Goal: Task Accomplishment & Management: Complete application form

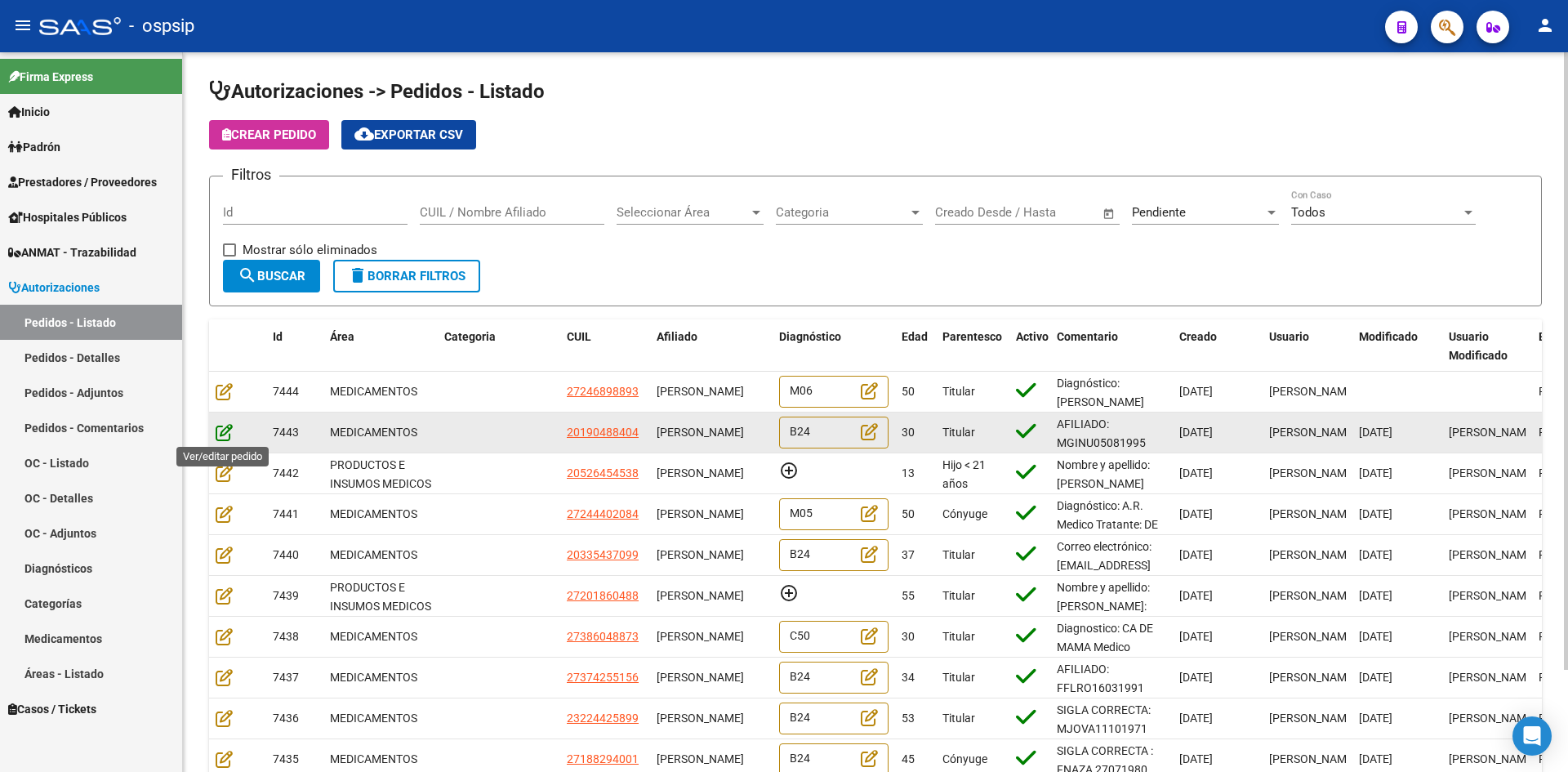
click at [223, 429] on icon at bounding box center [224, 432] width 17 height 18
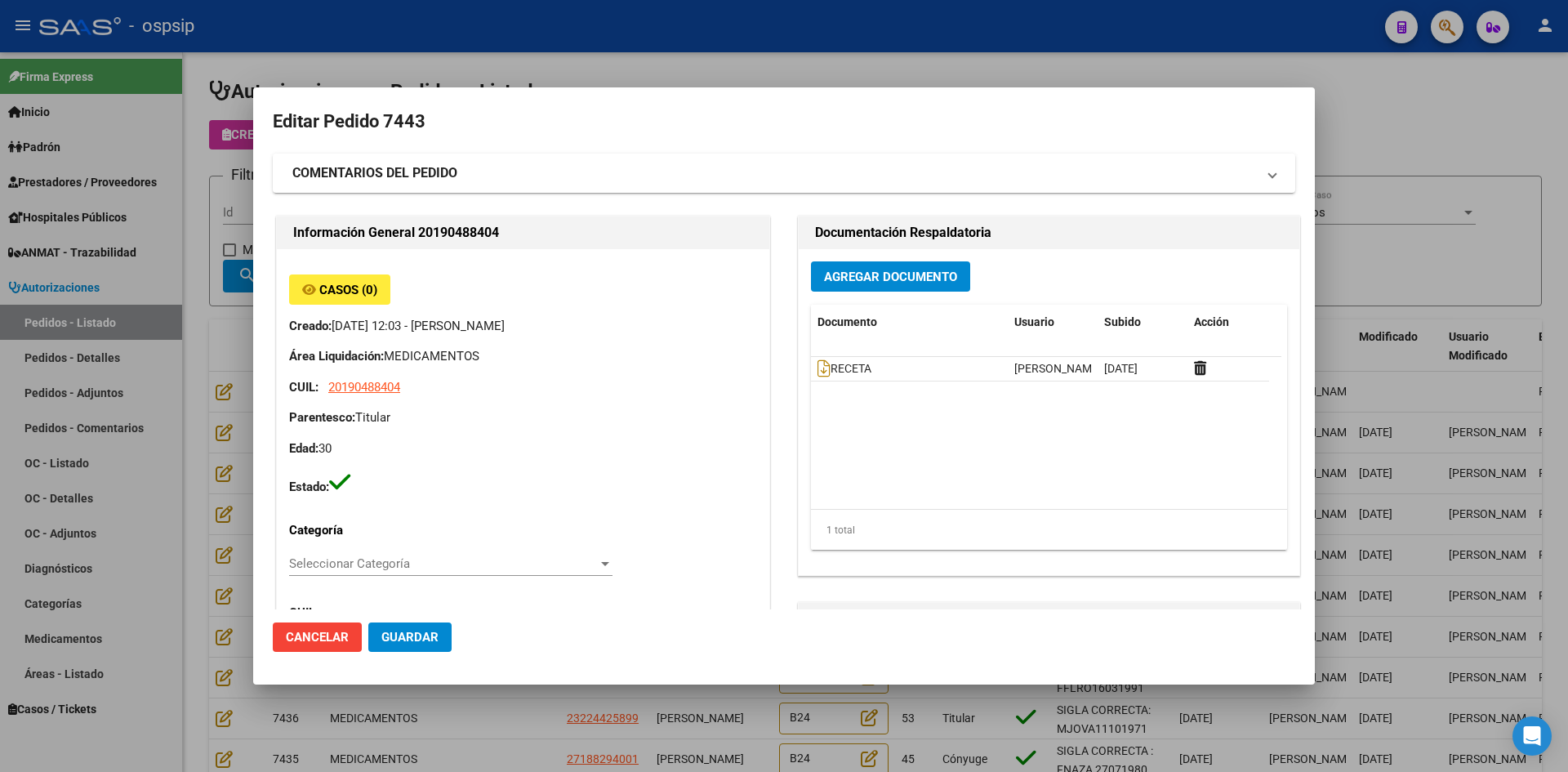
type input "[GEOGRAPHIC_DATA], [PERSON_NAME], [PERSON_NAME] 2427"
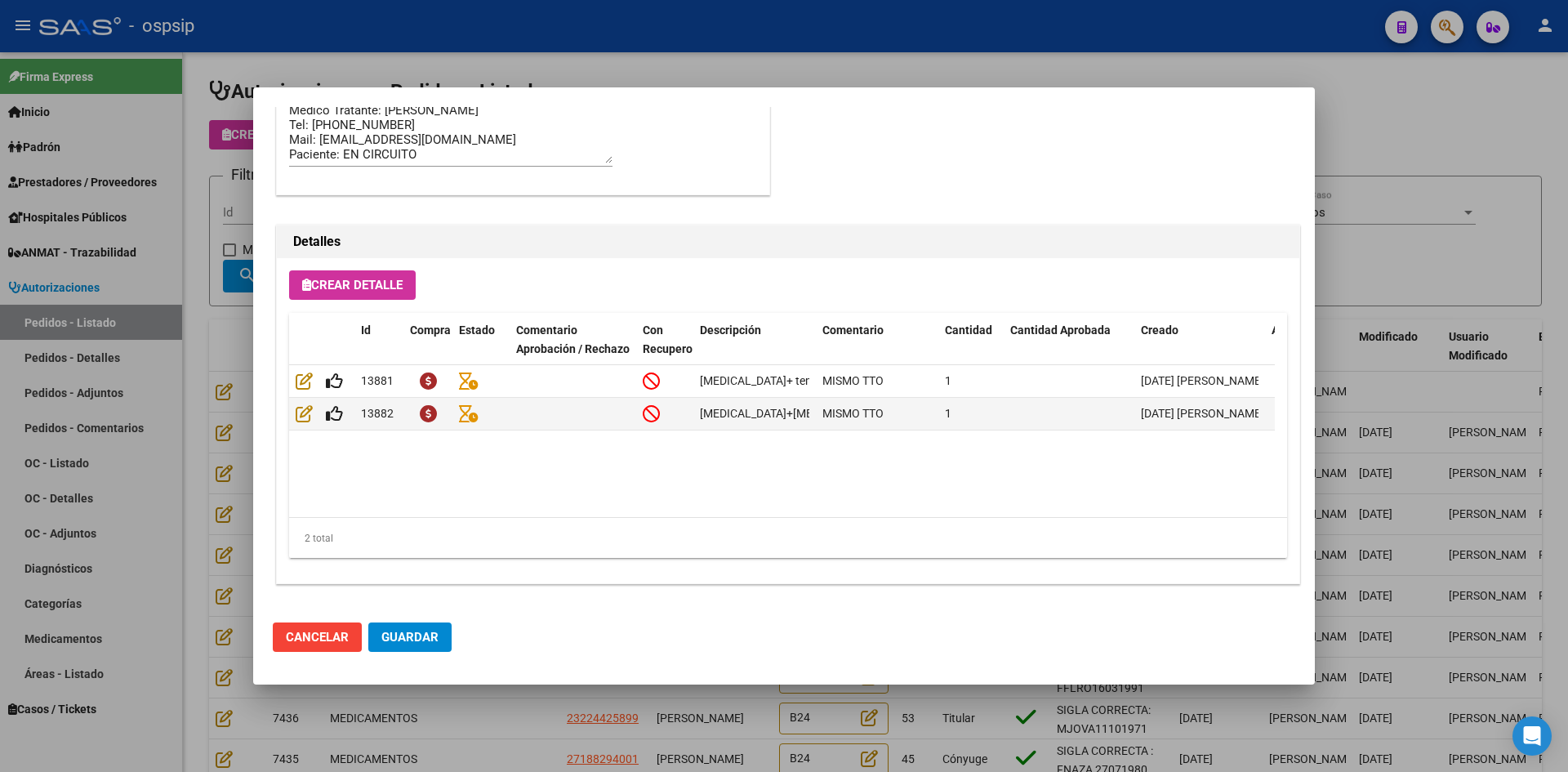
scroll to position [1048, 0]
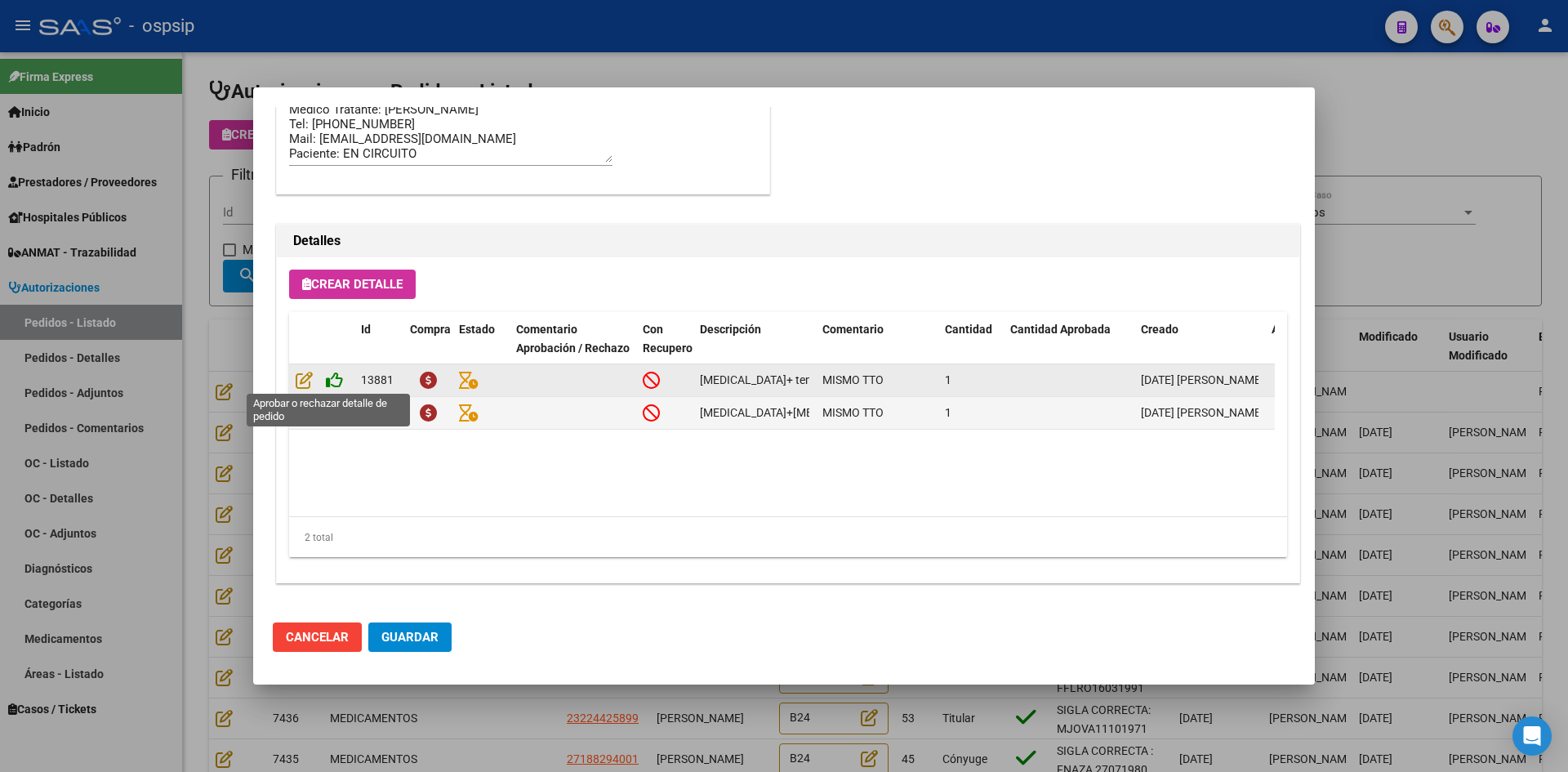
click at [338, 374] on icon at bounding box center [334, 380] width 17 height 18
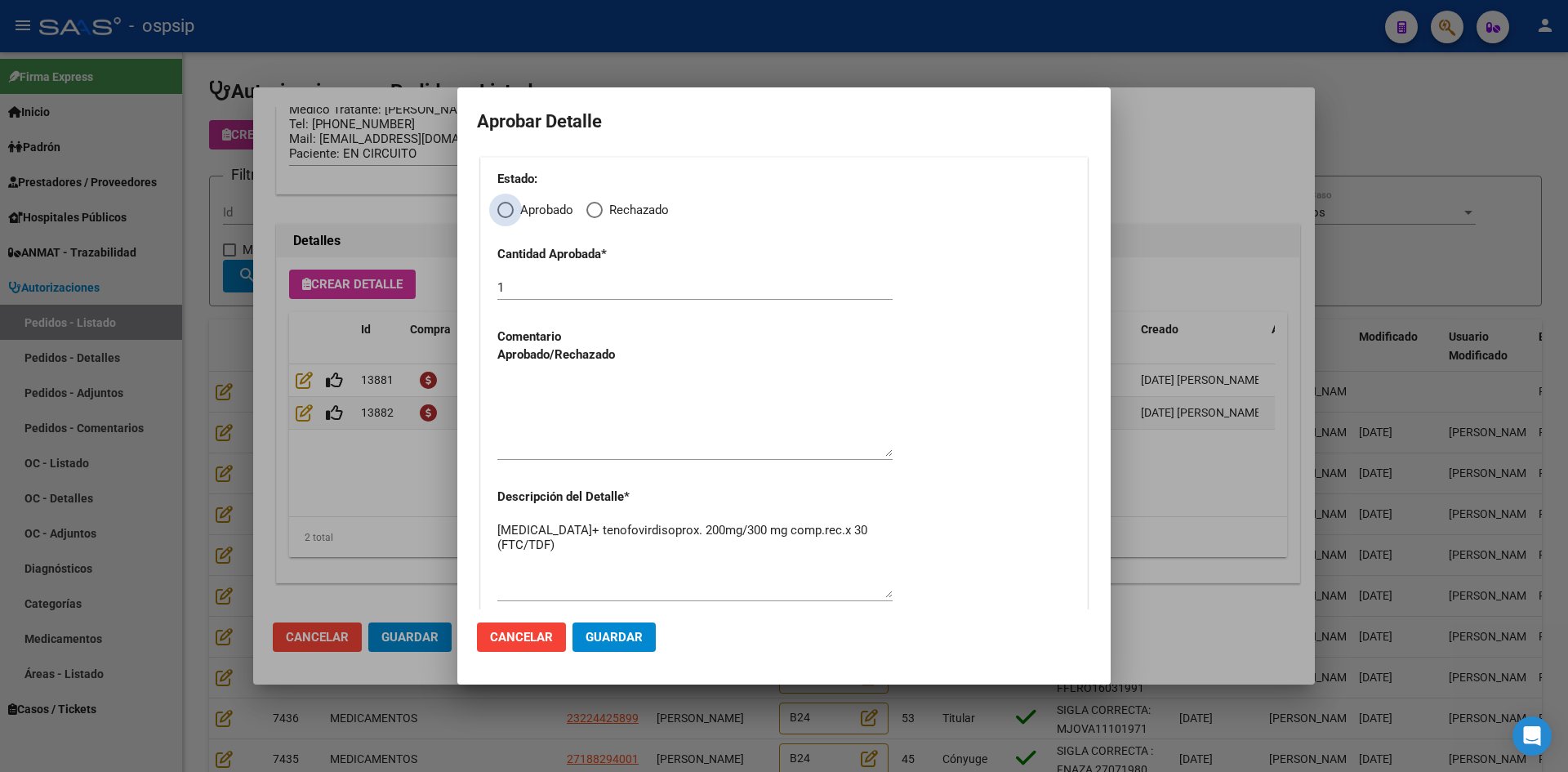
drag, startPoint x: 499, startPoint y: 206, endPoint x: 503, endPoint y: 218, distance: 12.6
click at [499, 205] on span "Elija una opción" at bounding box center [505, 210] width 16 height 16
click at [499, 205] on input "Aprobado" at bounding box center [505, 210] width 16 height 16
radio input "true"
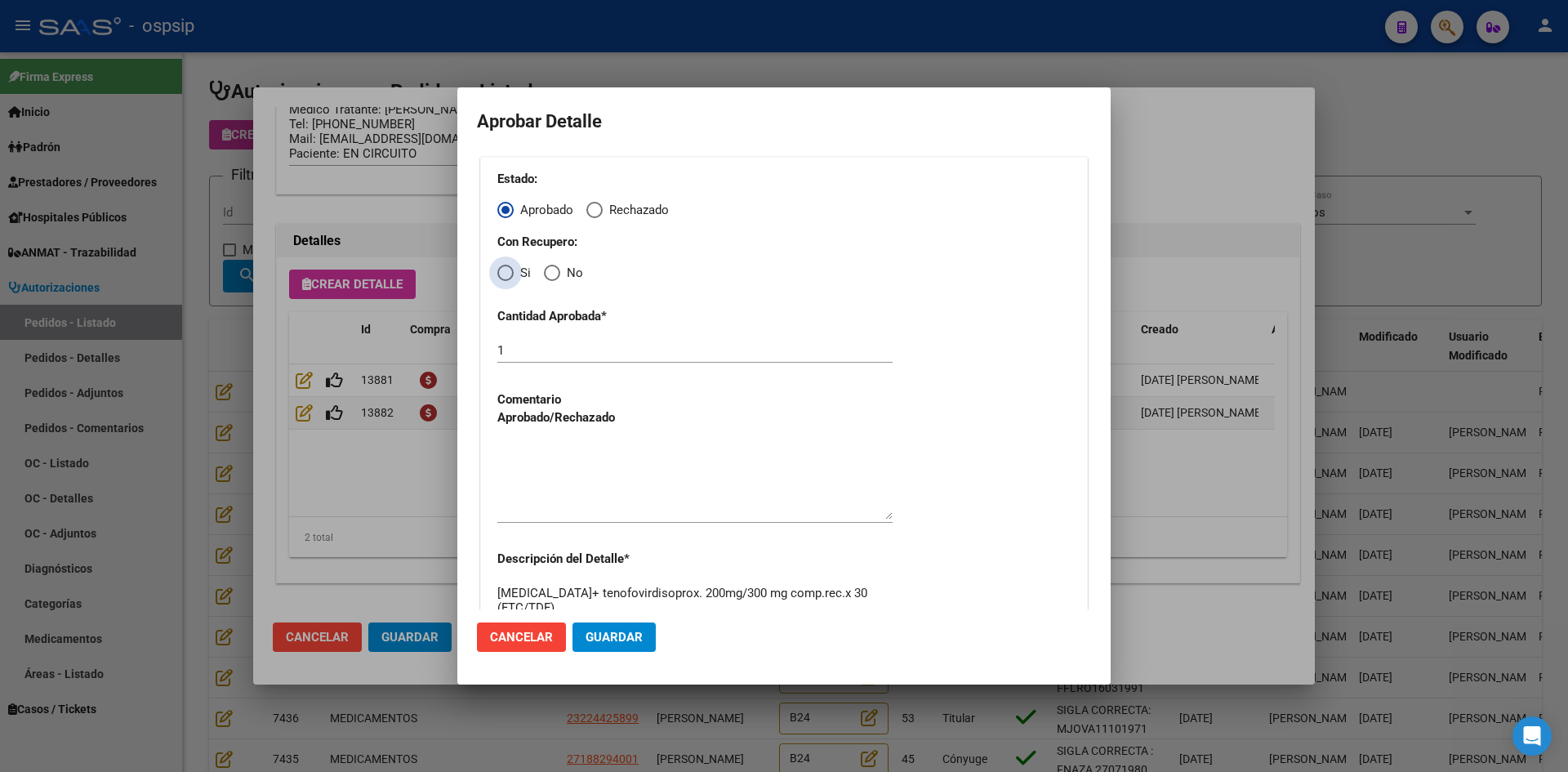
drag, startPoint x: 505, startPoint y: 273, endPoint x: 539, endPoint y: 330, distance: 66.4
click at [506, 277] on span "Elija una opción" at bounding box center [505, 273] width 16 height 16
click at [506, 277] on input "Si" at bounding box center [505, 273] width 16 height 16
radio input "true"
drag, startPoint x: 602, startPoint y: 458, endPoint x: 621, endPoint y: 475, distance: 25.5
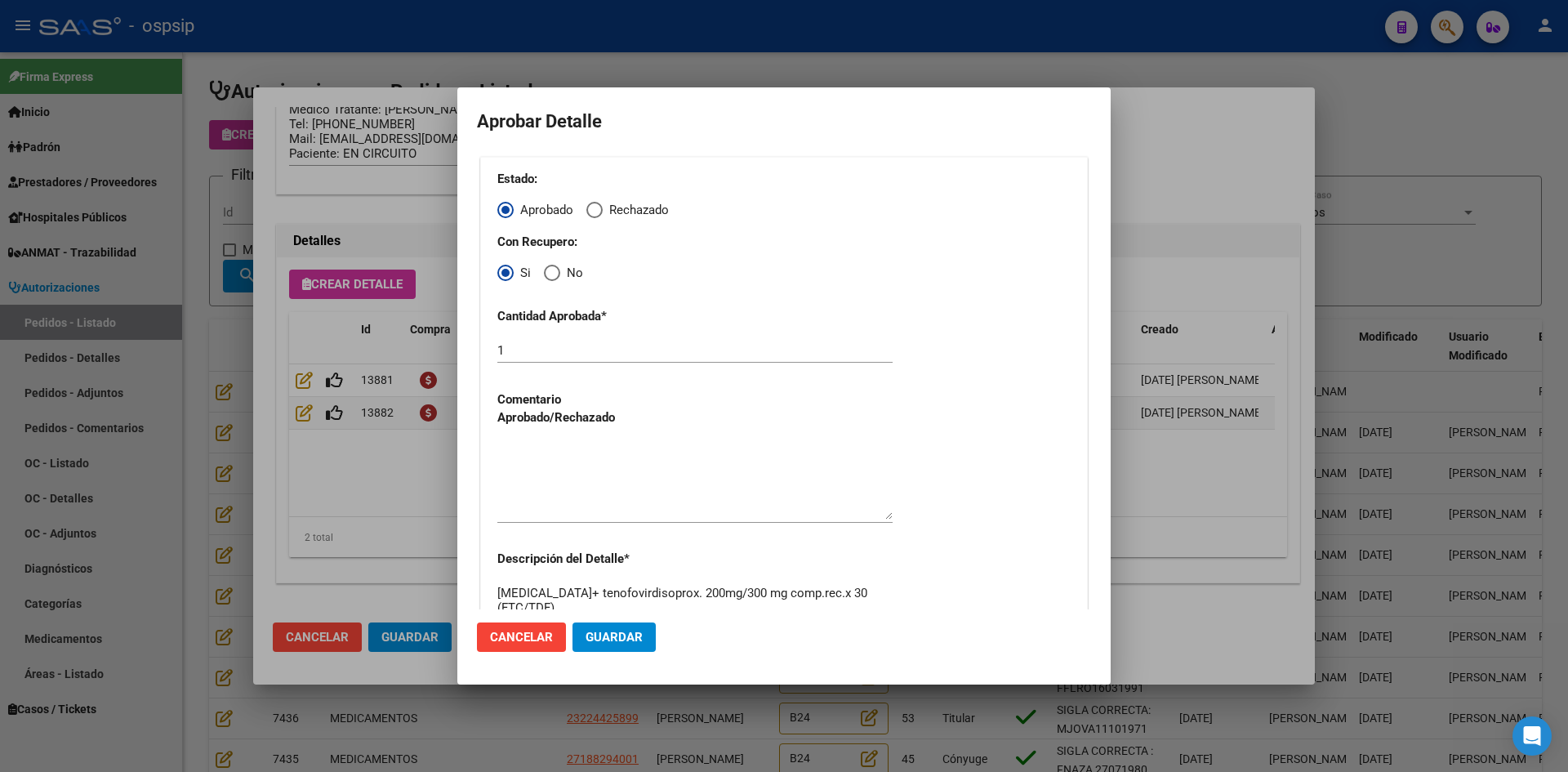
click at [614, 471] on textarea at bounding box center [694, 481] width 395 height 77
click at [629, 644] on button "Guardar" at bounding box center [614, 637] width 83 height 30
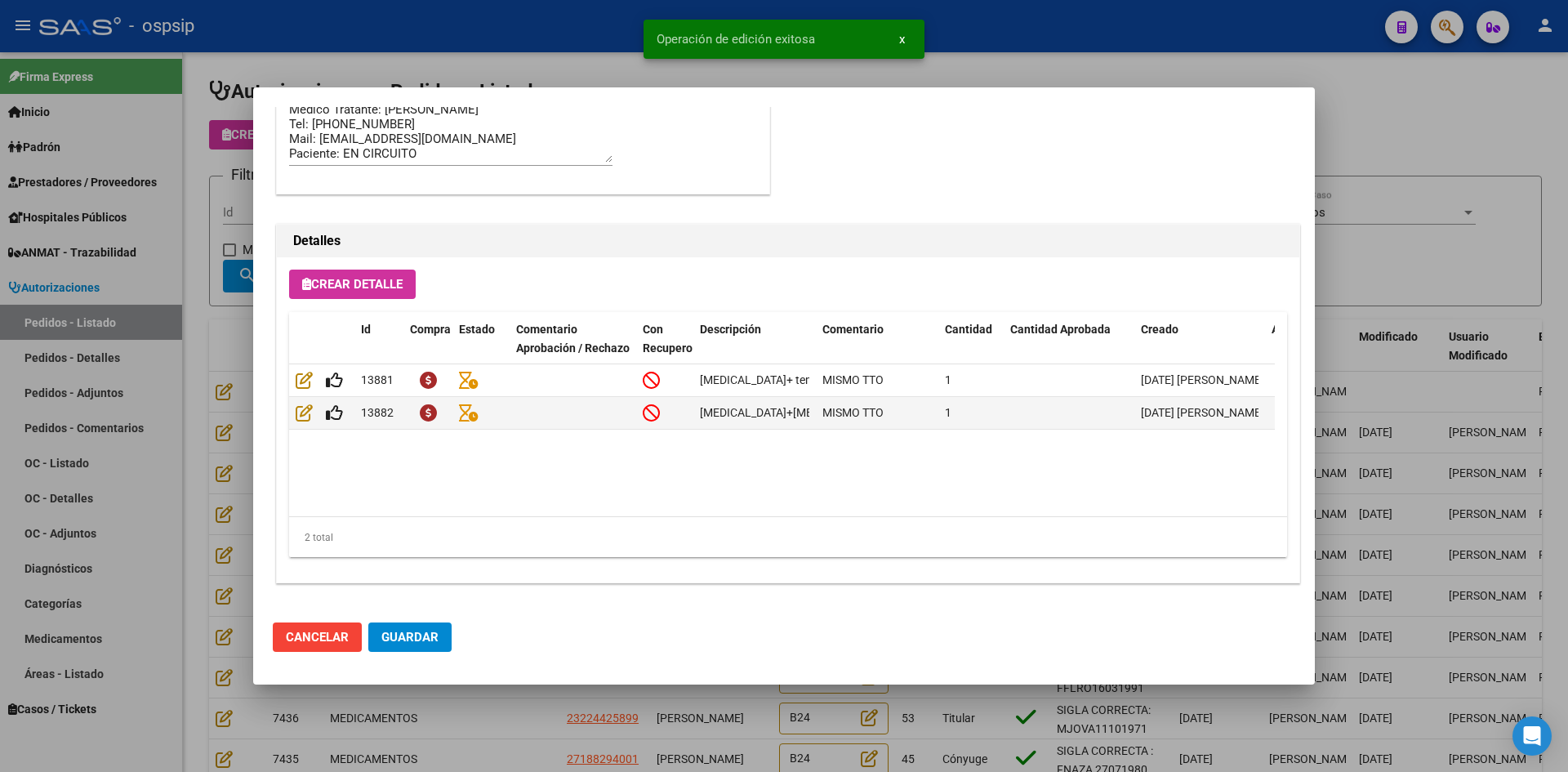
type input "[GEOGRAPHIC_DATA], [PERSON_NAME], [PERSON_NAME] 2427"
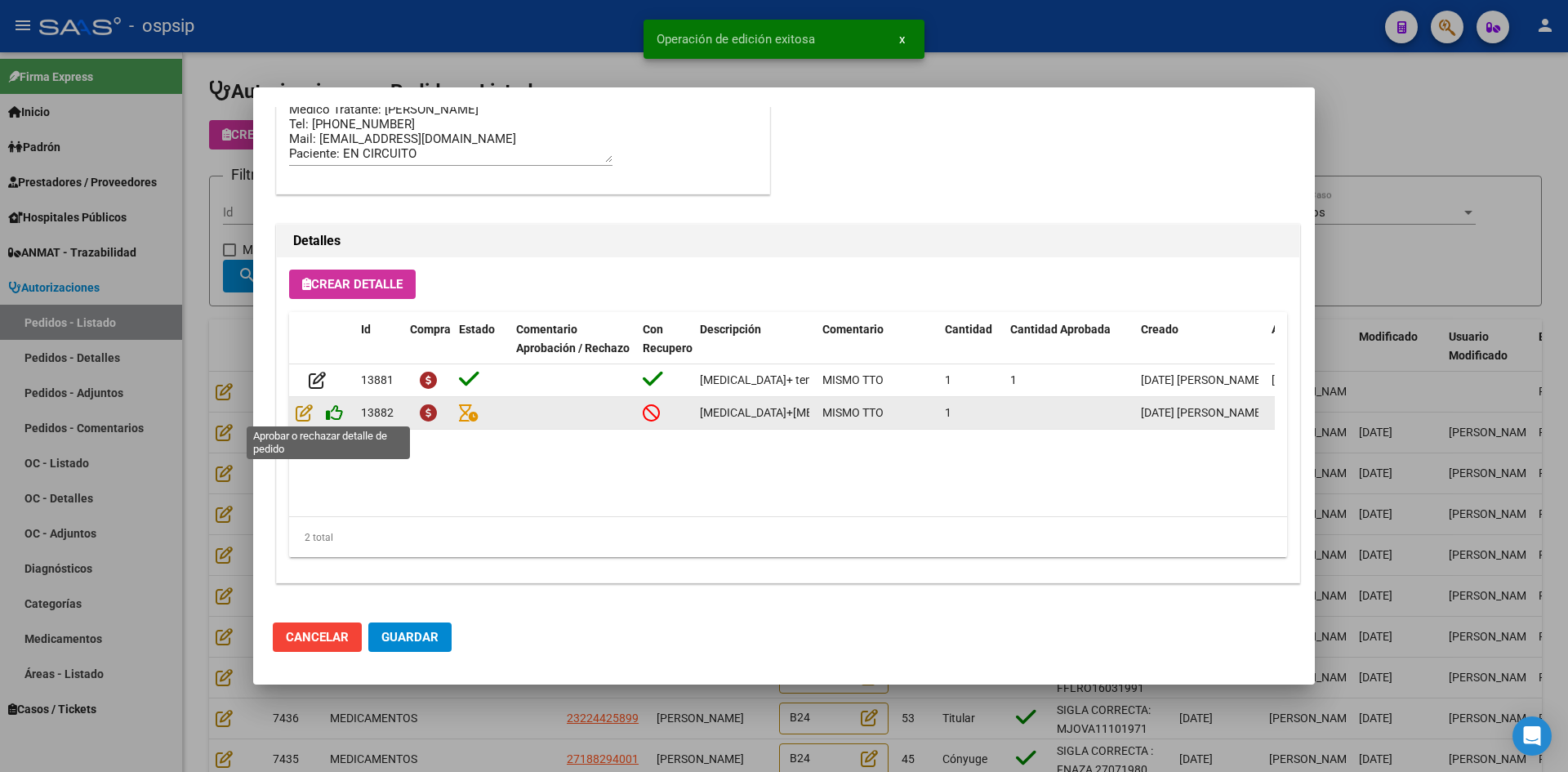
click at [335, 411] on icon at bounding box center [334, 412] width 17 height 18
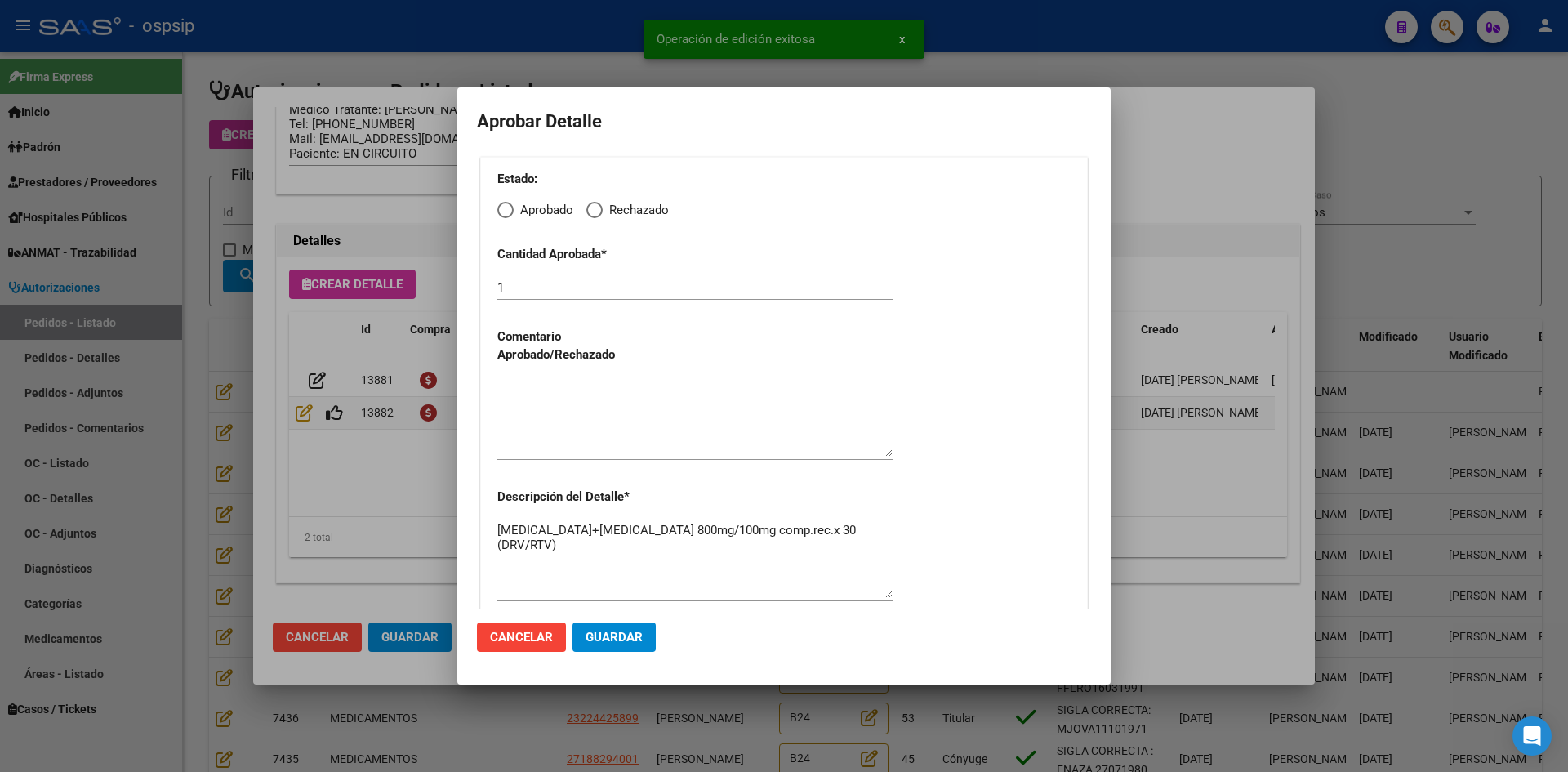
click at [504, 212] on span "Elija una opción" at bounding box center [505, 210] width 16 height 16
click at [504, 212] on input "Aprobado" at bounding box center [505, 210] width 16 height 16
radio input "true"
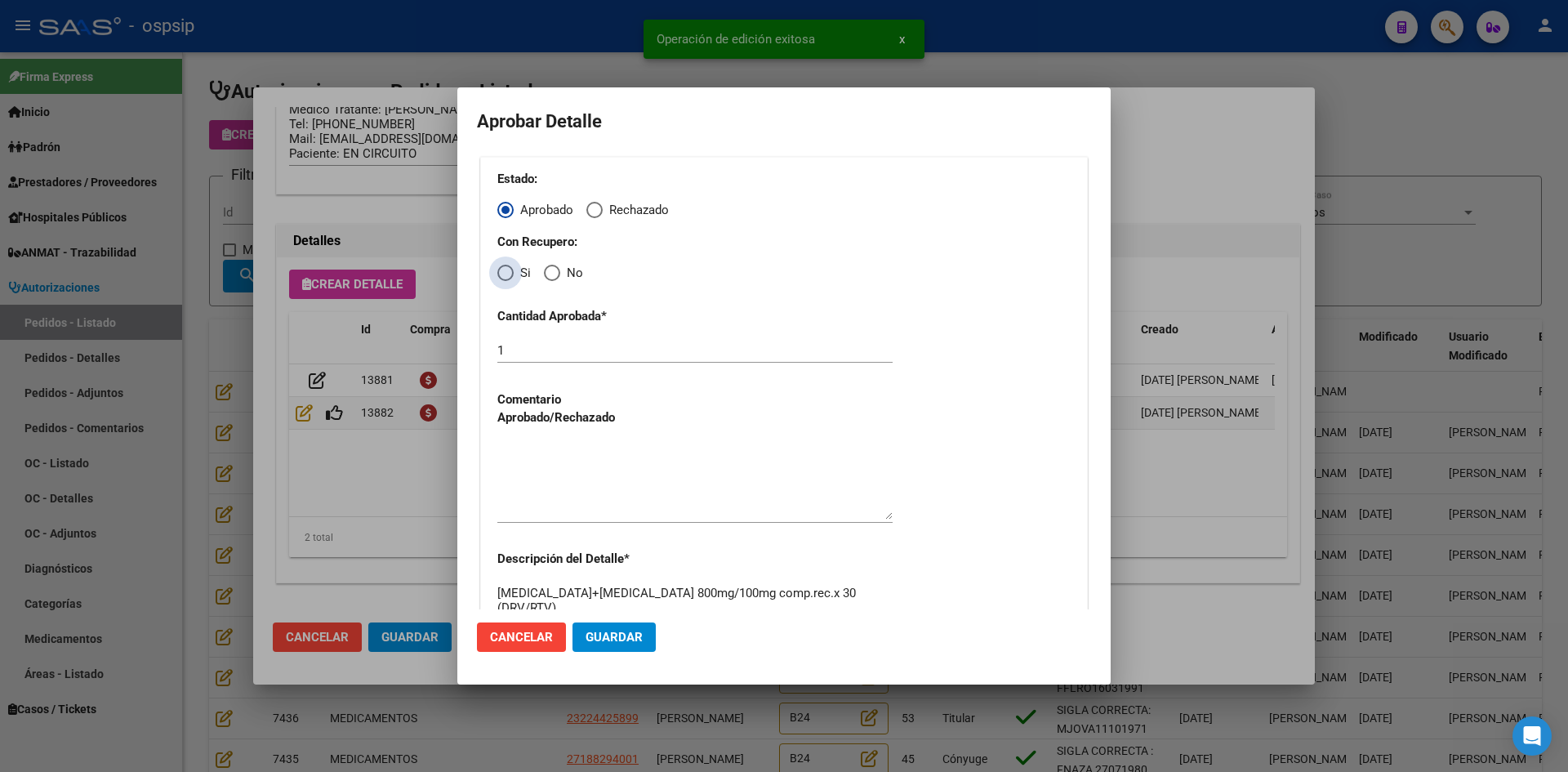
click at [507, 276] on span "Elija una opción" at bounding box center [505, 273] width 16 height 16
click at [507, 276] on input "Si" at bounding box center [505, 273] width 16 height 16
radio input "true"
drag, startPoint x: 543, startPoint y: 453, endPoint x: 568, endPoint y: 481, distance: 37.5
click at [545, 457] on textarea at bounding box center [694, 481] width 395 height 77
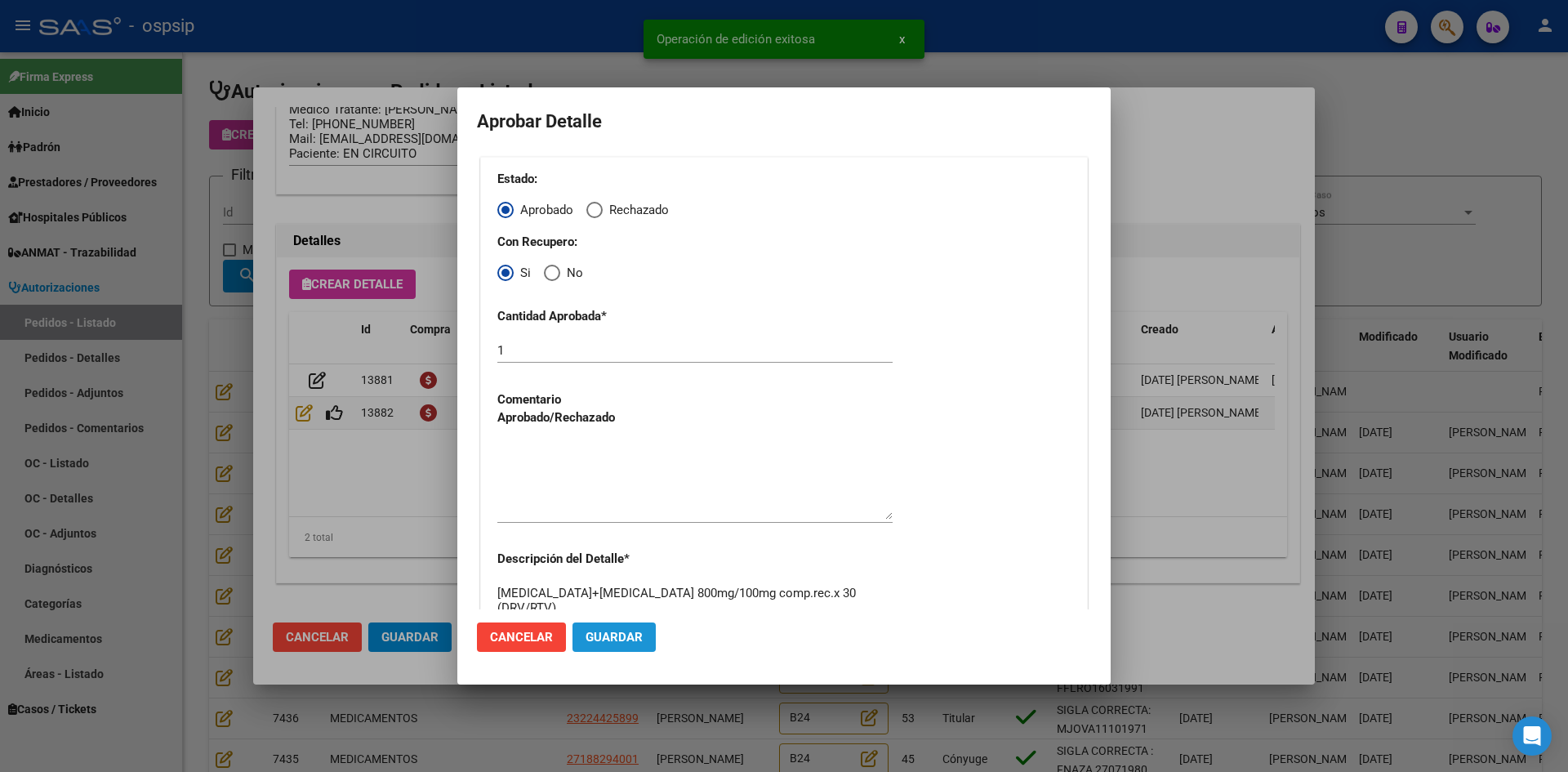
click at [606, 634] on span "Guardar" at bounding box center [614, 637] width 57 height 15
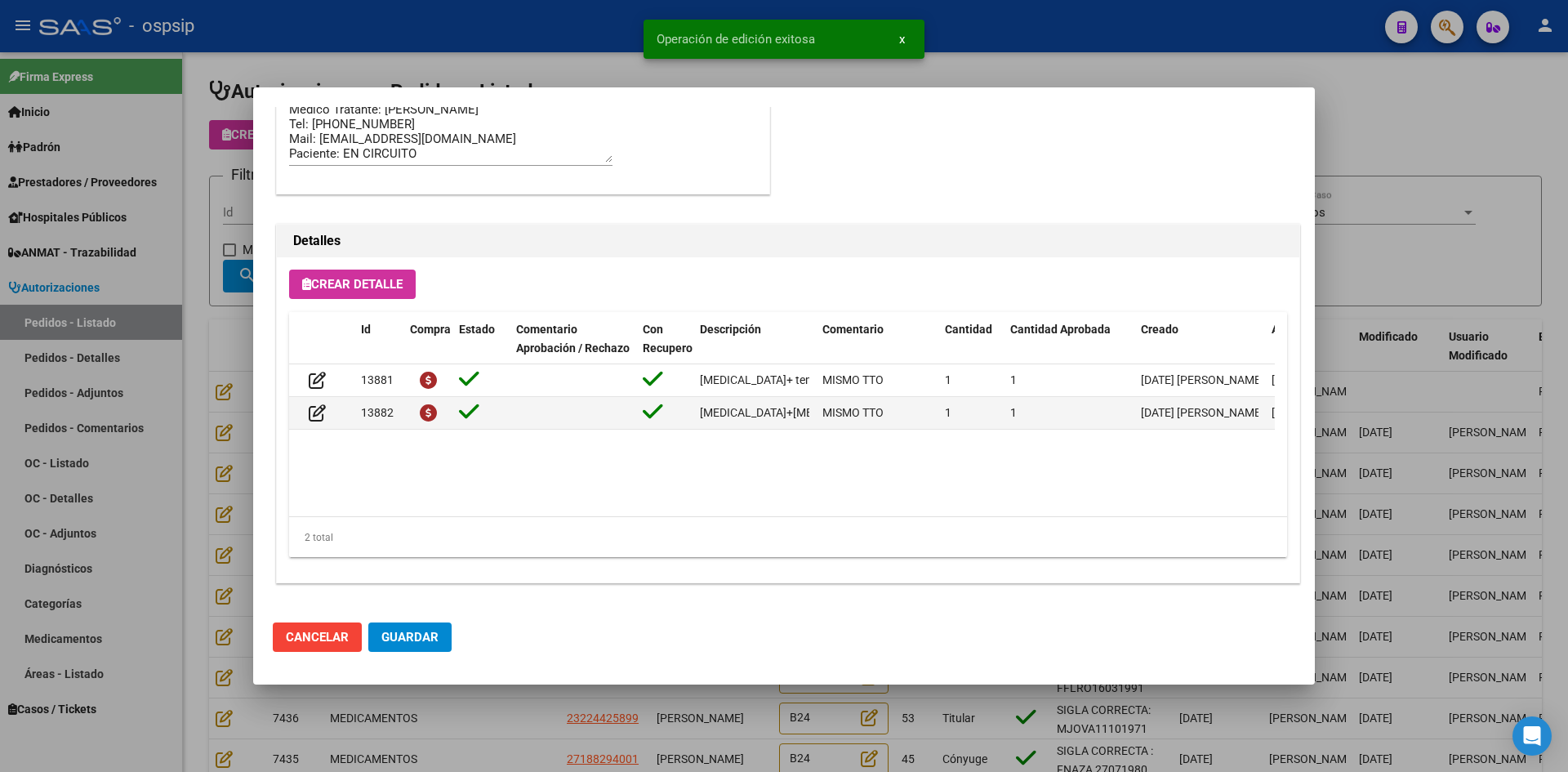
click at [424, 640] on span "Guardar" at bounding box center [410, 637] width 57 height 15
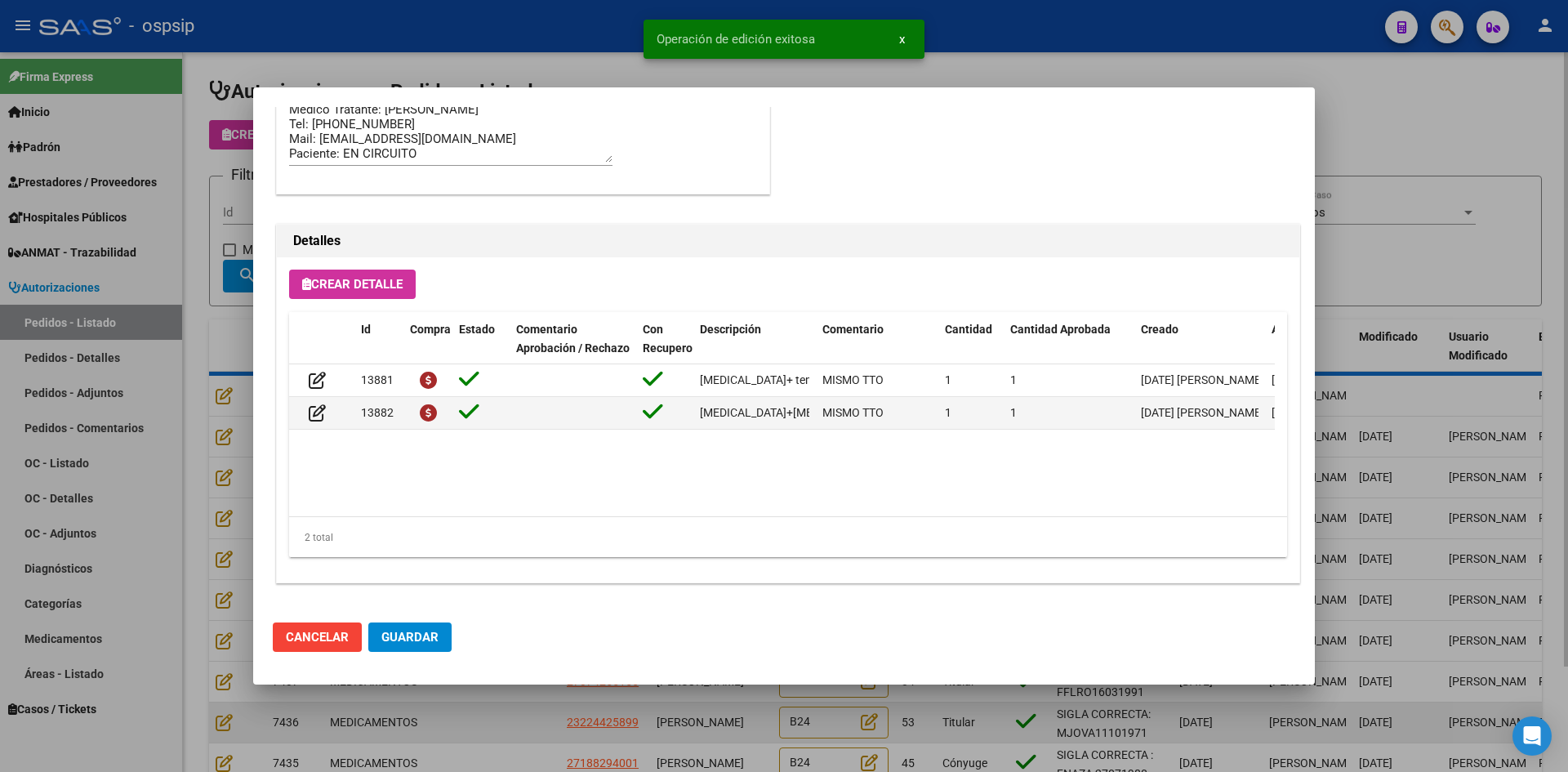
click at [506, 708] on div at bounding box center [784, 386] width 1568 height 772
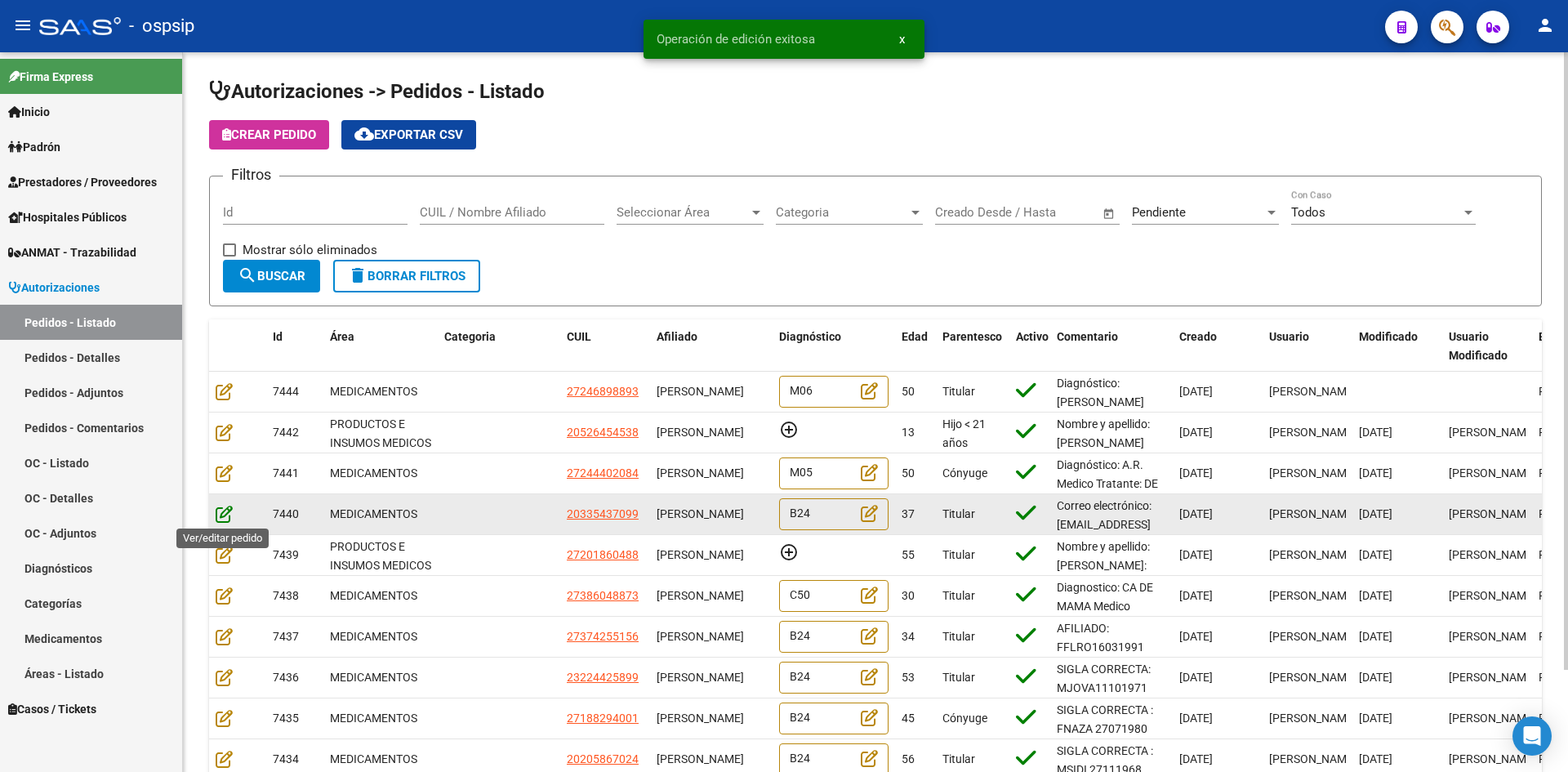
click at [221, 511] on icon at bounding box center [224, 514] width 17 height 18
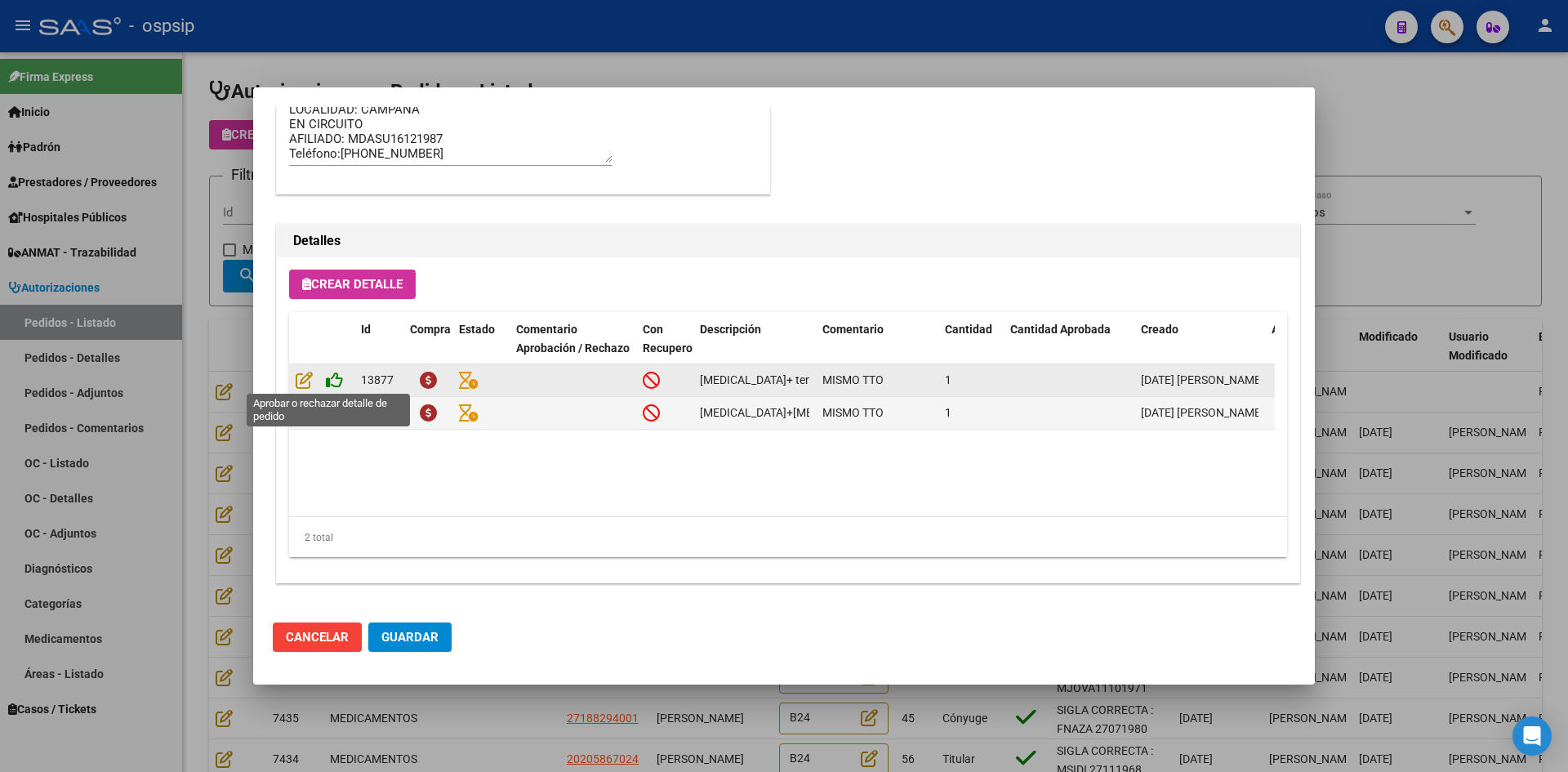
click at [332, 378] on icon at bounding box center [334, 380] width 17 height 18
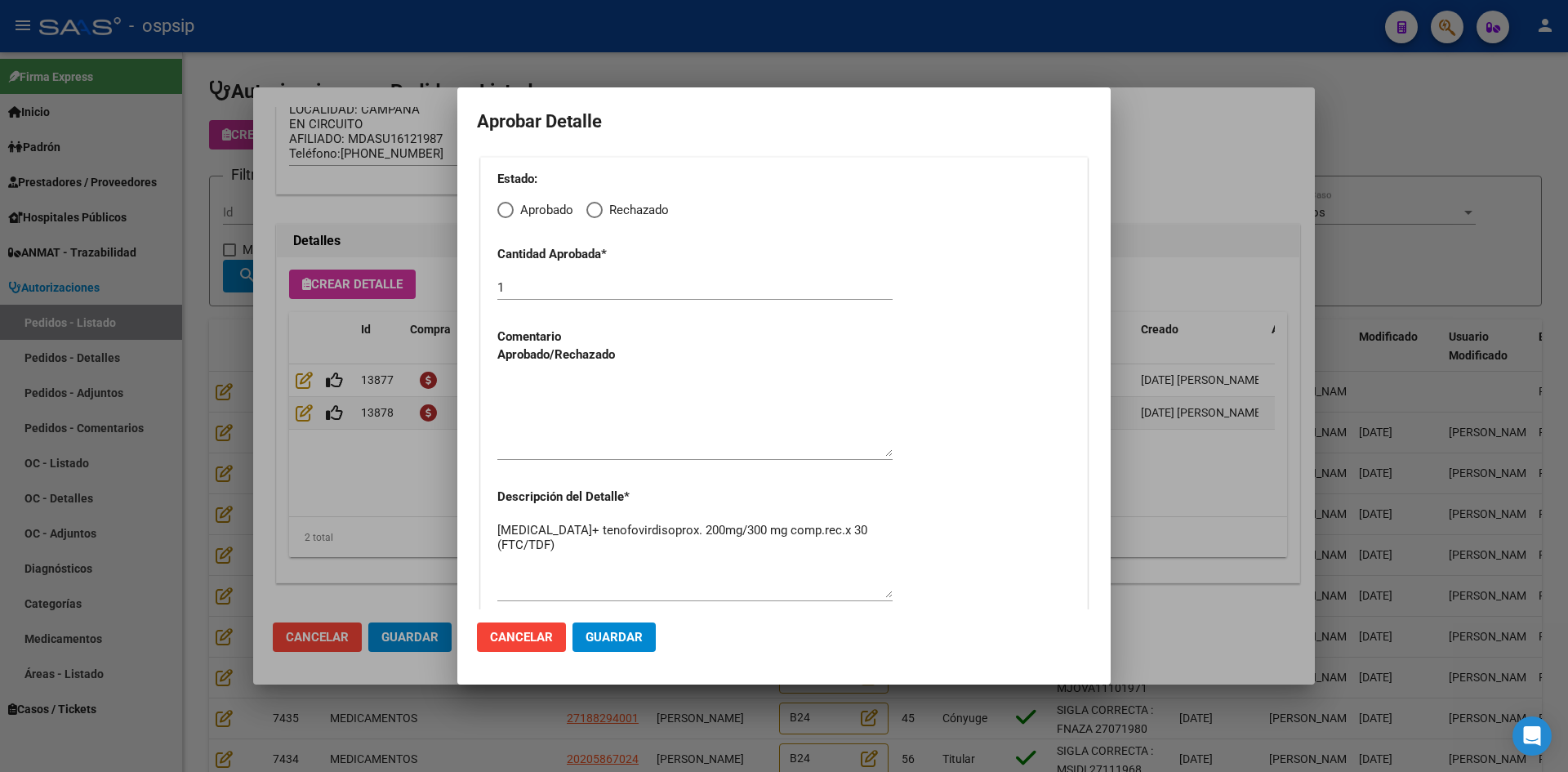
click at [510, 205] on span "Elija una opción" at bounding box center [505, 210] width 16 height 16
click at [510, 205] on input "Aprobado" at bounding box center [505, 210] width 16 height 16
radio input "true"
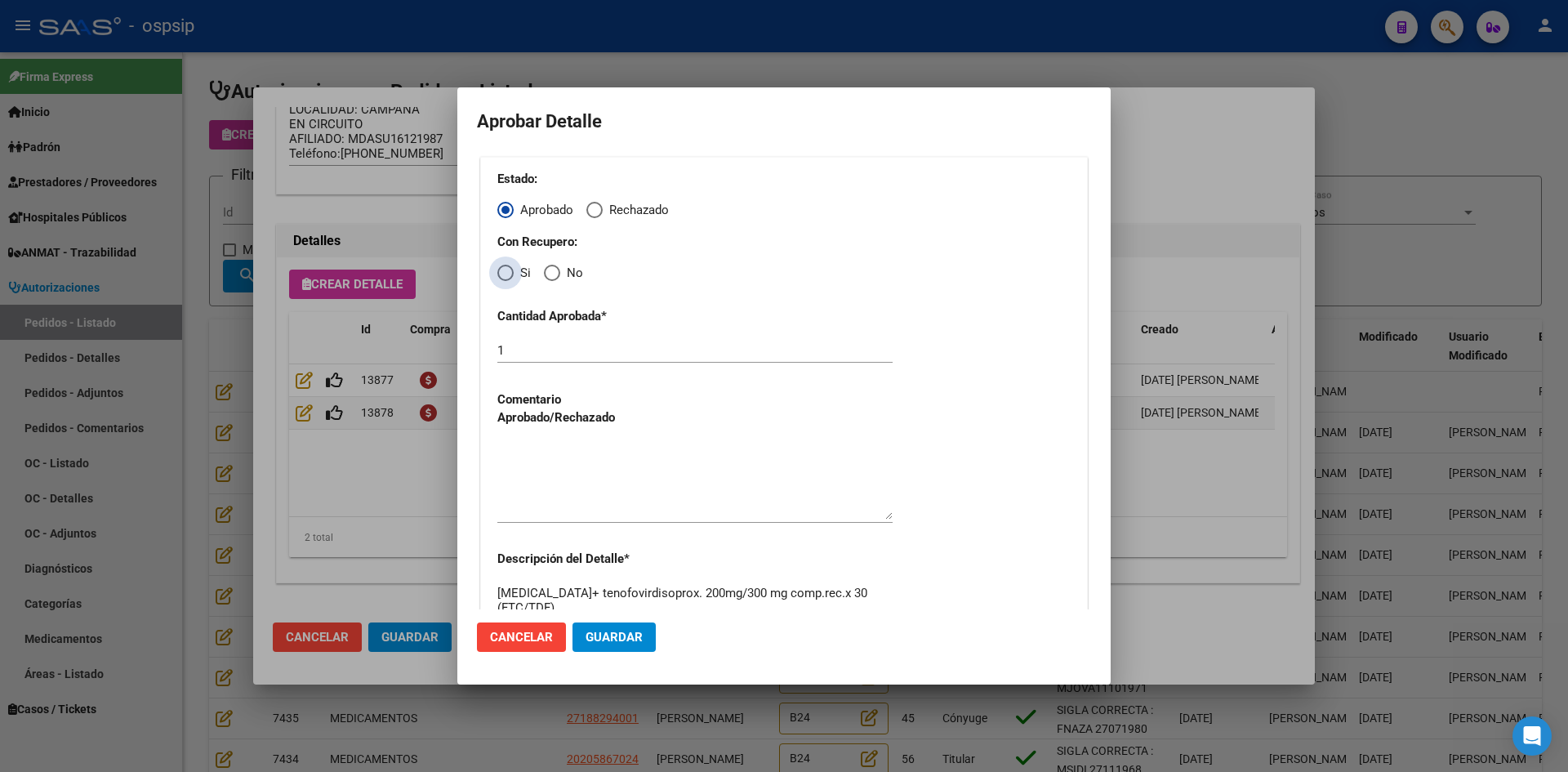
click at [510, 274] on span "Elija una opción" at bounding box center [505, 273] width 16 height 16
click at [510, 274] on input "Si" at bounding box center [505, 273] width 16 height 16
radio input "true"
click at [562, 473] on textarea at bounding box center [694, 481] width 395 height 77
click at [613, 632] on span "Guardar" at bounding box center [614, 637] width 57 height 15
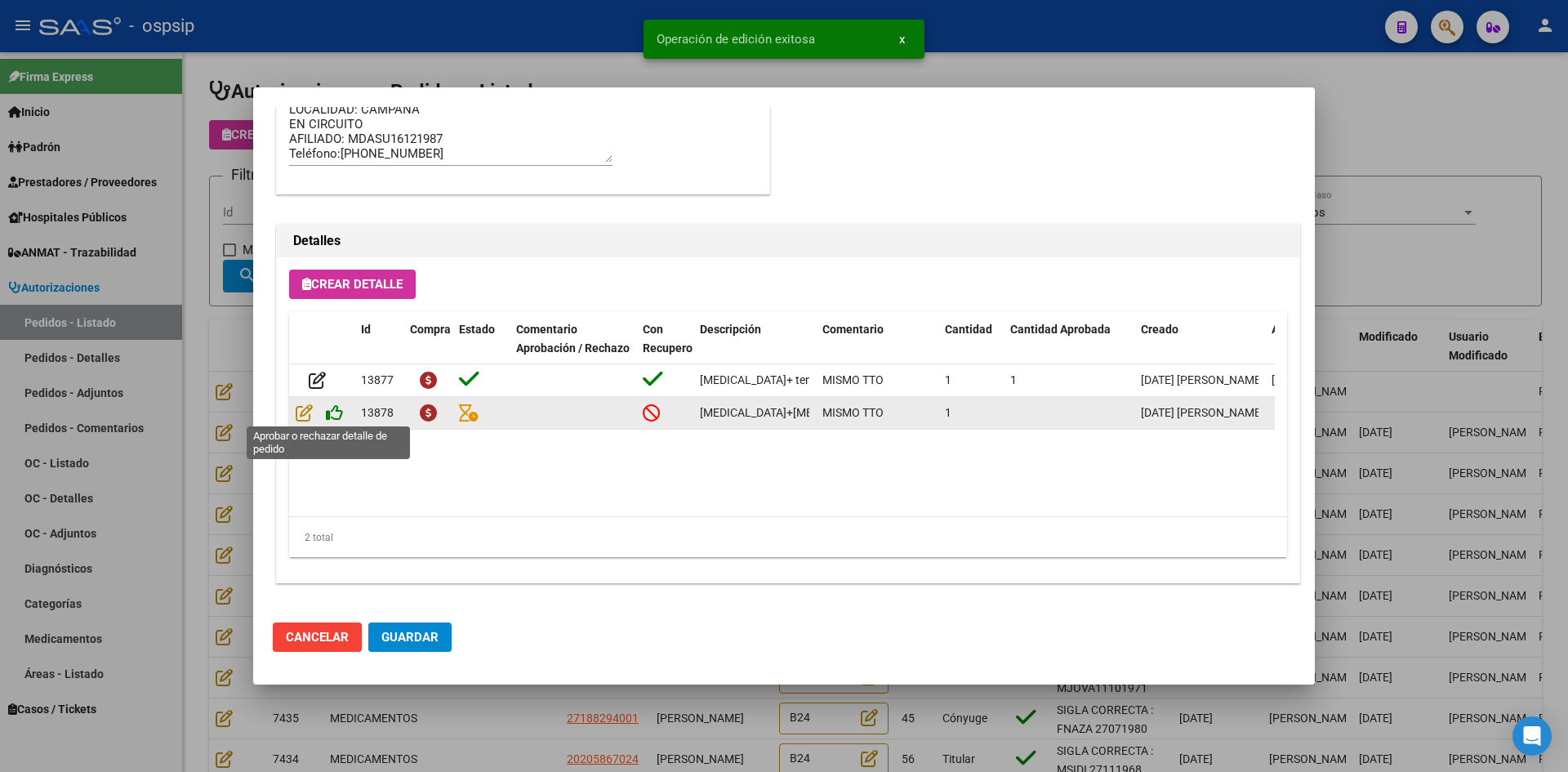
click at [335, 410] on icon at bounding box center [334, 412] width 17 height 18
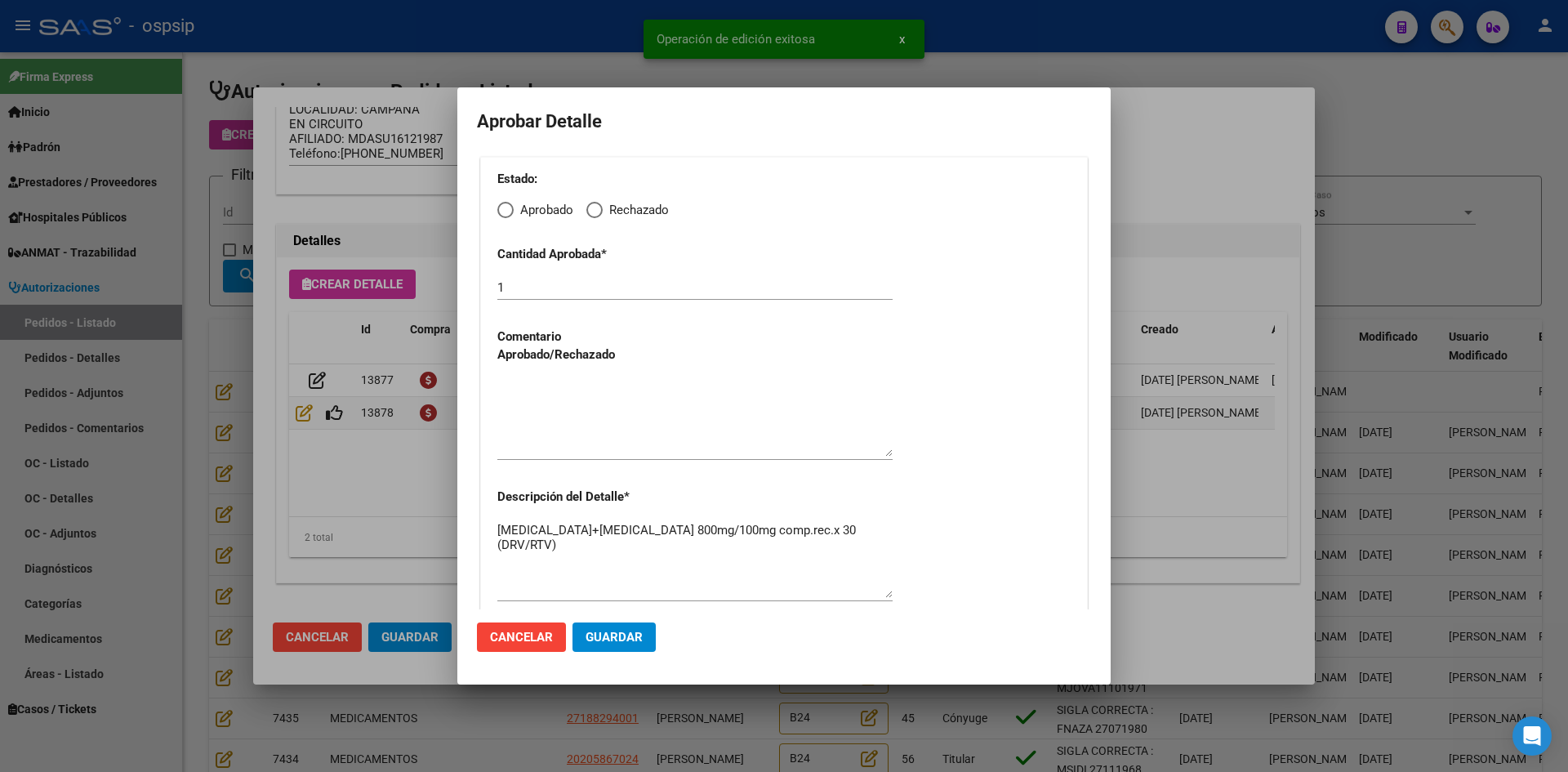
click at [501, 202] on span "Elija una opción" at bounding box center [505, 210] width 16 height 16
click at [501, 202] on input "Aprobado" at bounding box center [505, 210] width 16 height 16
radio input "true"
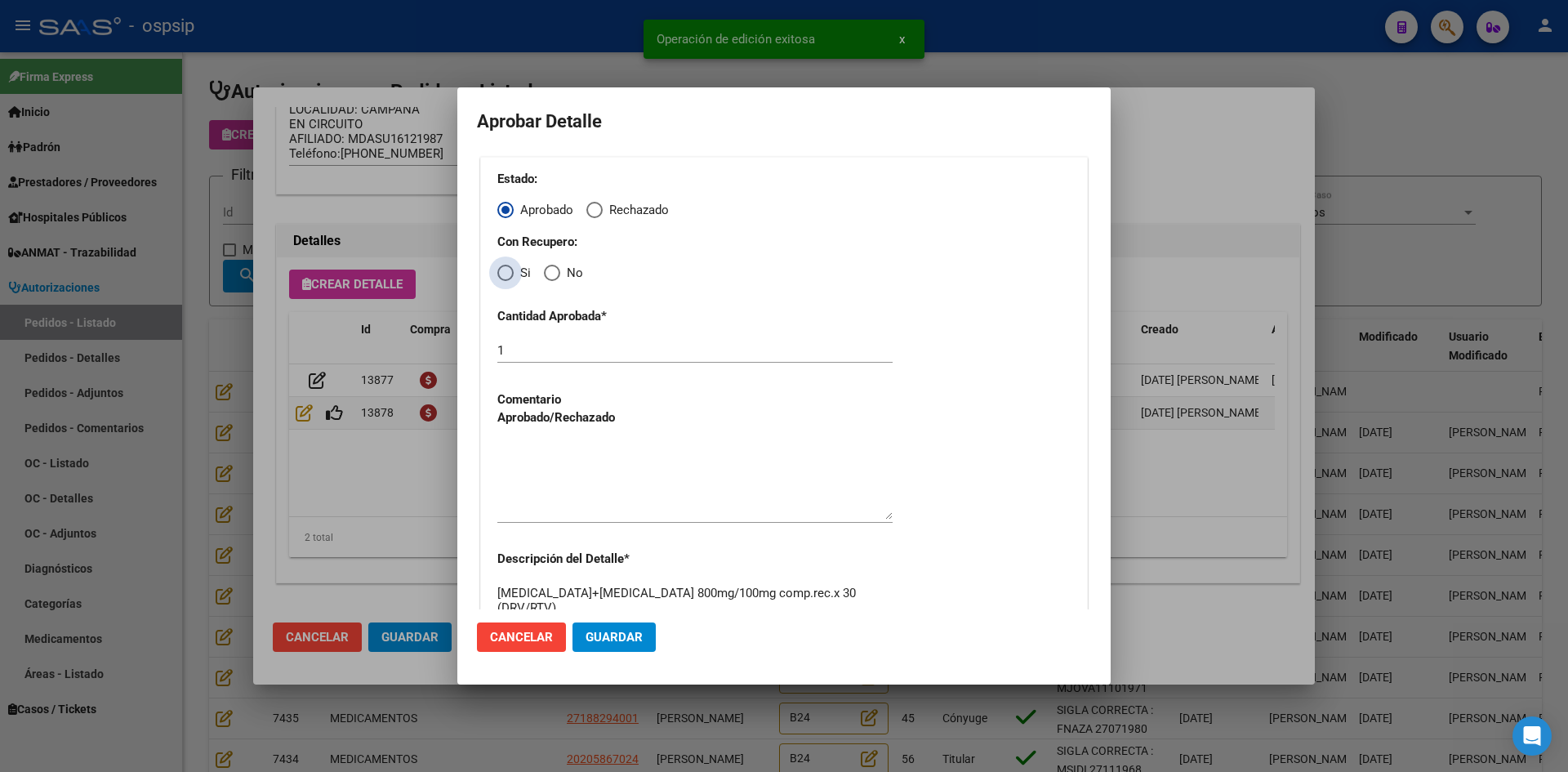
click at [504, 265] on span "Elija una opción" at bounding box center [505, 273] width 16 height 16
click at [504, 265] on input "Si" at bounding box center [505, 273] width 16 height 16
radio input "true"
drag, startPoint x: 559, startPoint y: 472, endPoint x: 568, endPoint y: 505, distance: 34.2
click at [559, 474] on textarea at bounding box center [694, 481] width 395 height 77
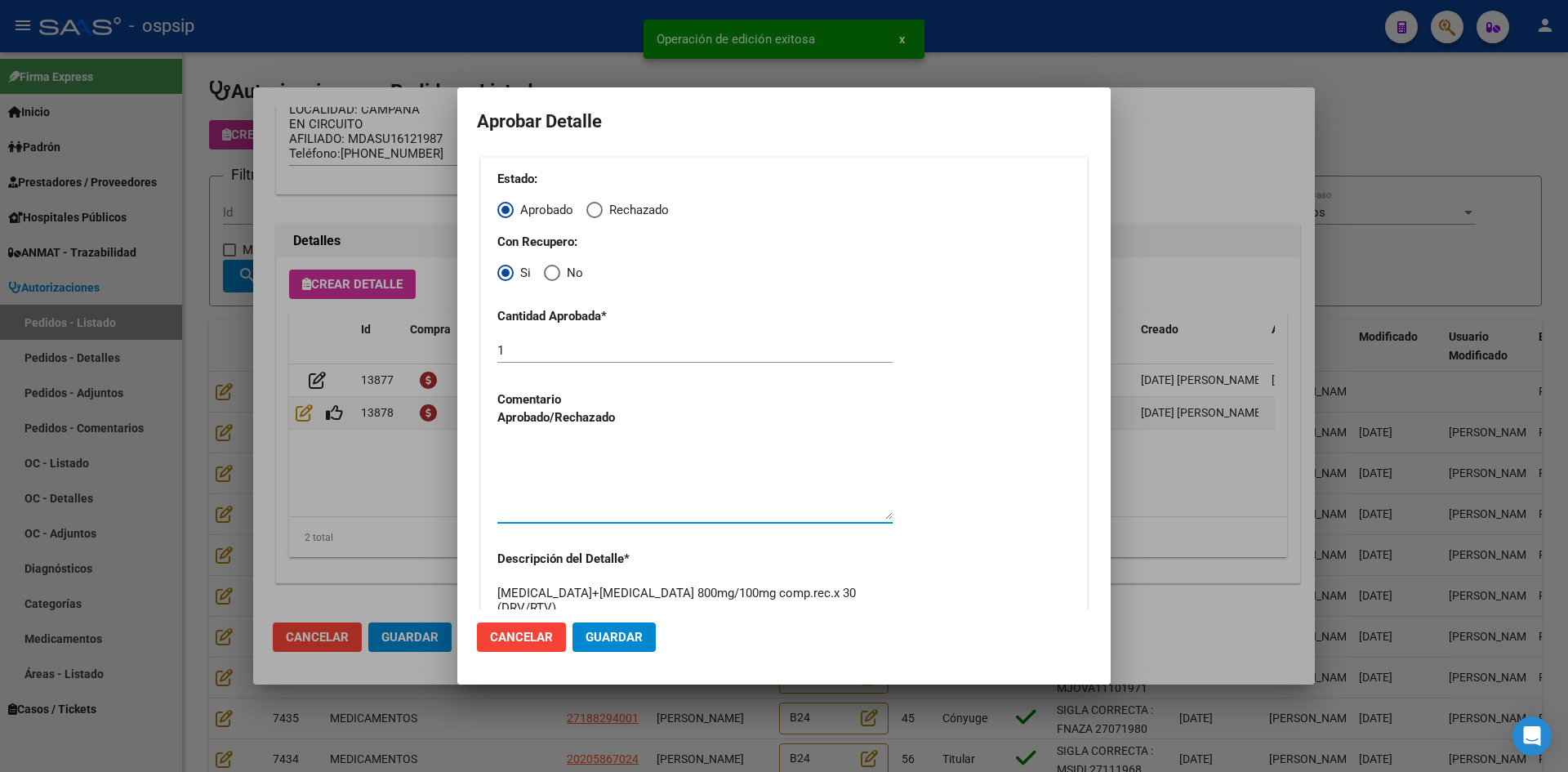
drag, startPoint x: 621, startPoint y: 630, endPoint x: 595, endPoint y: 644, distance: 29.5
click at [620, 632] on span "Guardar" at bounding box center [614, 637] width 57 height 15
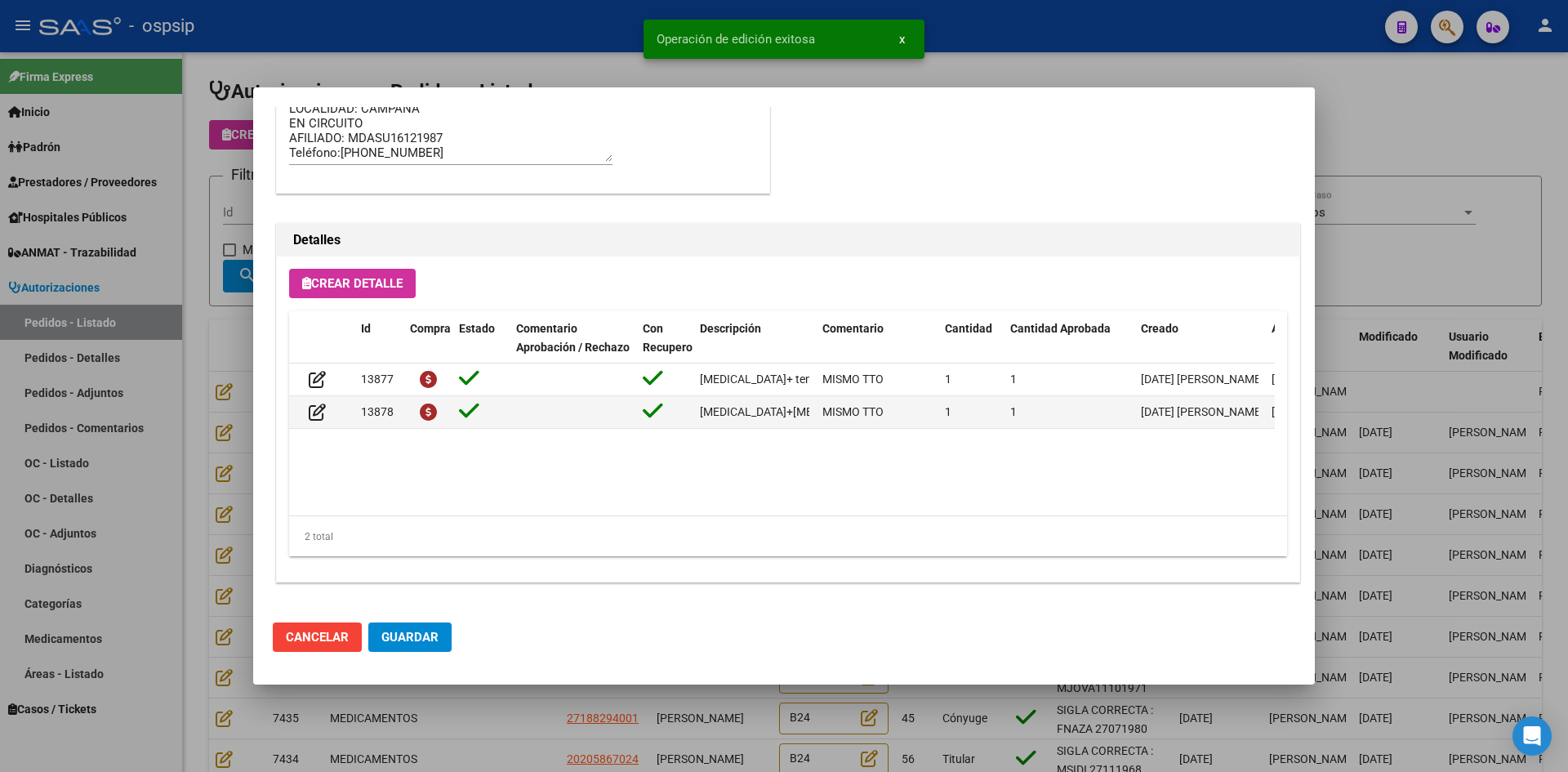
drag, startPoint x: 424, startPoint y: 640, endPoint x: 434, endPoint y: 659, distance: 21.5
click at [424, 644] on span "Guardar" at bounding box center [410, 637] width 57 height 15
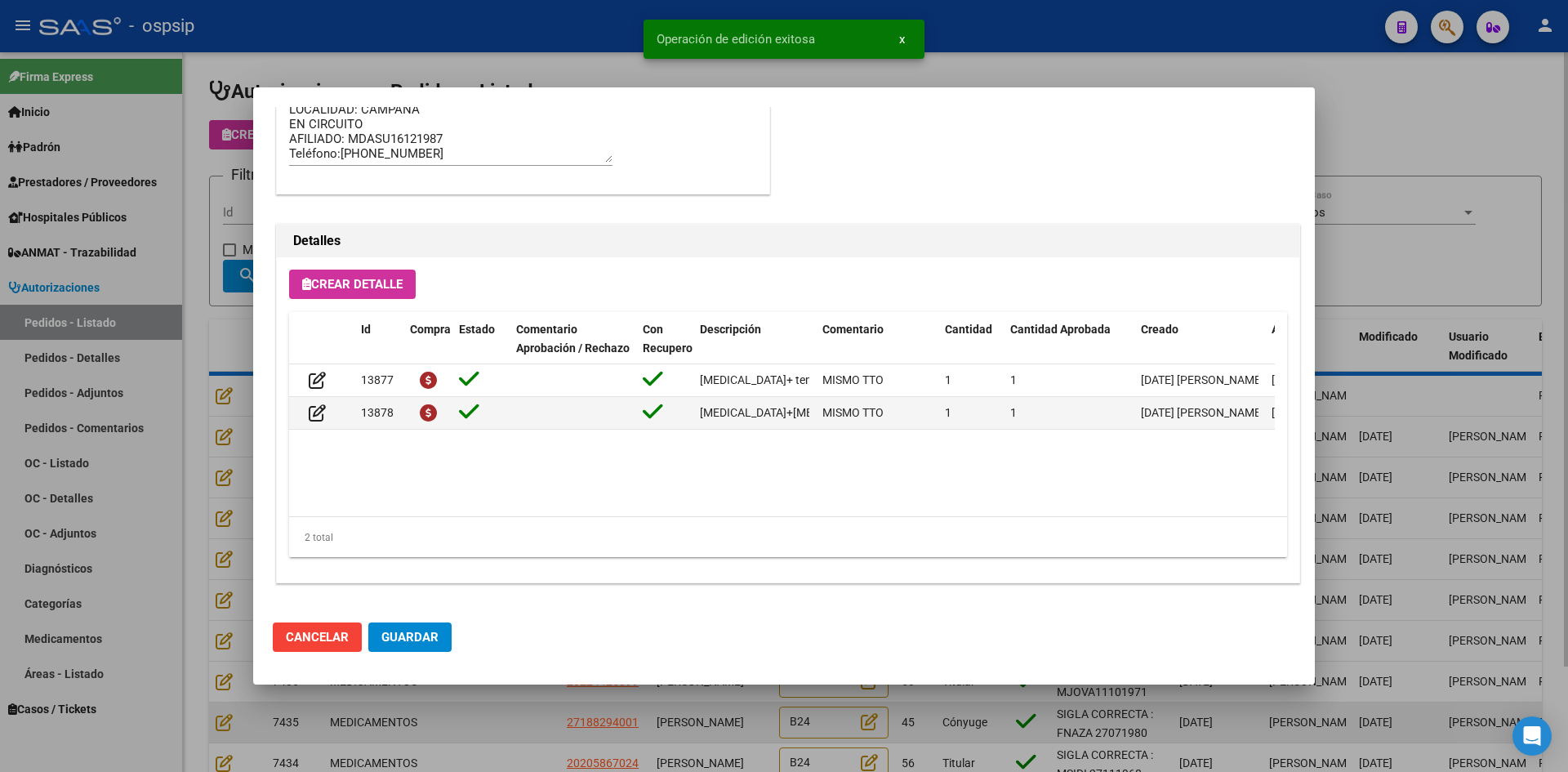
click at [485, 714] on div at bounding box center [784, 386] width 1568 height 772
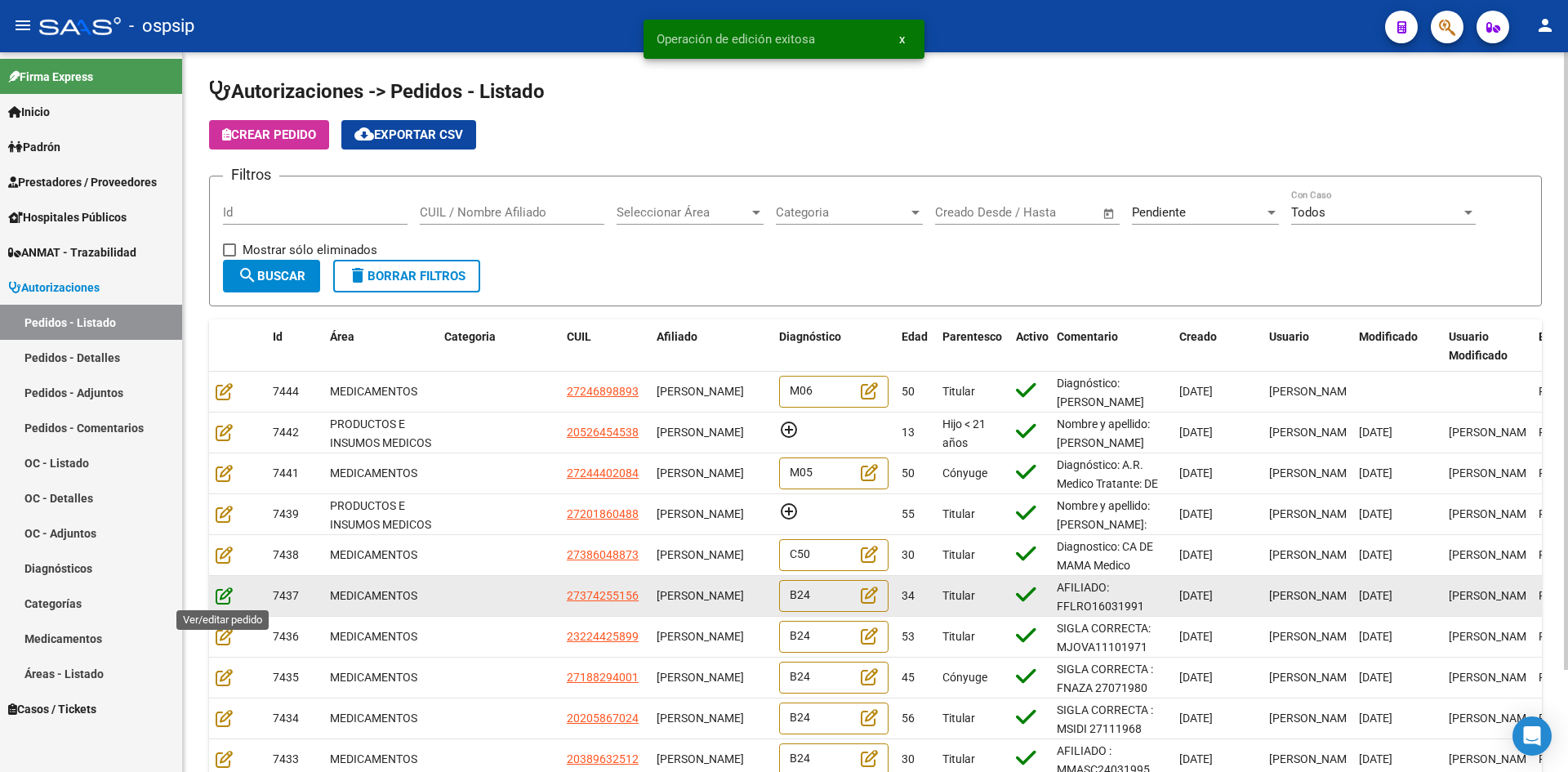
click at [222, 596] on icon at bounding box center [224, 596] width 17 height 18
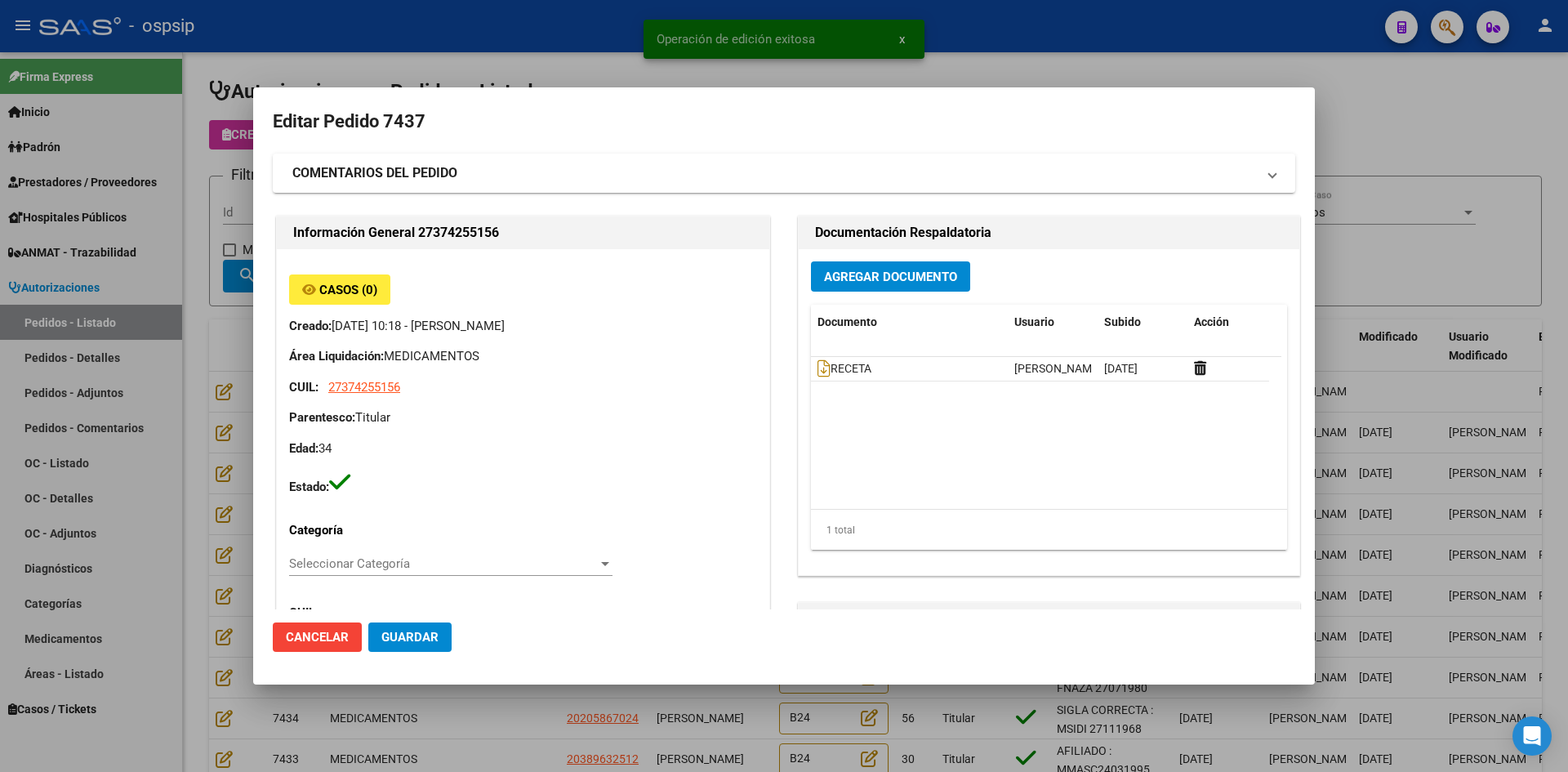
type input "[GEOGRAPHIC_DATA], [GEOGRAPHIC_DATA][PERSON_NAME], [GEOGRAPHIC_DATA] 5043"
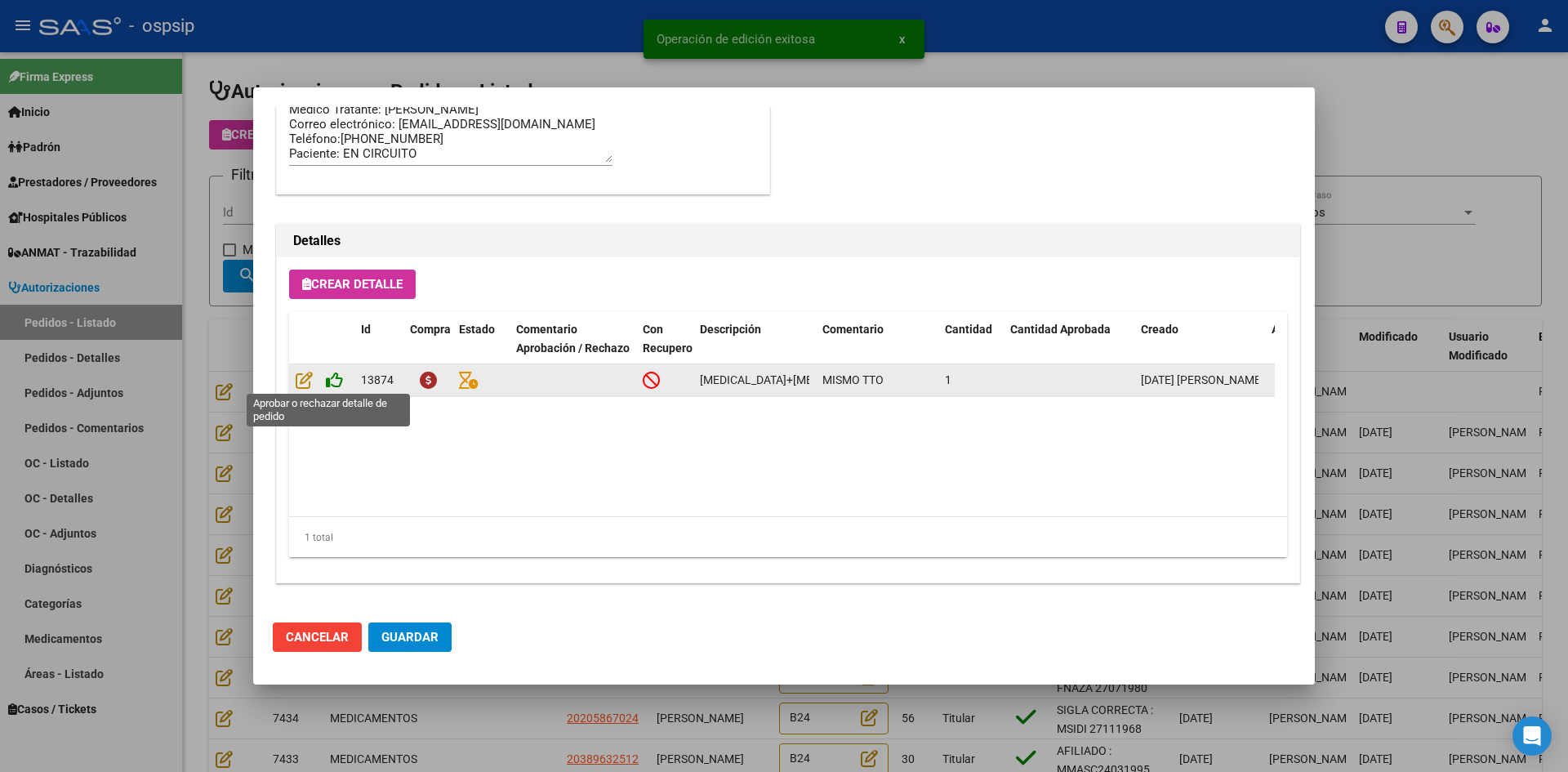
click at [341, 382] on icon at bounding box center [334, 380] width 17 height 18
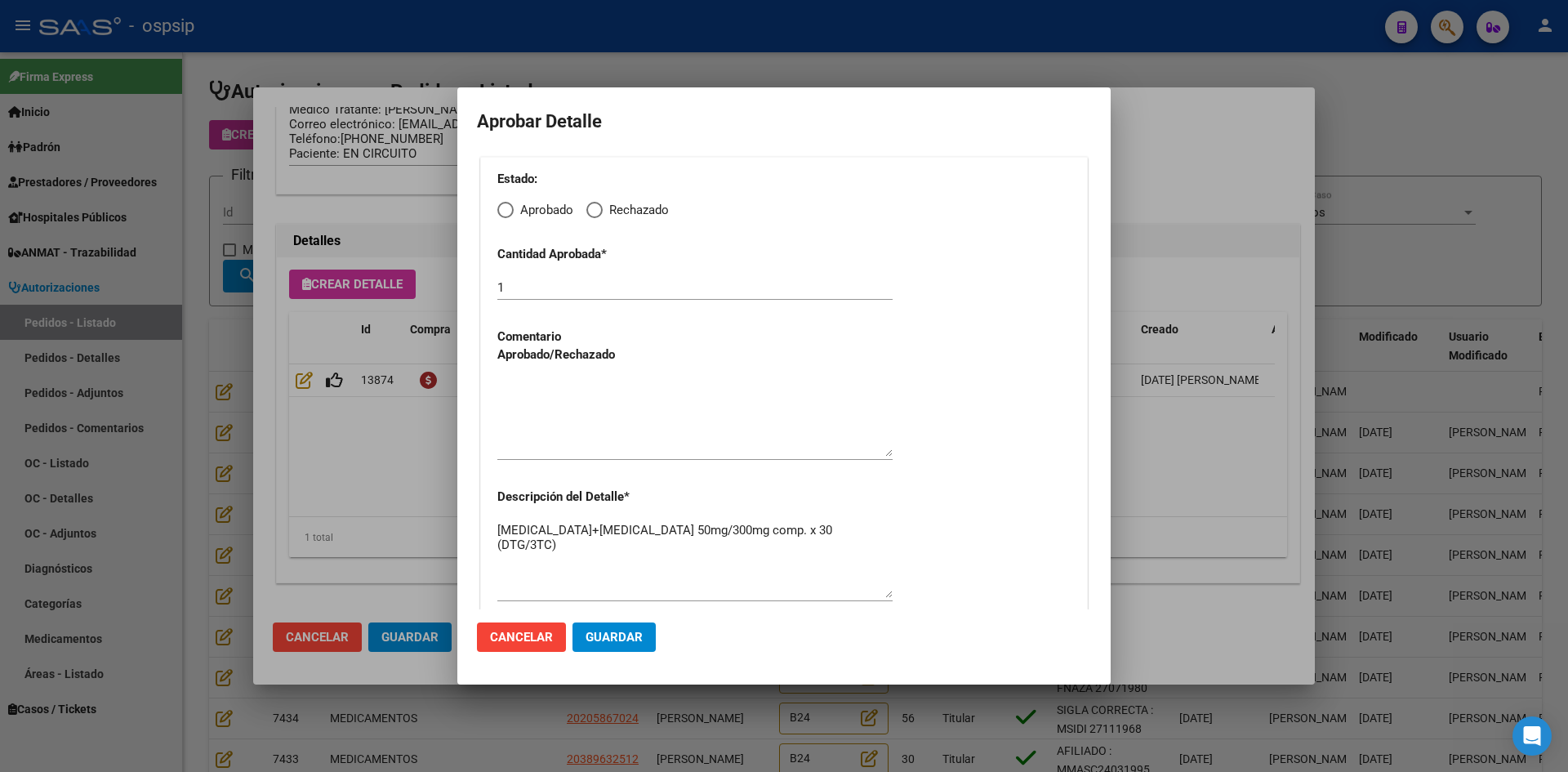
click at [502, 209] on span "Elija una opción" at bounding box center [505, 210] width 16 height 16
click at [502, 209] on input "Aprobado" at bounding box center [505, 210] width 16 height 16
radio input "true"
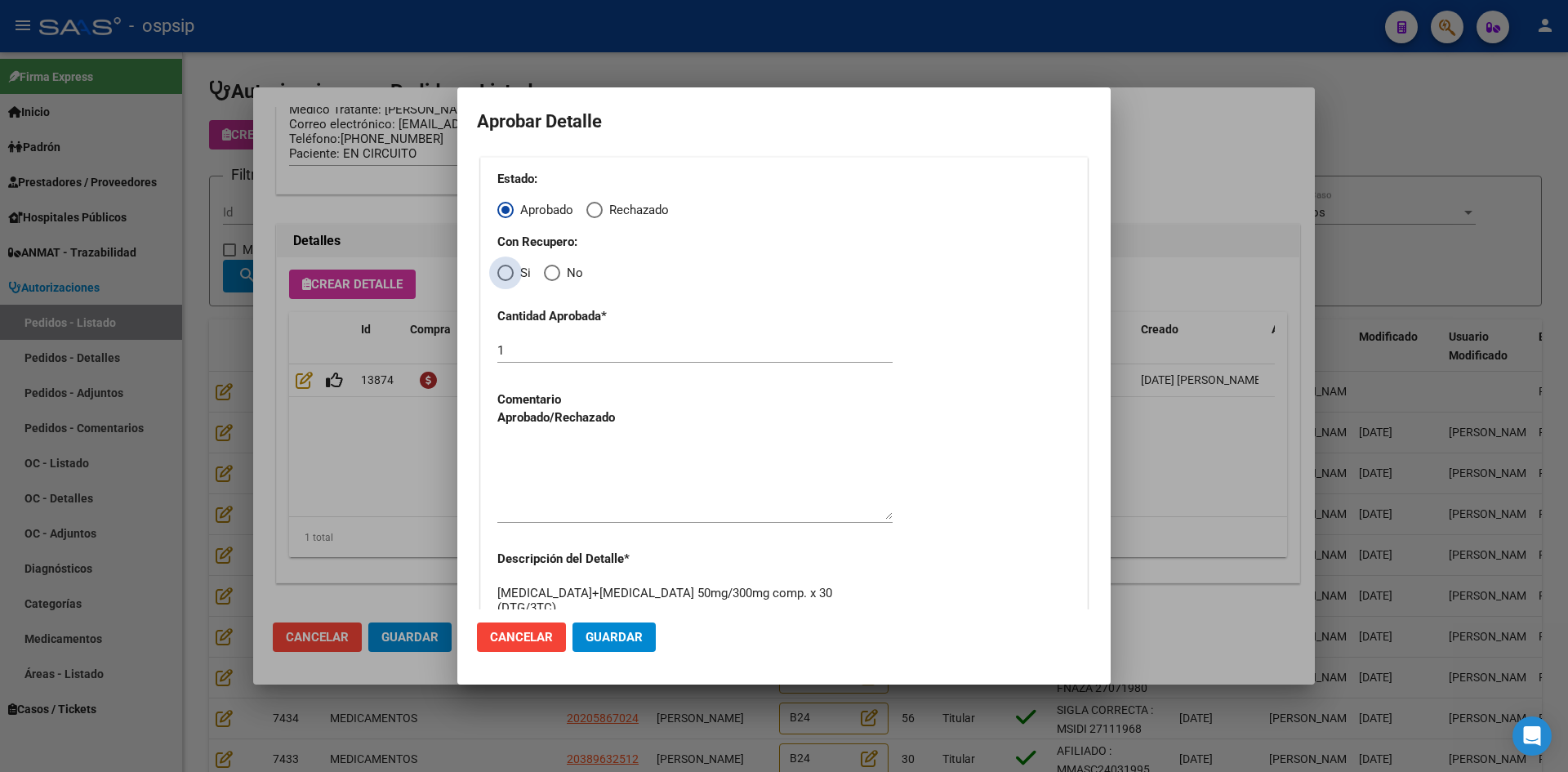
drag, startPoint x: 502, startPoint y: 272, endPoint x: 506, endPoint y: 300, distance: 28.3
click at [506, 282] on div "Estado: Aprobado Rechazado Con Recupero: Si No Cantidad Aprobada * 1 Comentario…" at bounding box center [784, 419] width 607 height 523
click at [509, 274] on span "Elija una opción" at bounding box center [505, 273] width 16 height 16
click at [509, 274] on input "Si" at bounding box center [505, 273] width 16 height 16
radio input "true"
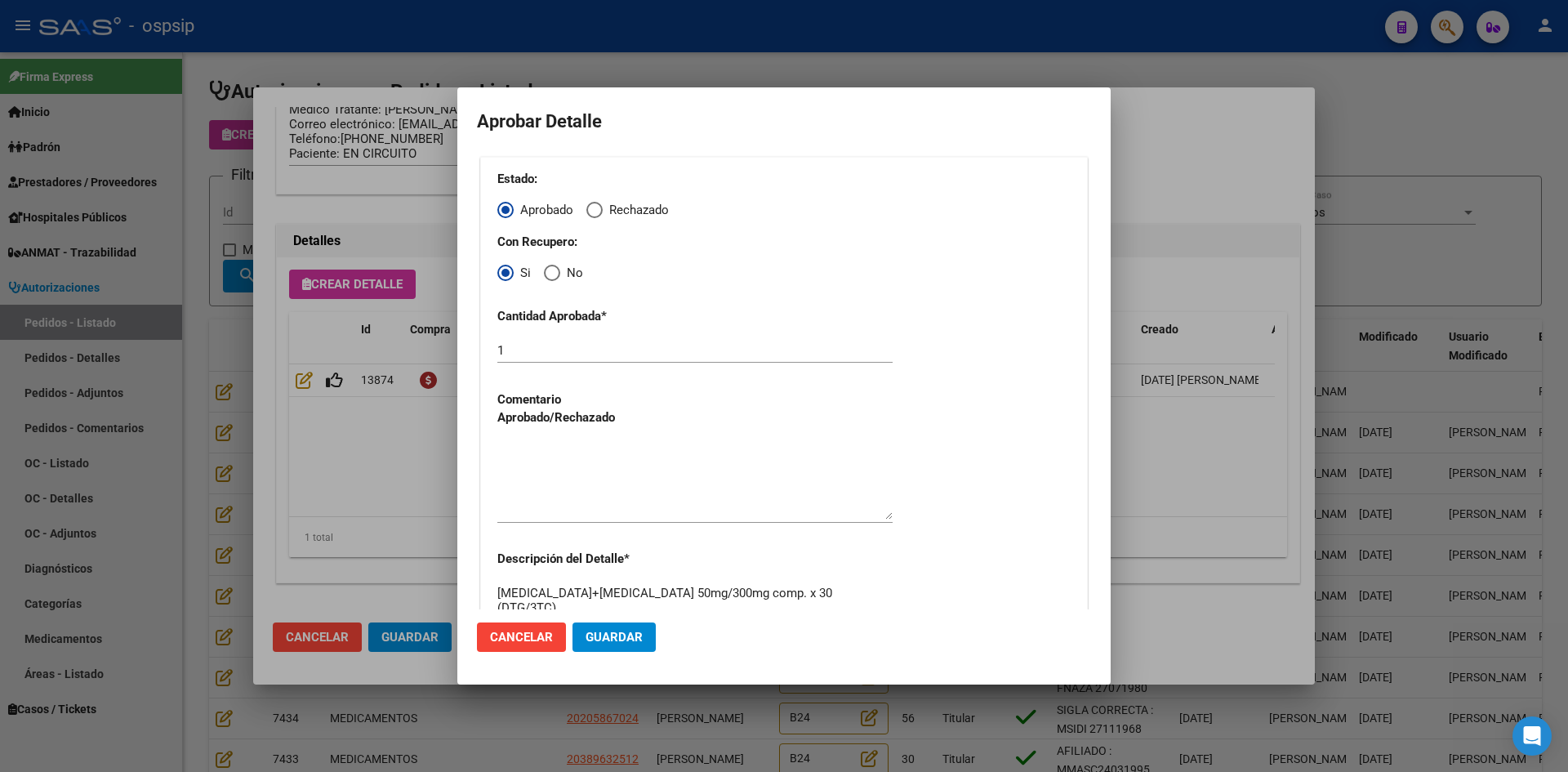
drag, startPoint x: 572, startPoint y: 478, endPoint x: 578, endPoint y: 488, distance: 11.7
click at [573, 480] on textarea at bounding box center [694, 481] width 395 height 77
click at [636, 638] on span "Guardar" at bounding box center [614, 637] width 57 height 15
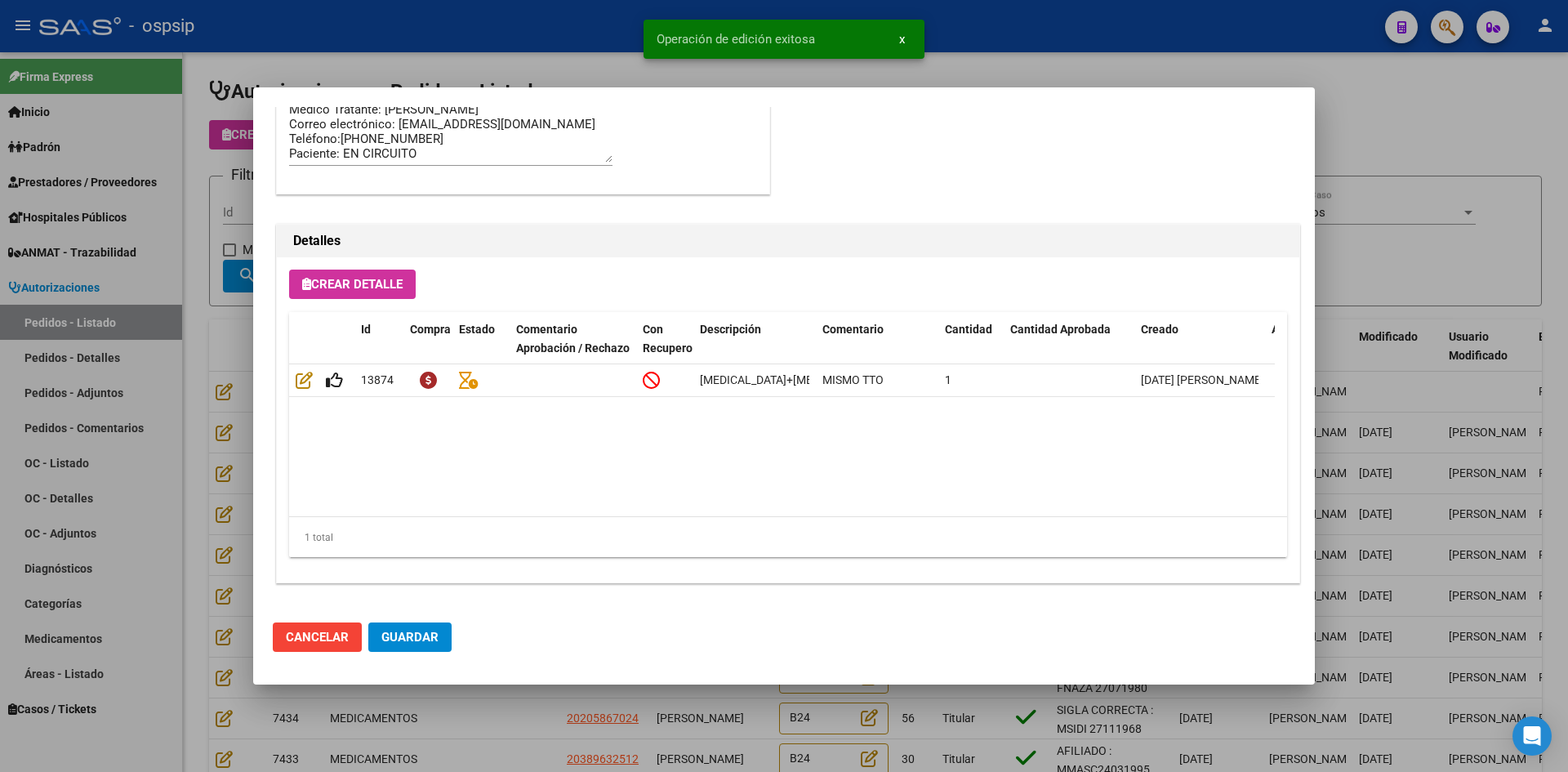
type input "[GEOGRAPHIC_DATA], [GEOGRAPHIC_DATA][PERSON_NAME], [GEOGRAPHIC_DATA] 5043"
drag, startPoint x: 419, startPoint y: 632, endPoint x: 450, endPoint y: 666, distance: 46.0
click at [422, 636] on span "Guardar" at bounding box center [410, 637] width 57 height 15
drag, startPoint x: 496, startPoint y: 719, endPoint x: 485, endPoint y: 723, distance: 11.7
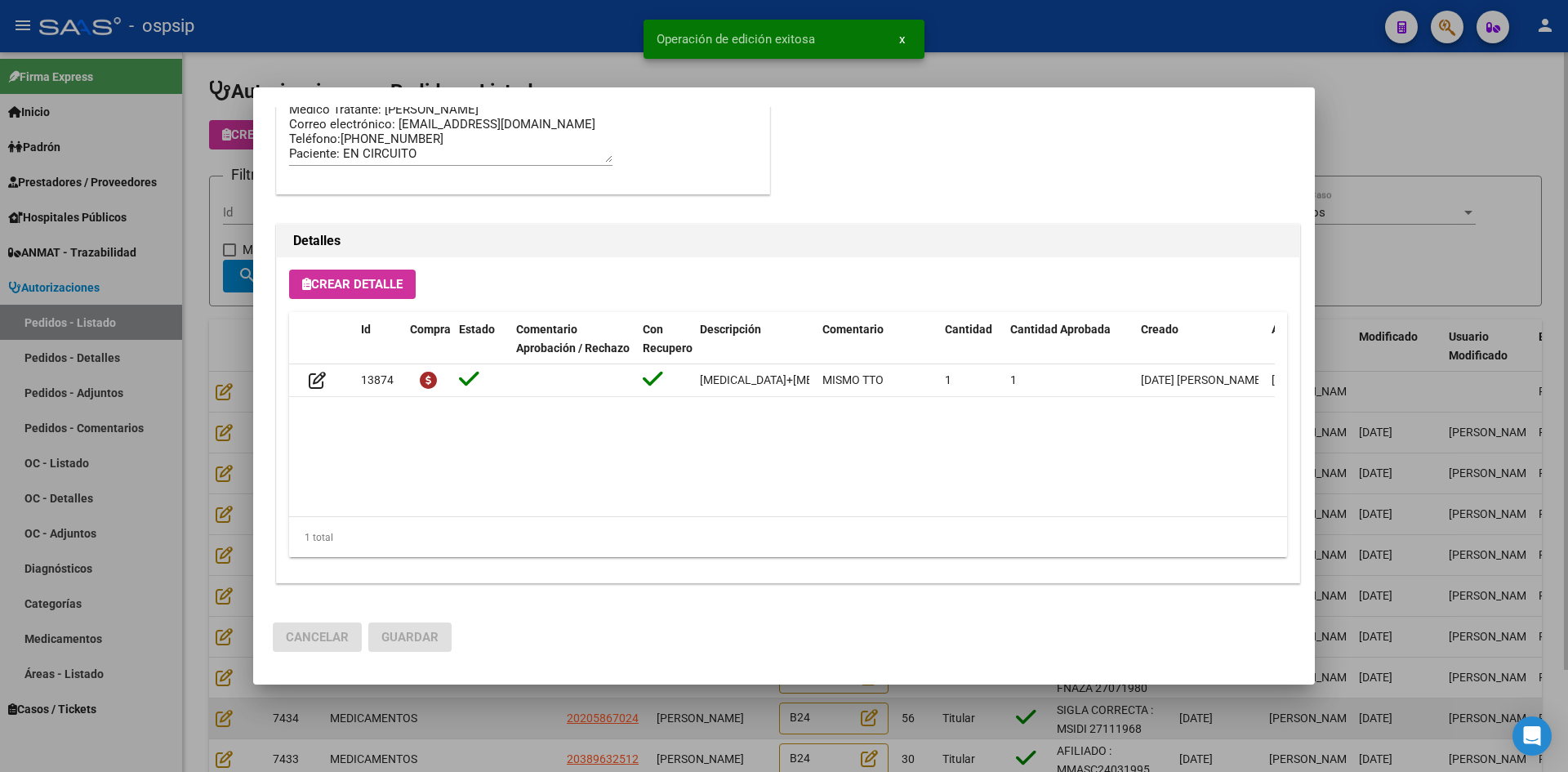
click at [496, 720] on div at bounding box center [784, 386] width 1568 height 772
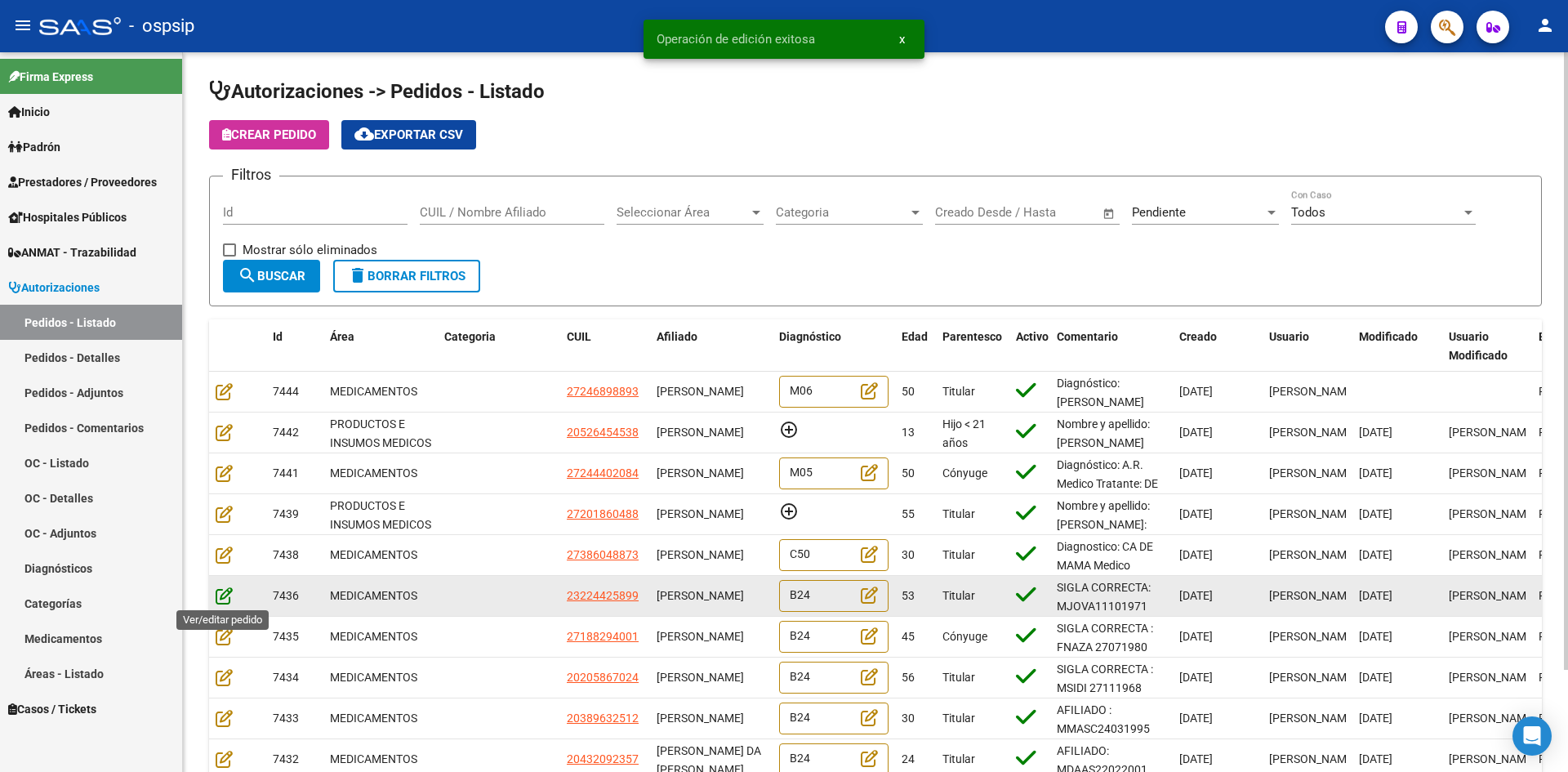
click at [219, 595] on icon at bounding box center [224, 596] width 17 height 18
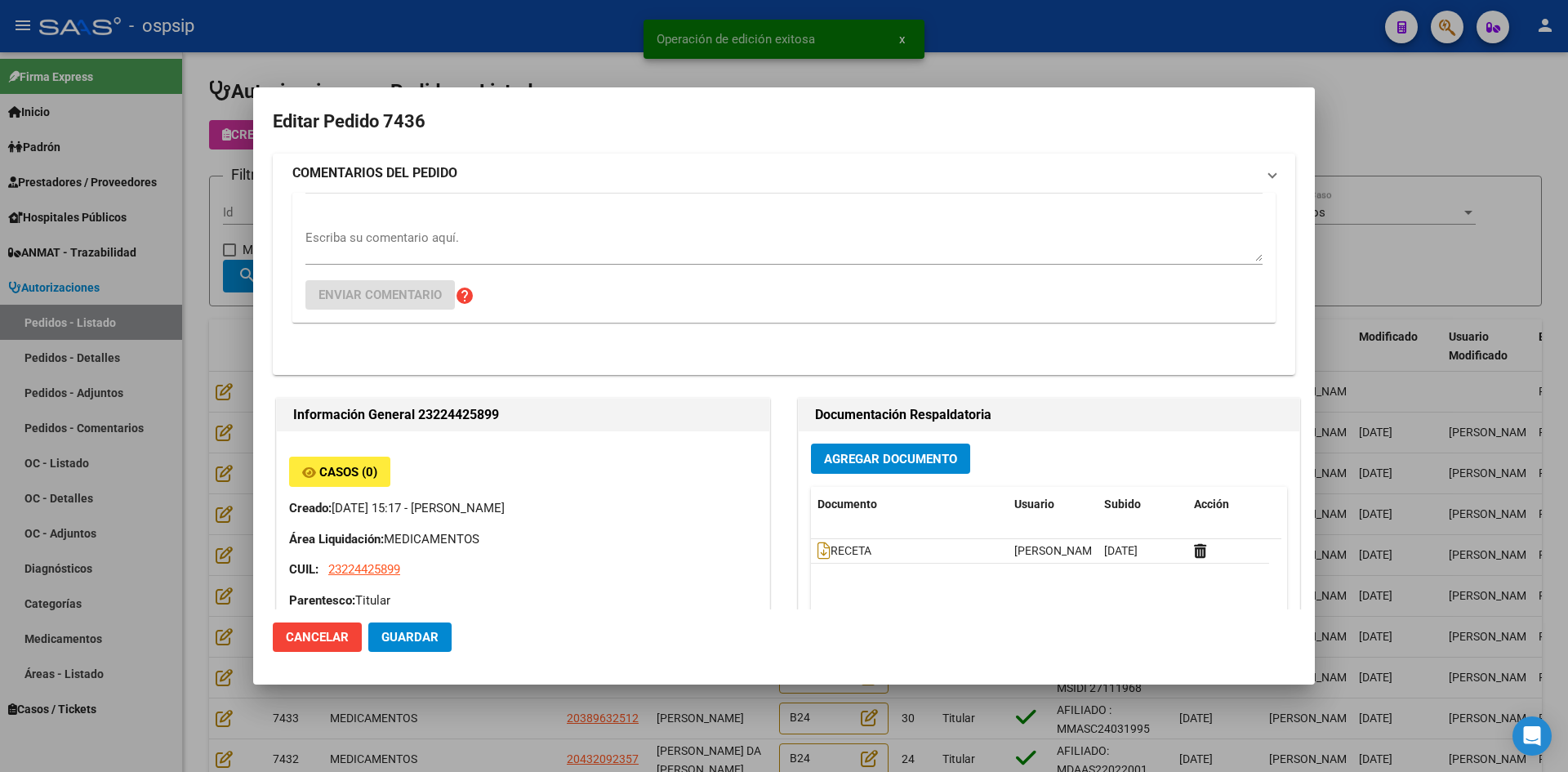
type input "[GEOGRAPHIC_DATA], [GEOGRAPHIC_DATA], ENTRE [PERSON_NAME] 1546"
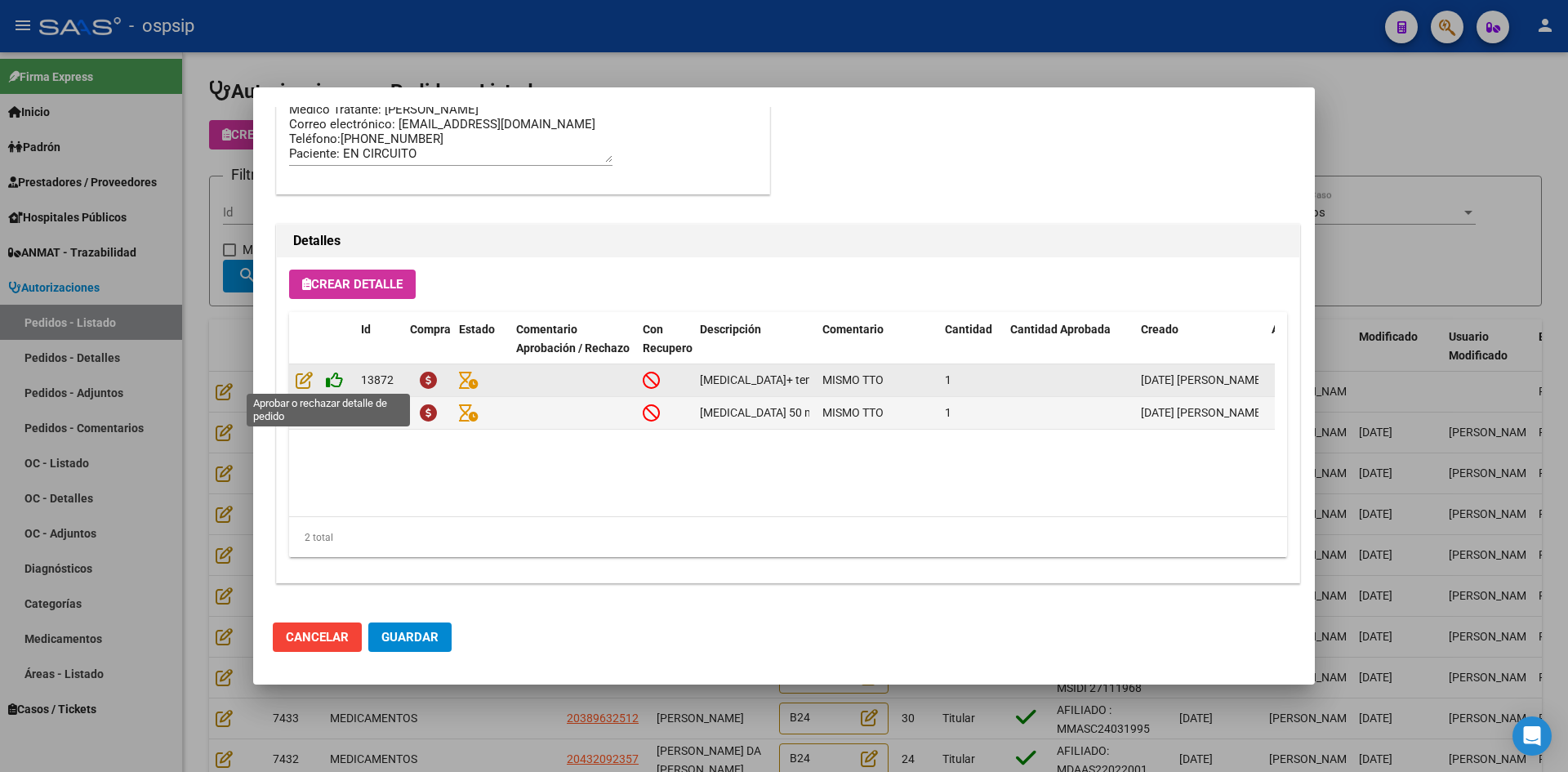
click at [332, 382] on icon at bounding box center [334, 380] width 17 height 18
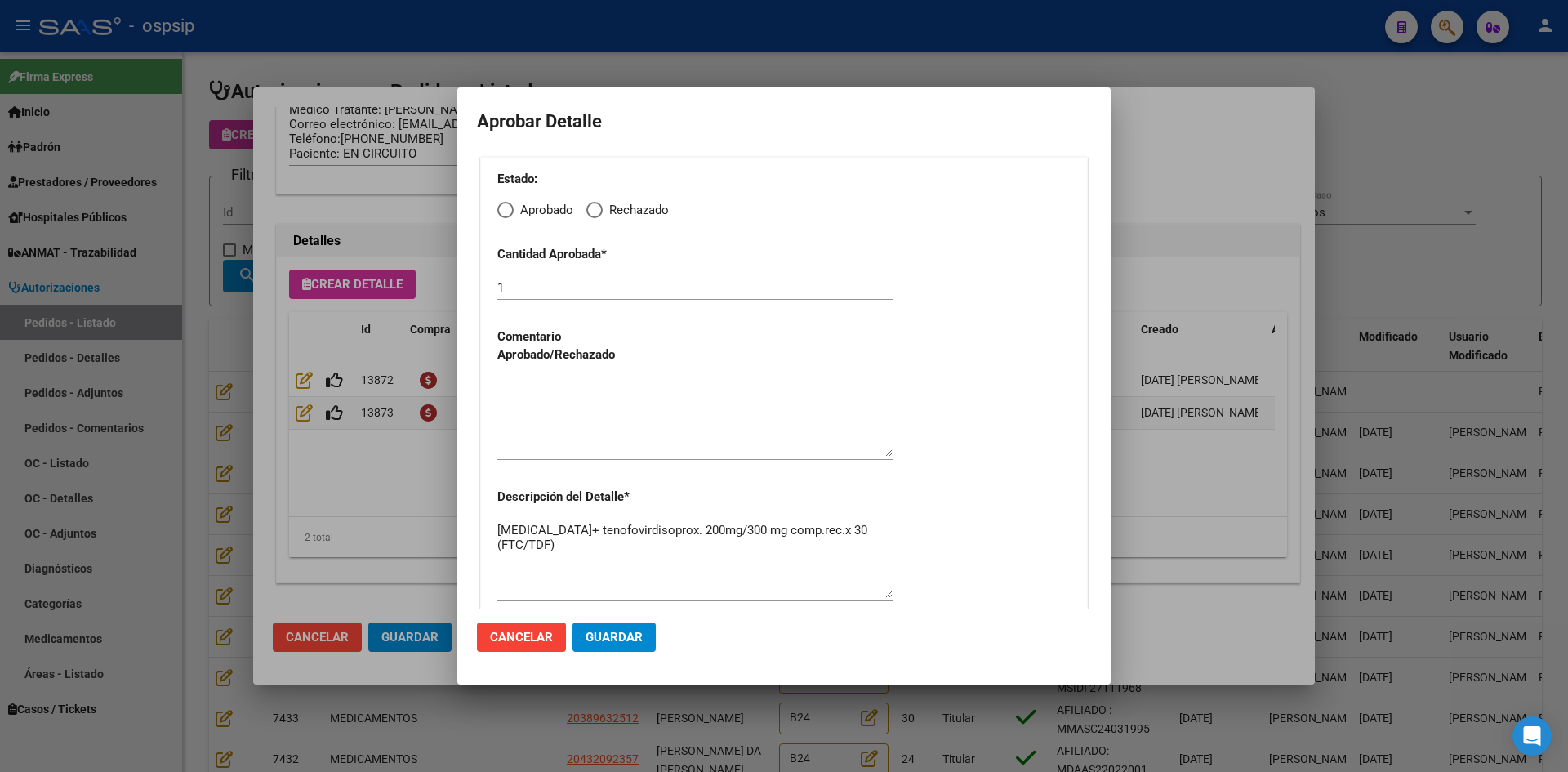
click at [508, 207] on span "Elija una opción" at bounding box center [505, 210] width 16 height 16
click at [508, 207] on input "Aprobado" at bounding box center [505, 210] width 16 height 16
radio input "true"
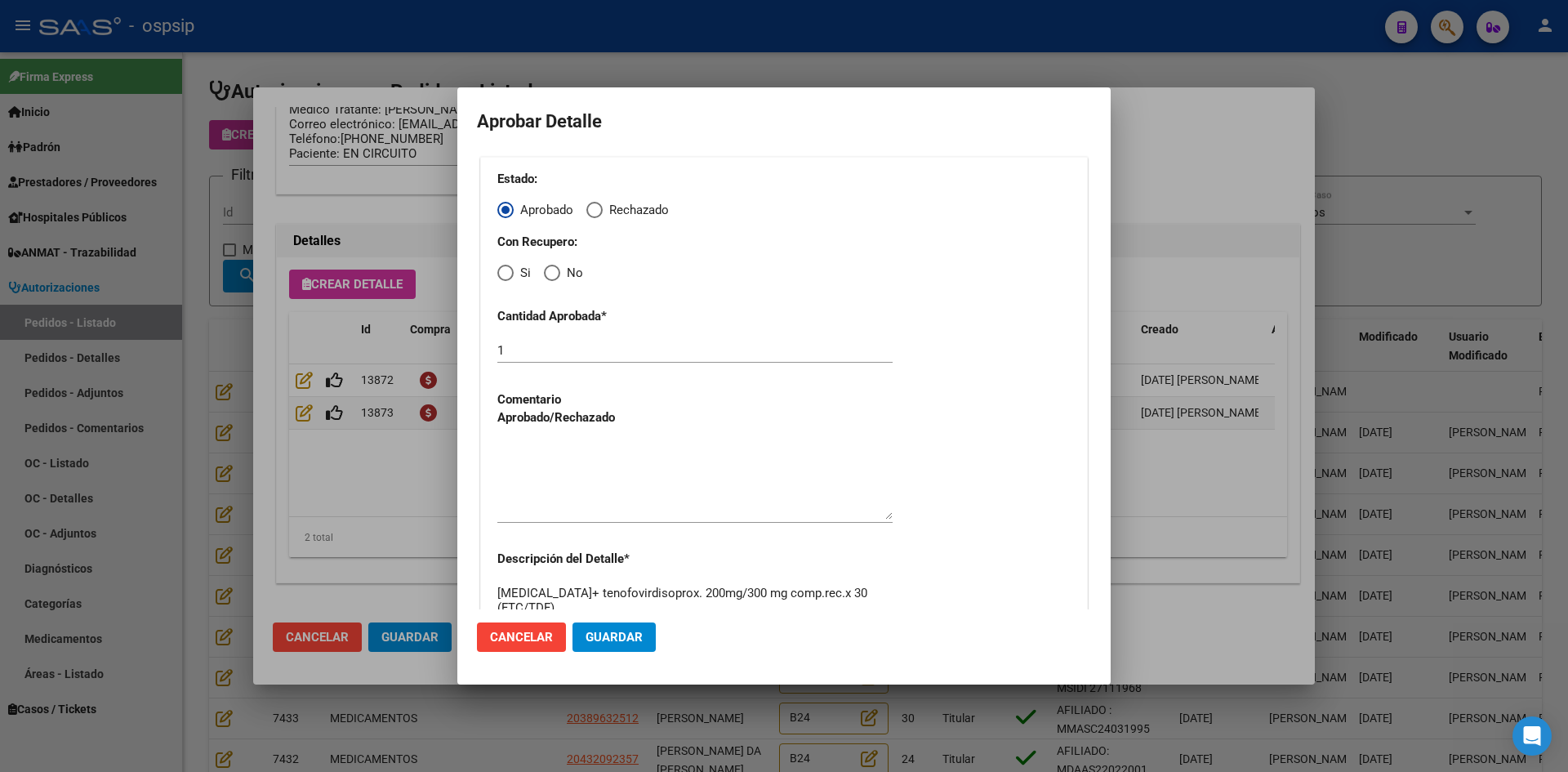
click at [508, 273] on span "Elija una opción" at bounding box center [505, 273] width 16 height 16
click at [508, 273] on input "Si" at bounding box center [505, 273] width 16 height 16
radio input "true"
drag, startPoint x: 575, startPoint y: 475, endPoint x: 592, endPoint y: 526, distance: 53.8
click at [576, 477] on textarea at bounding box center [694, 481] width 395 height 77
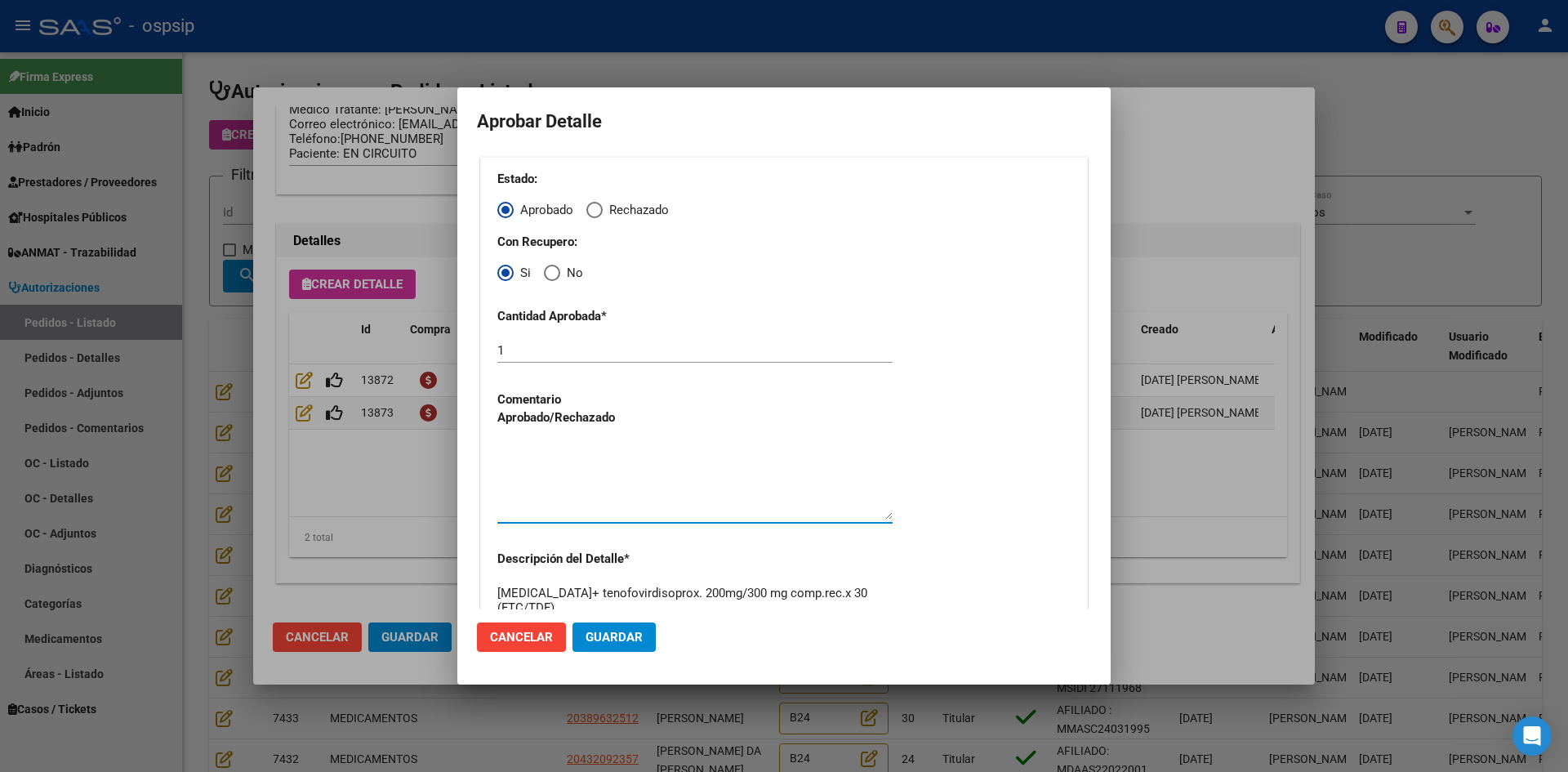
click at [619, 640] on span "Guardar" at bounding box center [614, 637] width 57 height 15
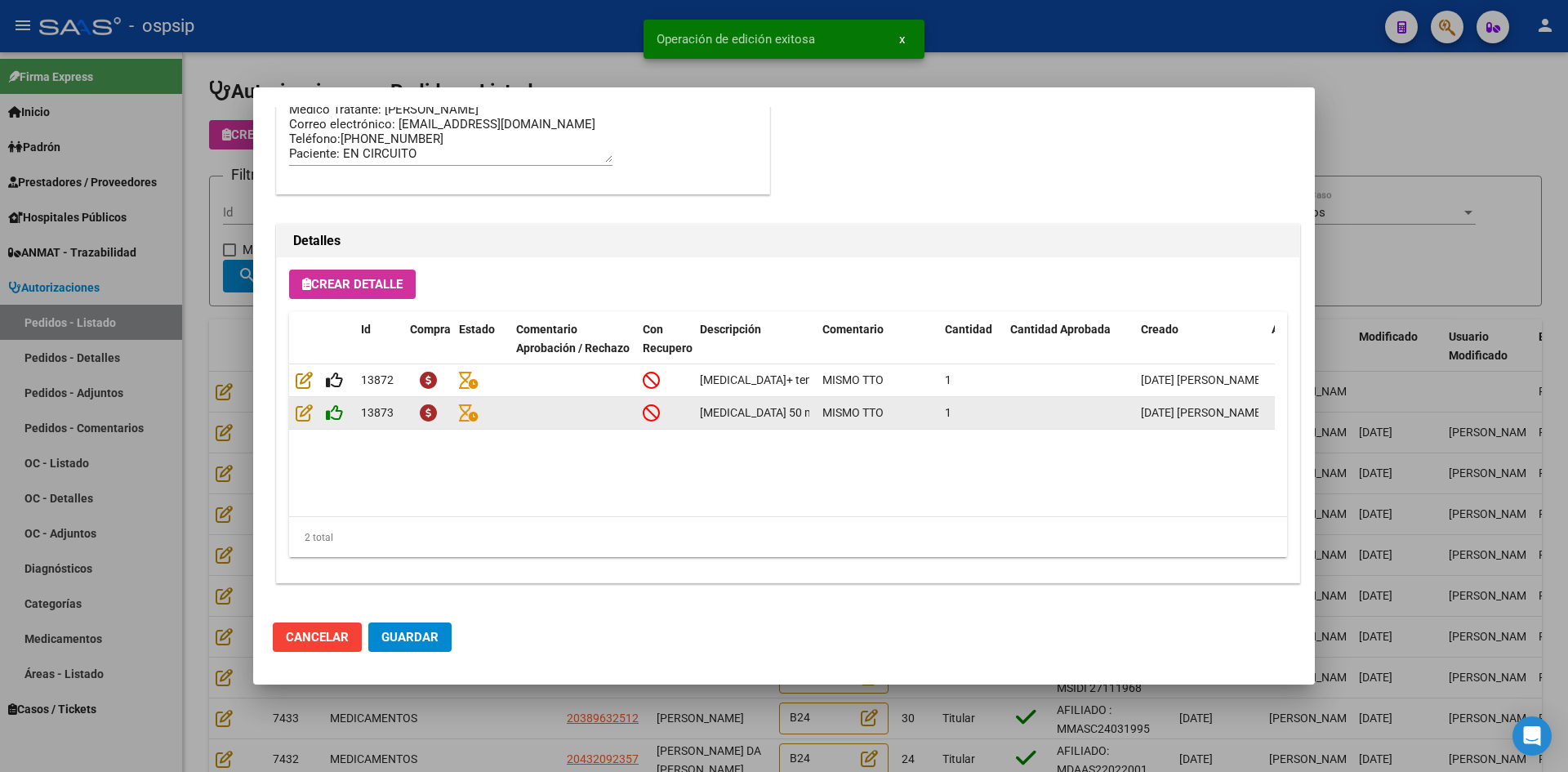
type input "[GEOGRAPHIC_DATA], [GEOGRAPHIC_DATA], ENTRE [PERSON_NAME] 1546"
click at [338, 414] on icon at bounding box center [334, 412] width 17 height 18
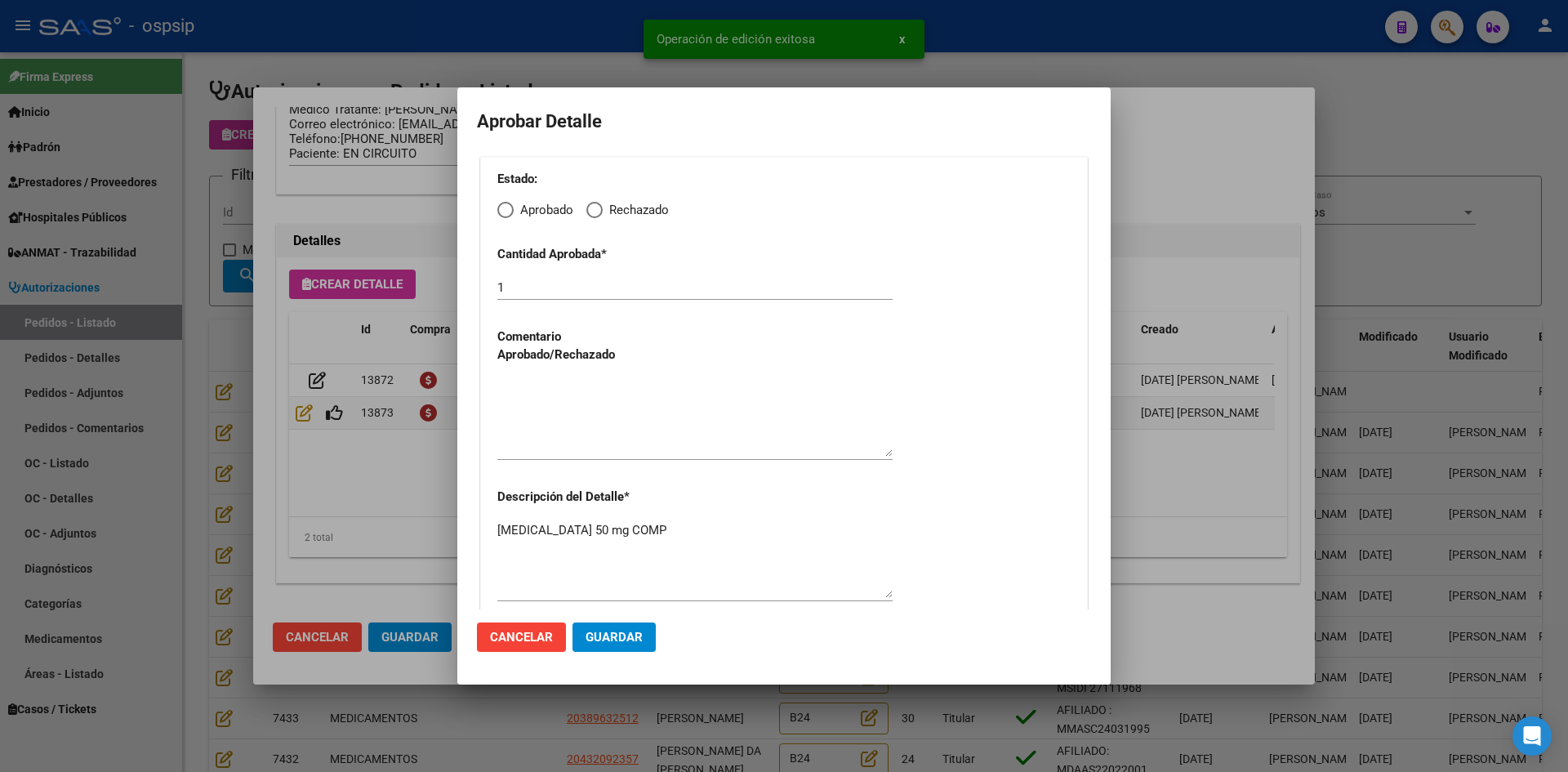
click at [503, 209] on span "Elija una opción" at bounding box center [505, 210] width 16 height 16
click at [503, 209] on input "Aprobado" at bounding box center [505, 210] width 16 height 16
radio input "true"
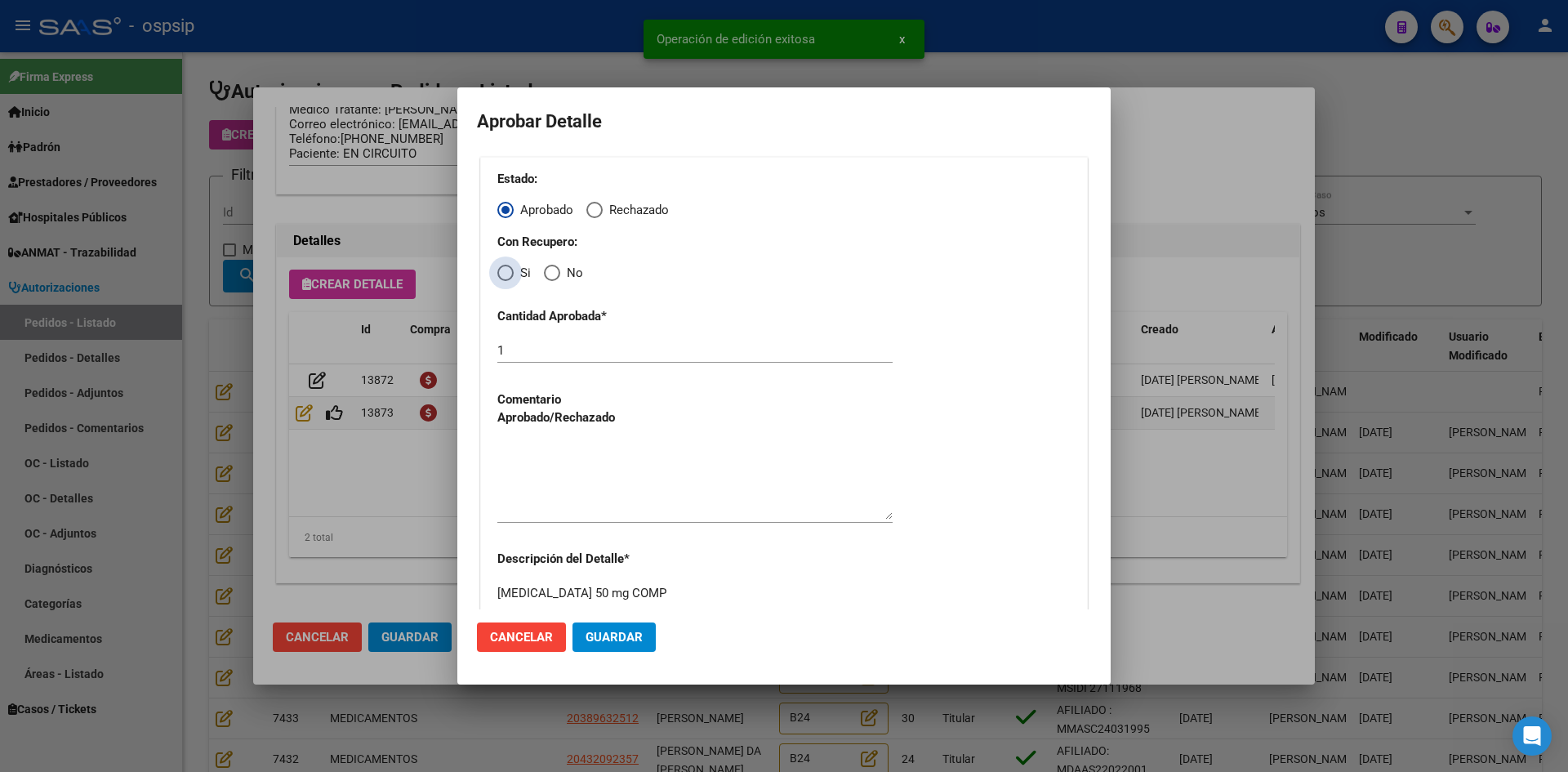
click at [506, 275] on span "Elija una opción" at bounding box center [505, 273] width 16 height 16
click at [506, 275] on input "Si" at bounding box center [505, 273] width 16 height 16
radio input "true"
drag, startPoint x: 554, startPoint y: 458, endPoint x: 558, endPoint y: 469, distance: 11.7
click at [554, 461] on textarea at bounding box center [694, 481] width 395 height 77
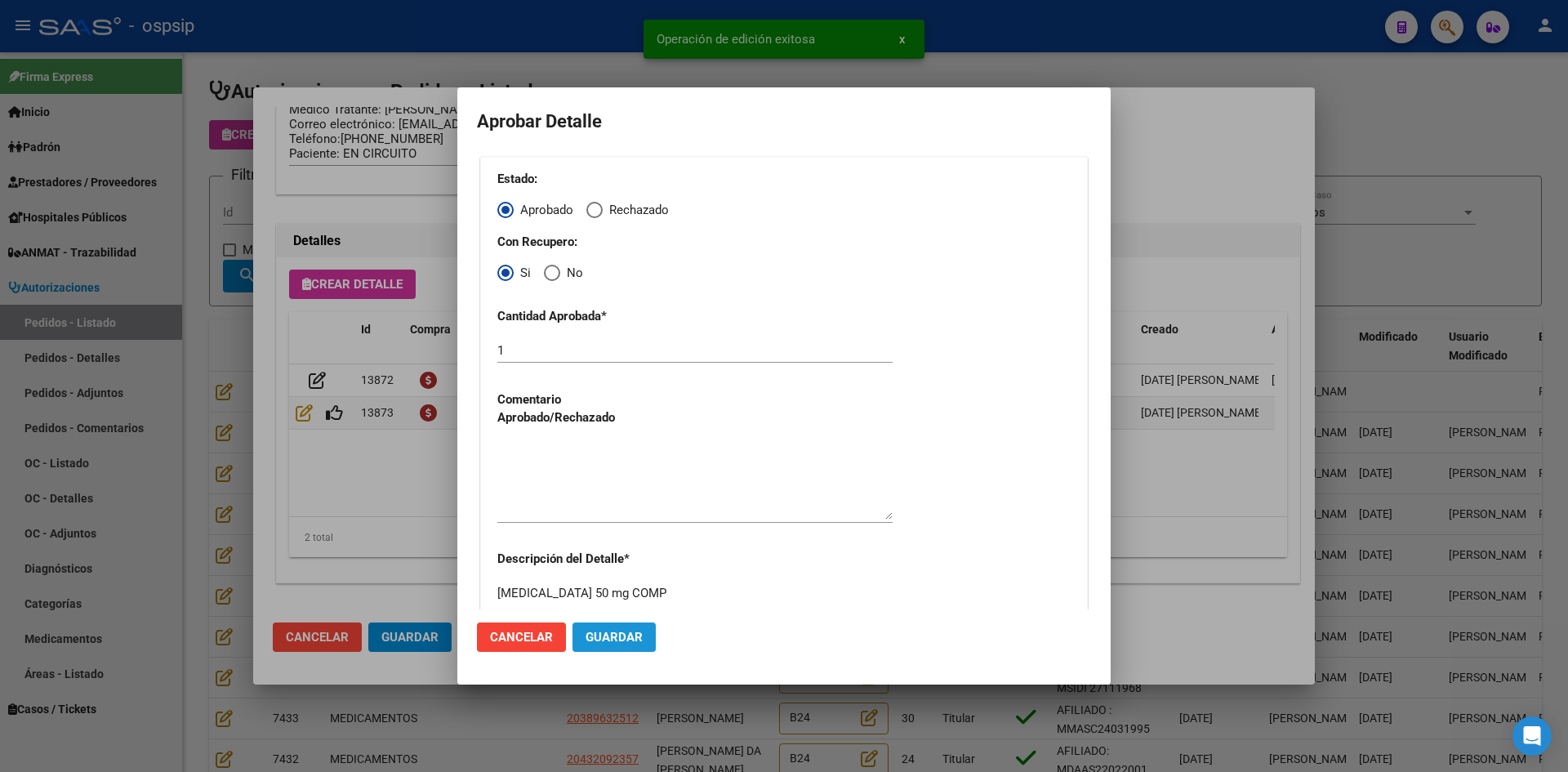
click at [608, 639] on span "Guardar" at bounding box center [614, 637] width 57 height 15
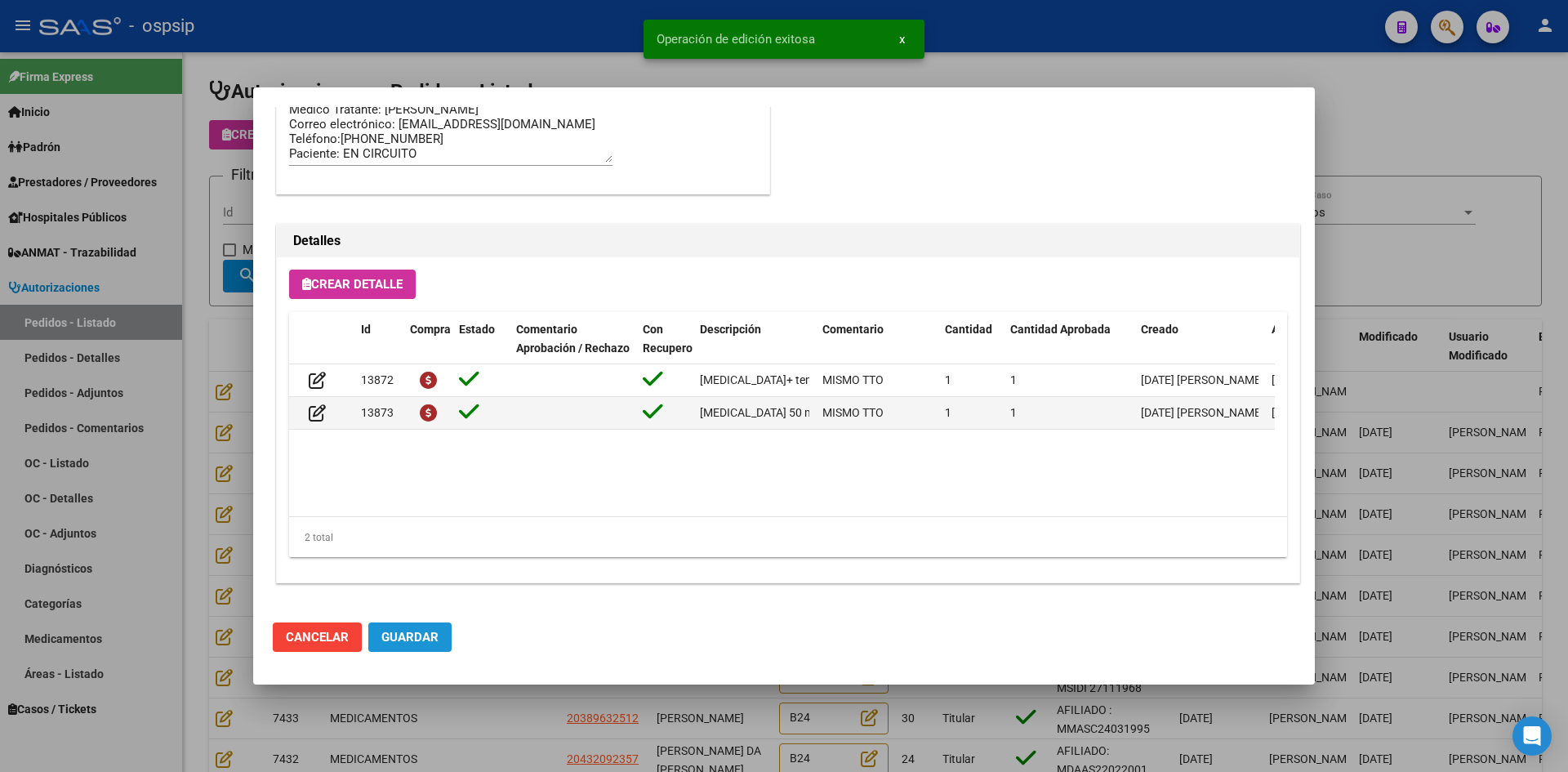
click at [418, 639] on span "Guardar" at bounding box center [410, 637] width 57 height 15
click at [497, 753] on div at bounding box center [784, 386] width 1568 height 772
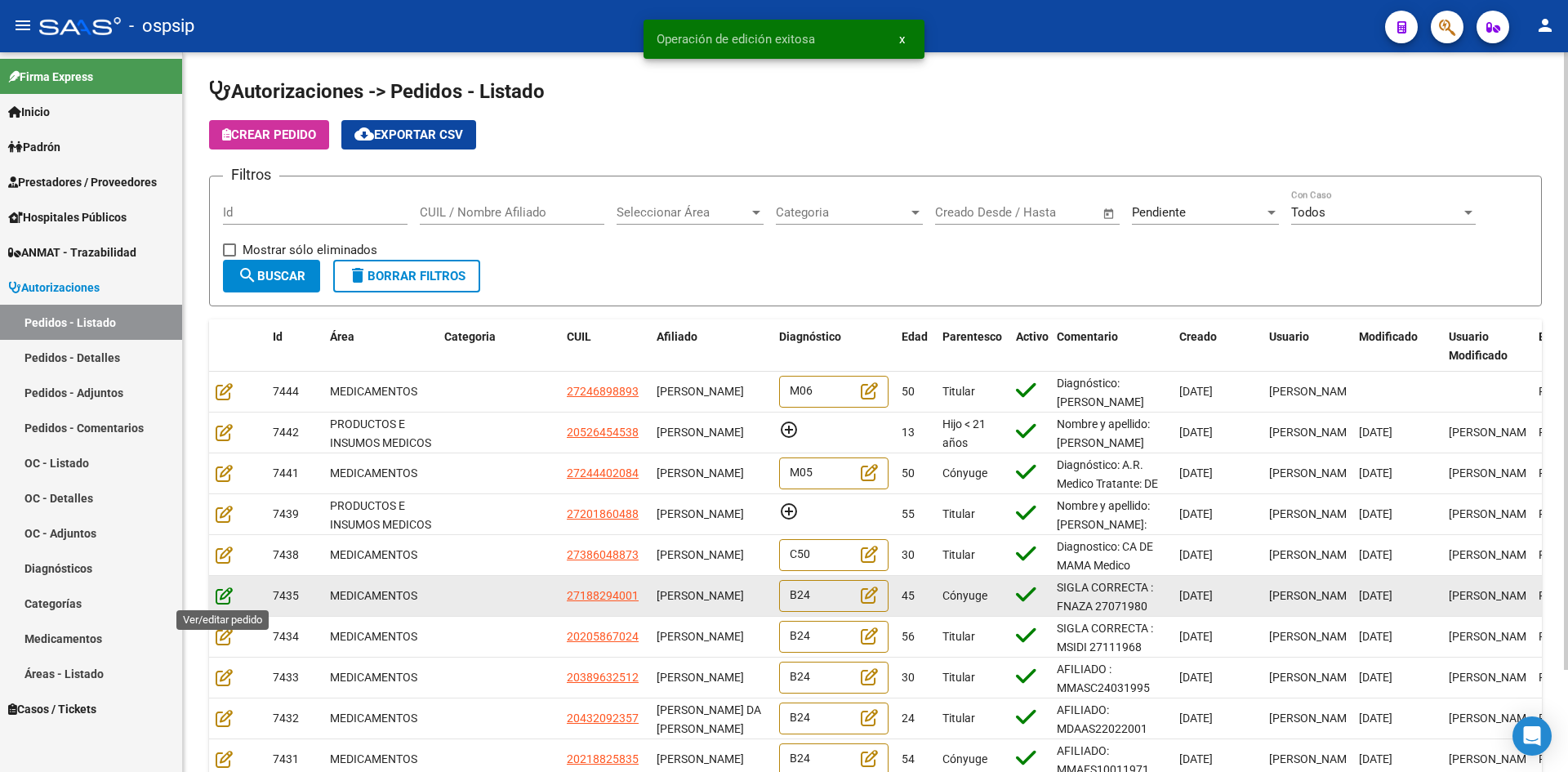
click at [230, 598] on icon at bounding box center [224, 596] width 17 height 18
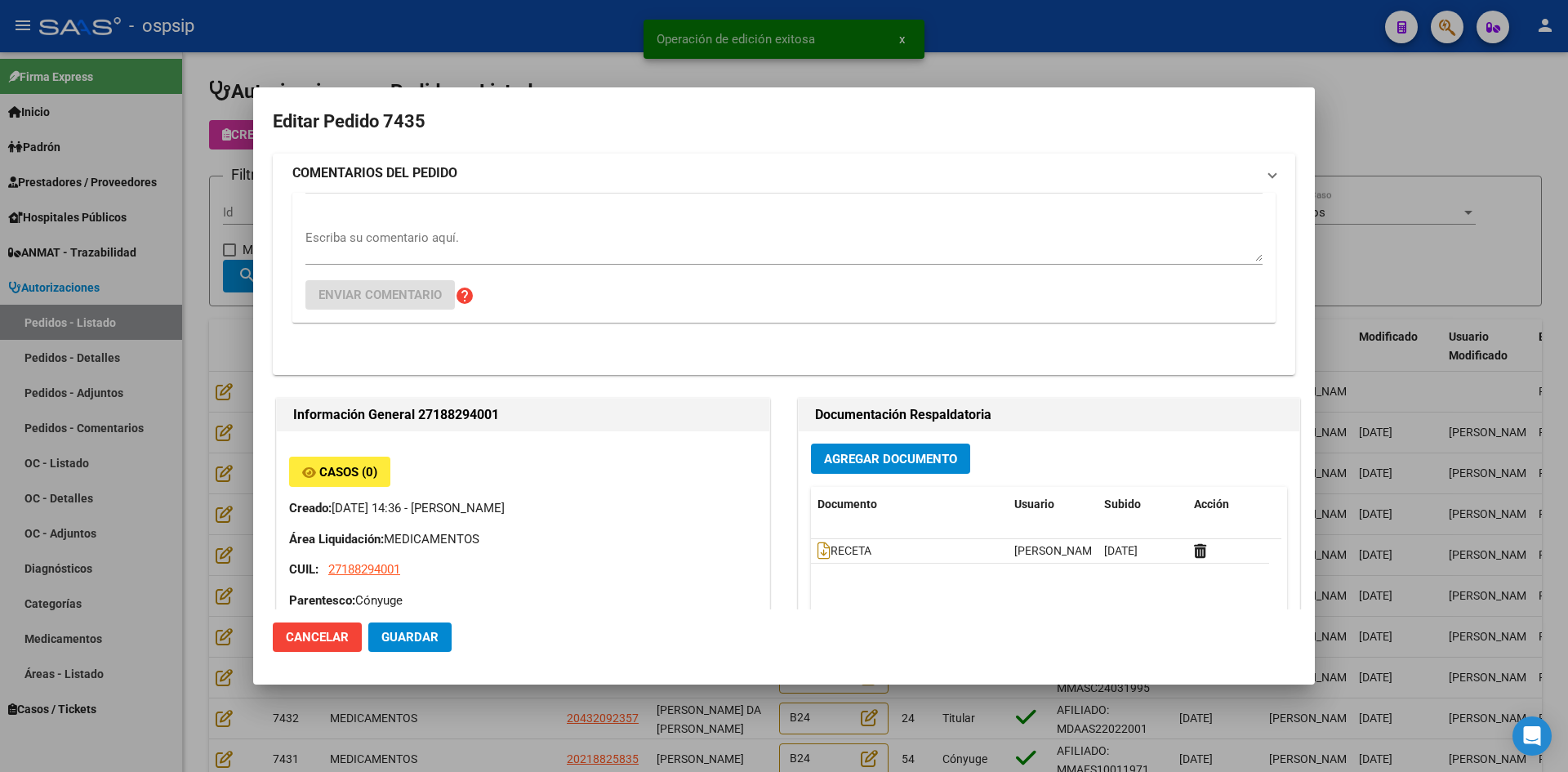
type input "Capital Federal, CABA, [PERSON_NAME] D 5739"
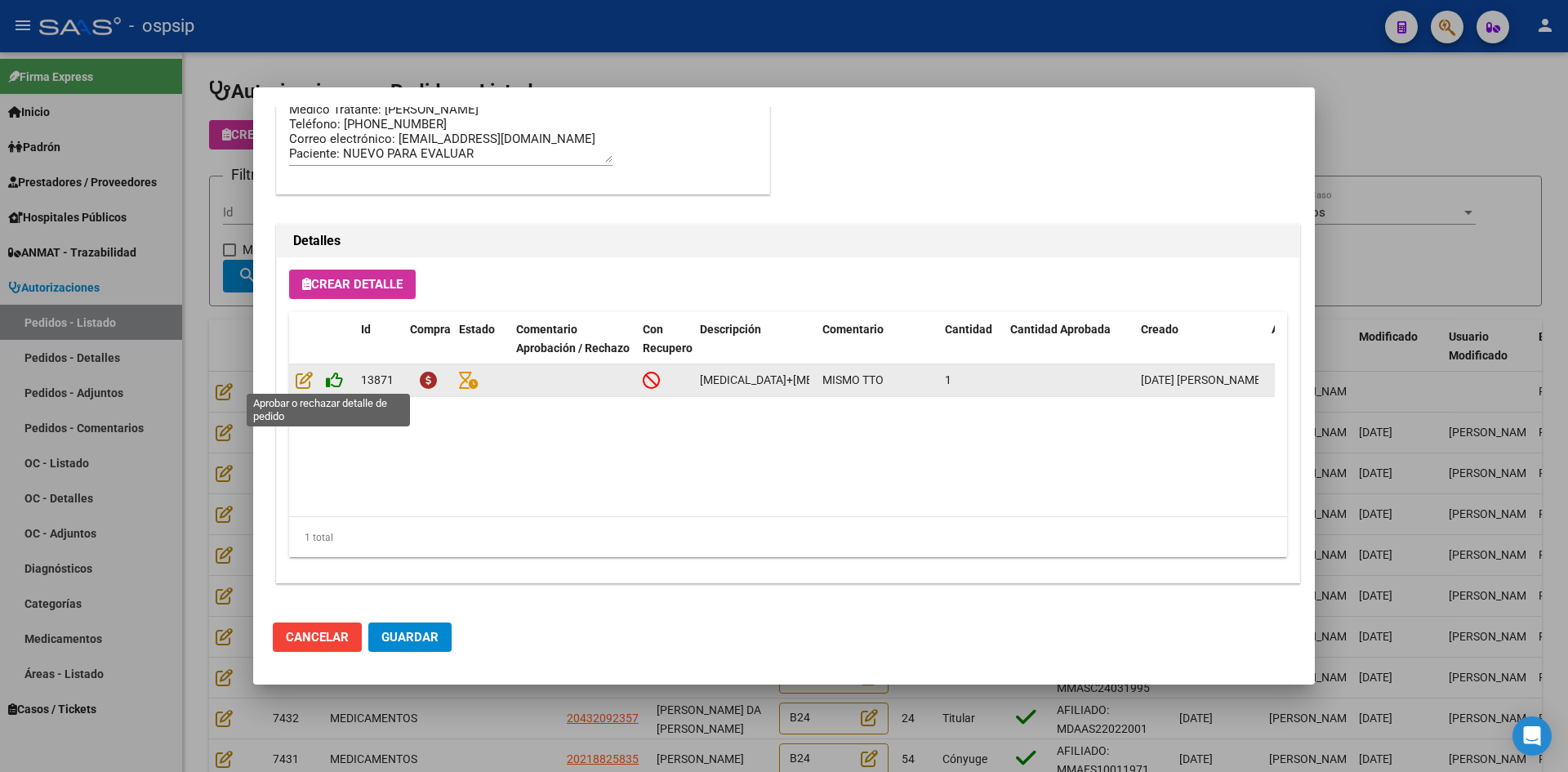
click at [341, 379] on icon at bounding box center [334, 380] width 17 height 18
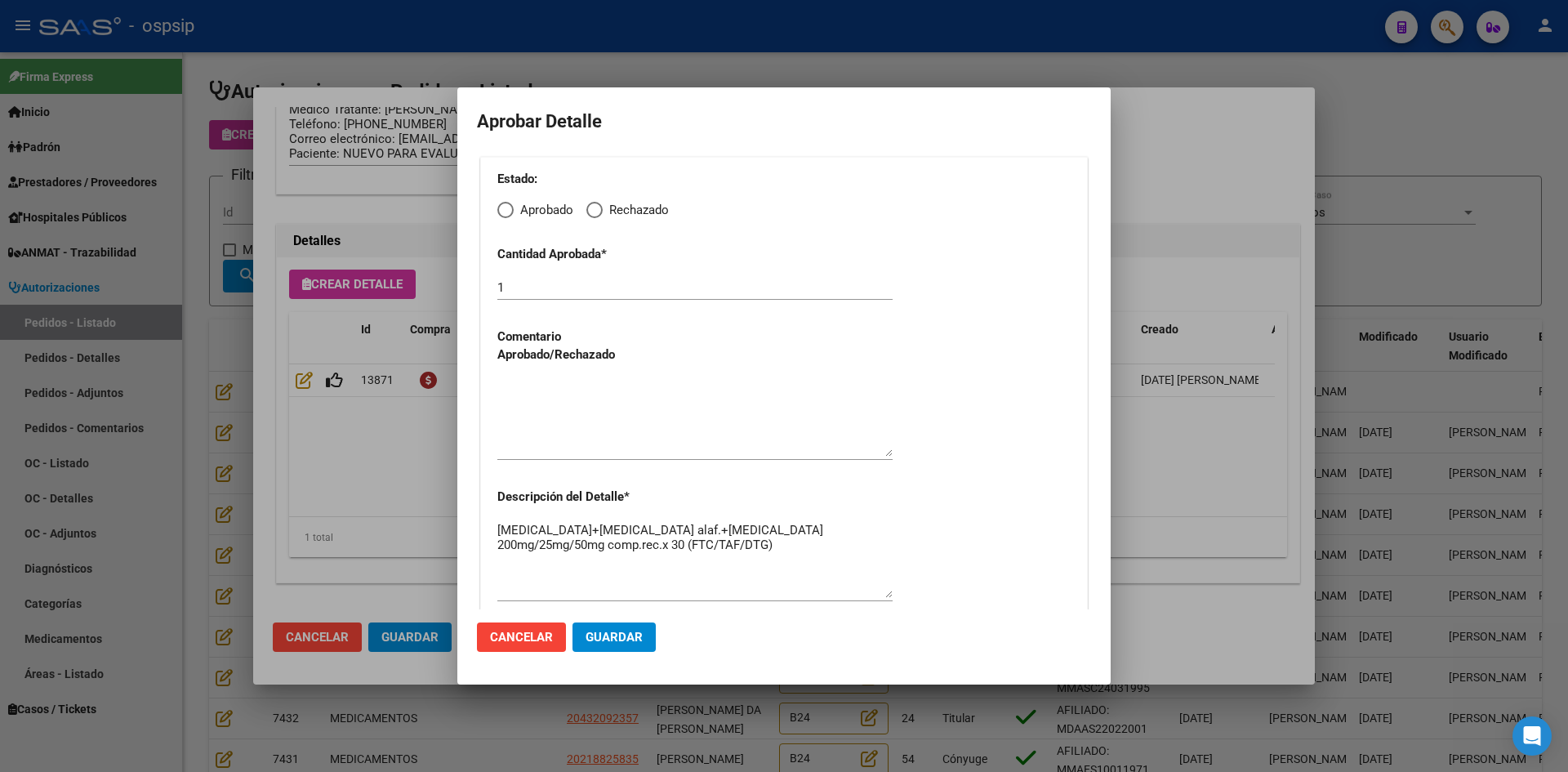
click at [506, 213] on span "Elija una opción" at bounding box center [505, 210] width 16 height 16
click at [506, 213] on input "Aprobado" at bounding box center [505, 210] width 16 height 16
radio input "true"
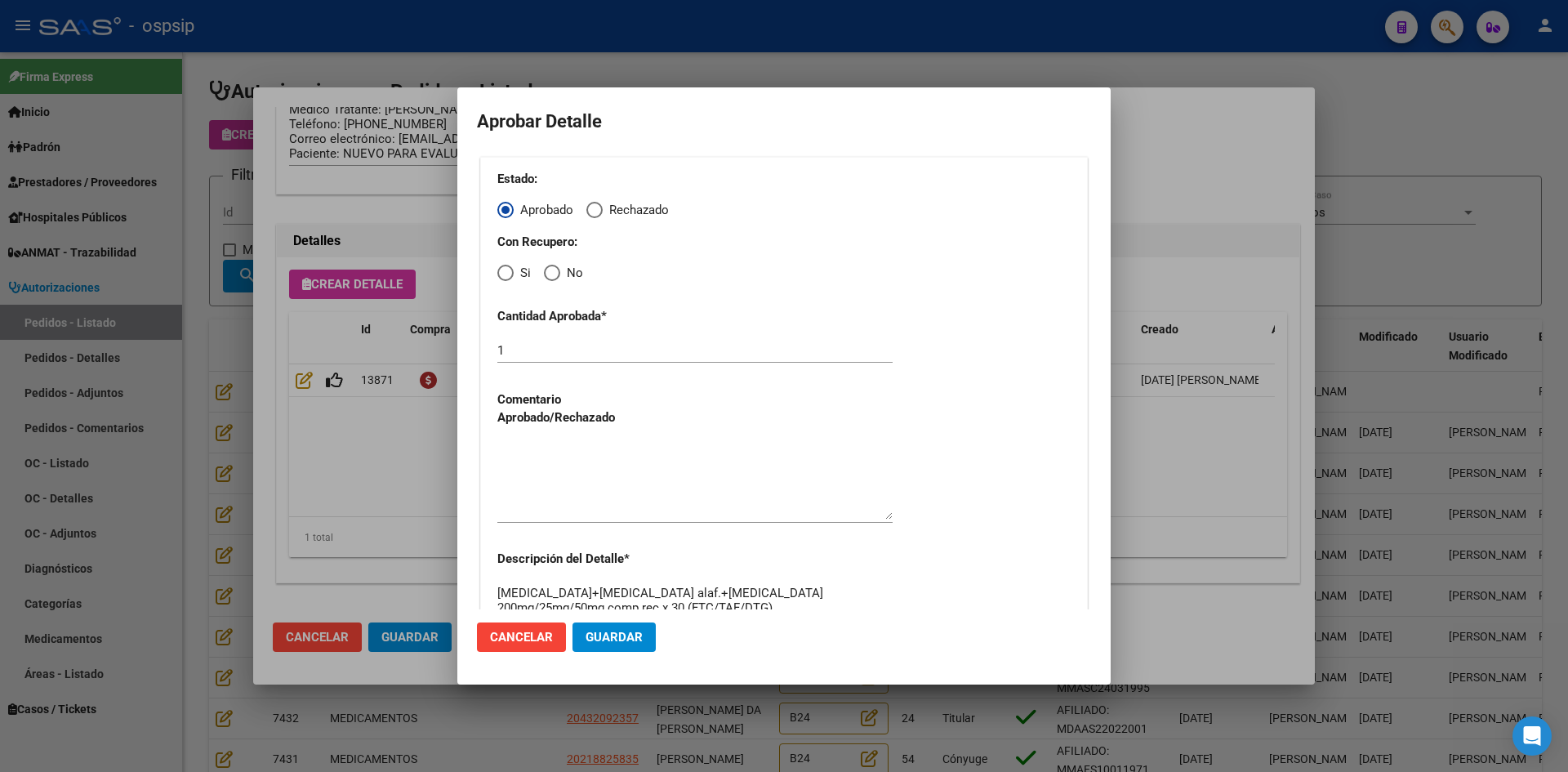
click at [508, 273] on span "Elija una opción" at bounding box center [505, 273] width 16 height 16
click at [508, 273] on input "Si" at bounding box center [505, 273] width 16 height 16
radio input "true"
click at [558, 501] on textarea at bounding box center [694, 481] width 395 height 77
click at [607, 625] on button "Guardar" at bounding box center [614, 637] width 83 height 30
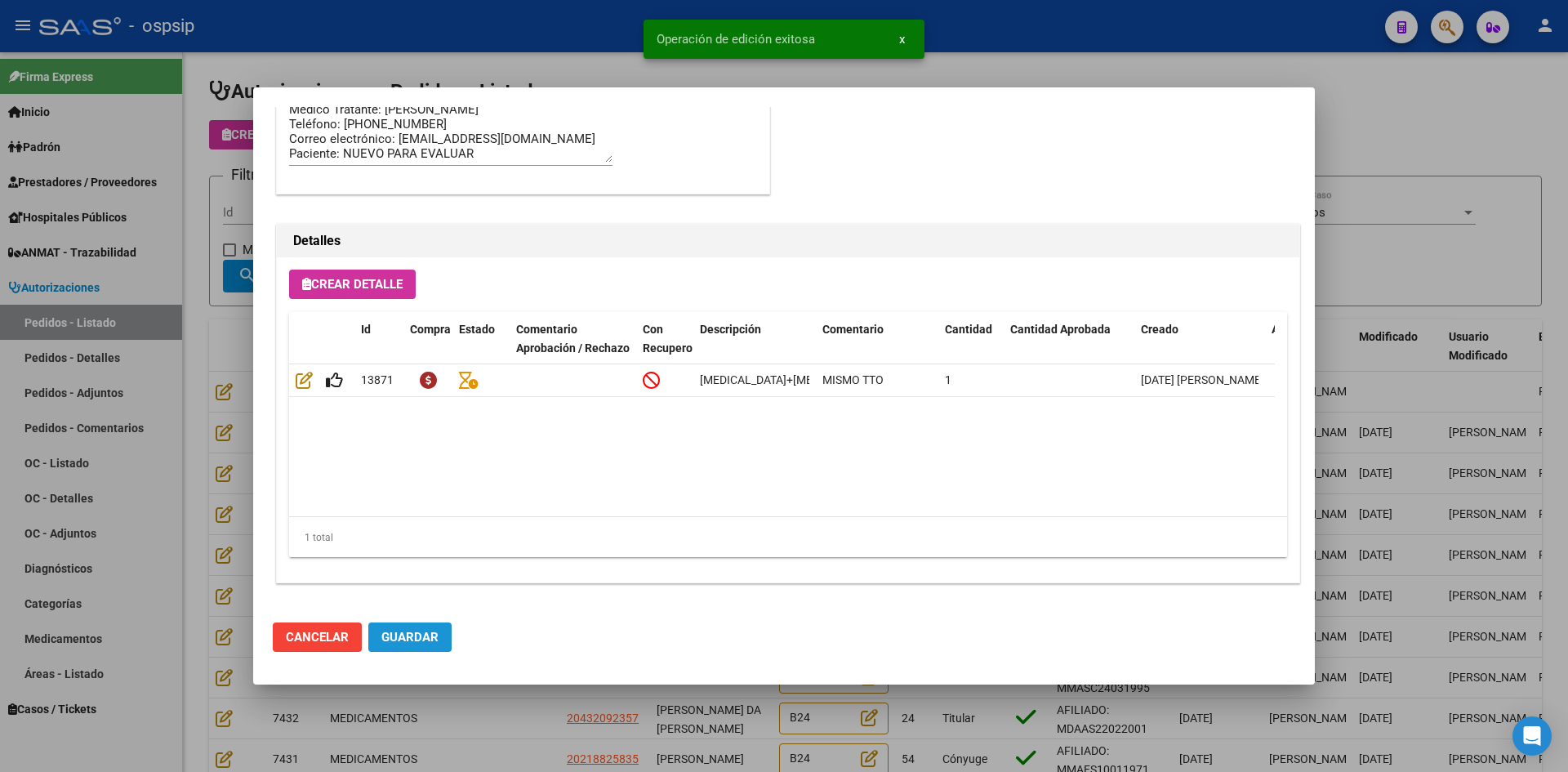
click at [415, 640] on span "Guardar" at bounding box center [410, 637] width 57 height 15
type input "[GEOGRAPHIC_DATA], [GEOGRAPHIC_DATA], [PERSON_NAME] D 5739"
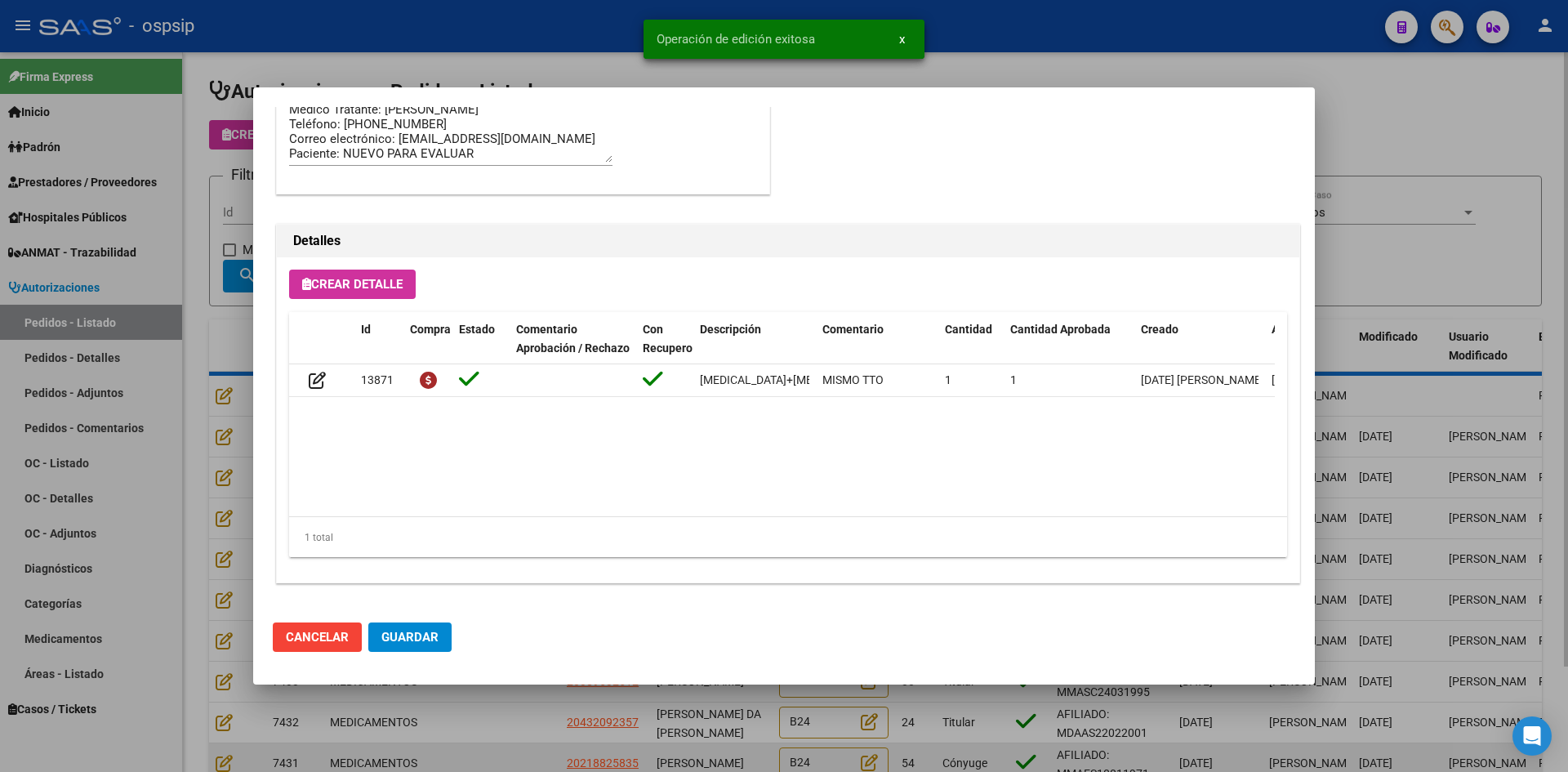
drag, startPoint x: 517, startPoint y: 744, endPoint x: 505, endPoint y: 752, distance: 14.4
click at [517, 746] on div at bounding box center [784, 386] width 1568 height 772
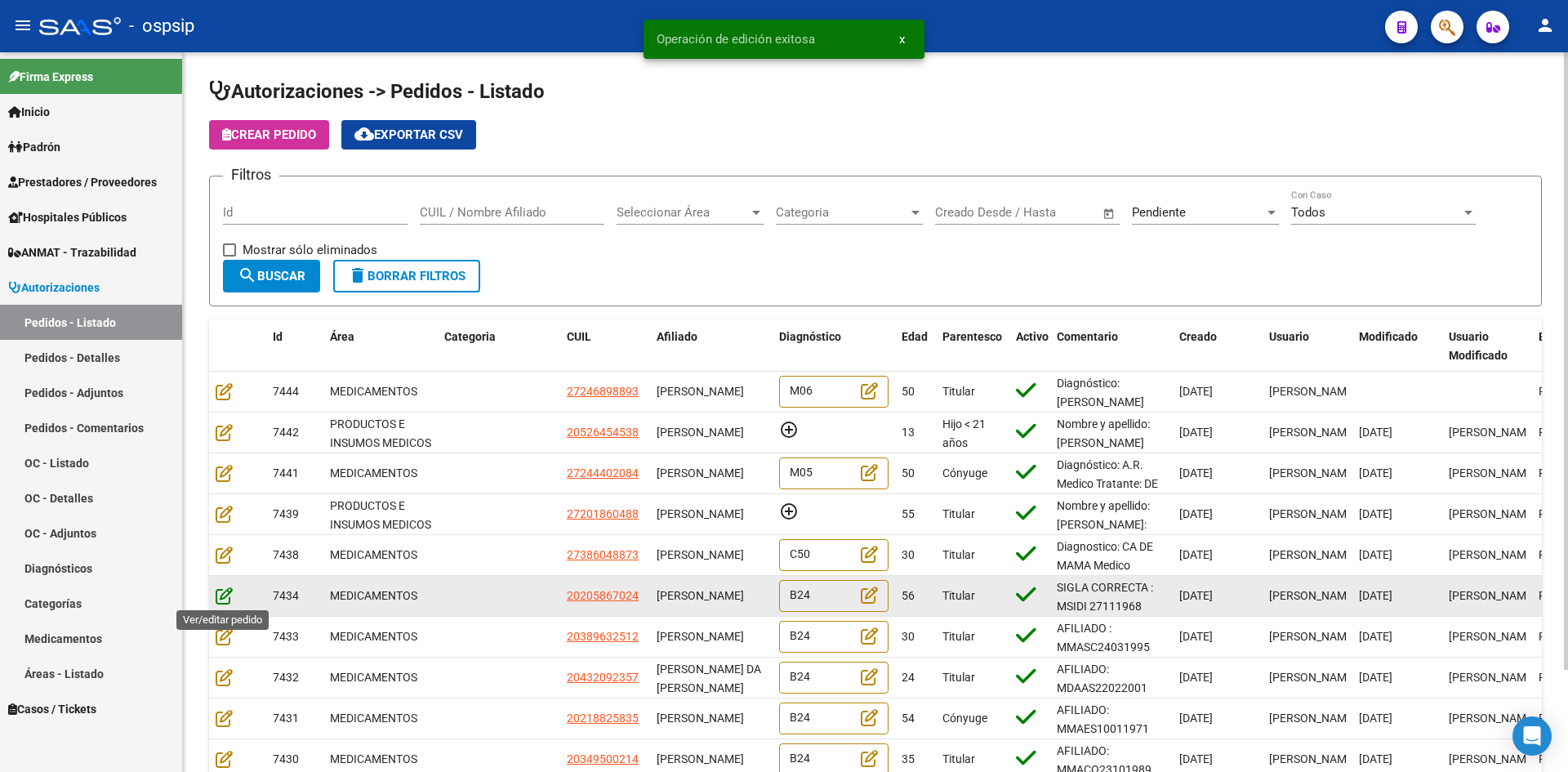
click at [225, 596] on icon at bounding box center [224, 596] width 17 height 18
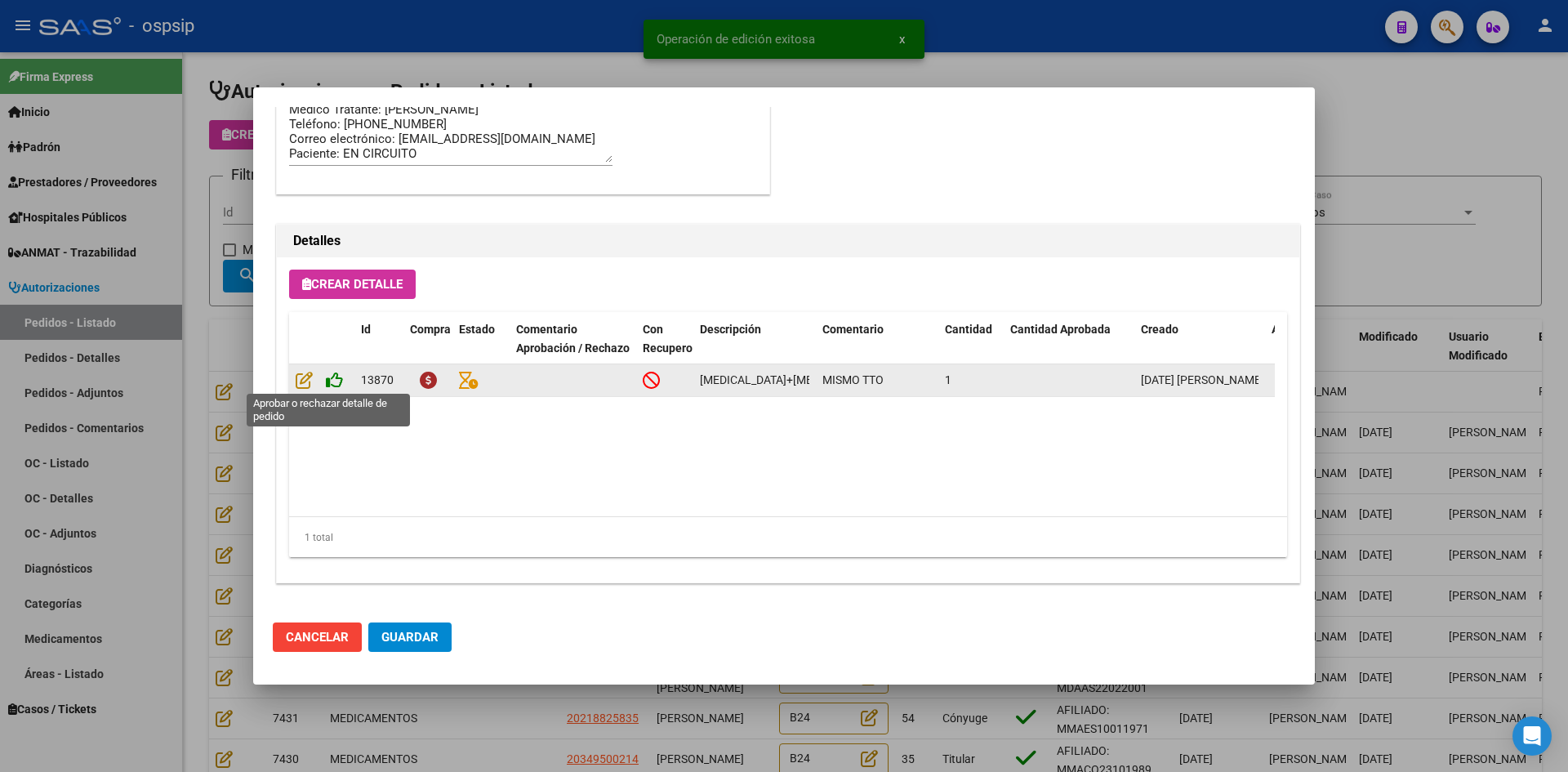
click at [334, 384] on icon at bounding box center [334, 380] width 17 height 18
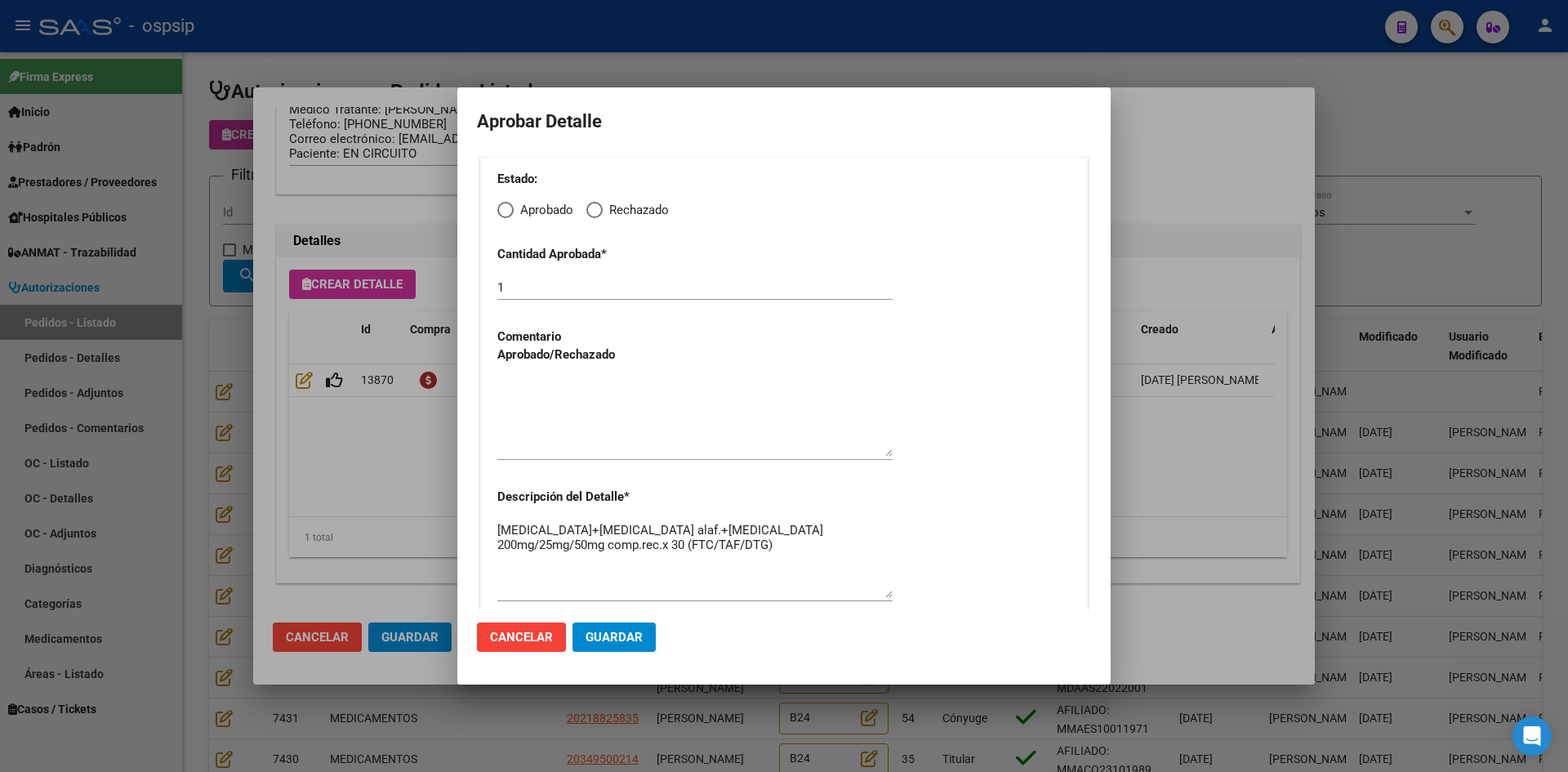
click at [508, 215] on span "Elija una opción" at bounding box center [505, 210] width 16 height 16
click at [508, 215] on input "Aprobado" at bounding box center [505, 210] width 16 height 16
radio input "true"
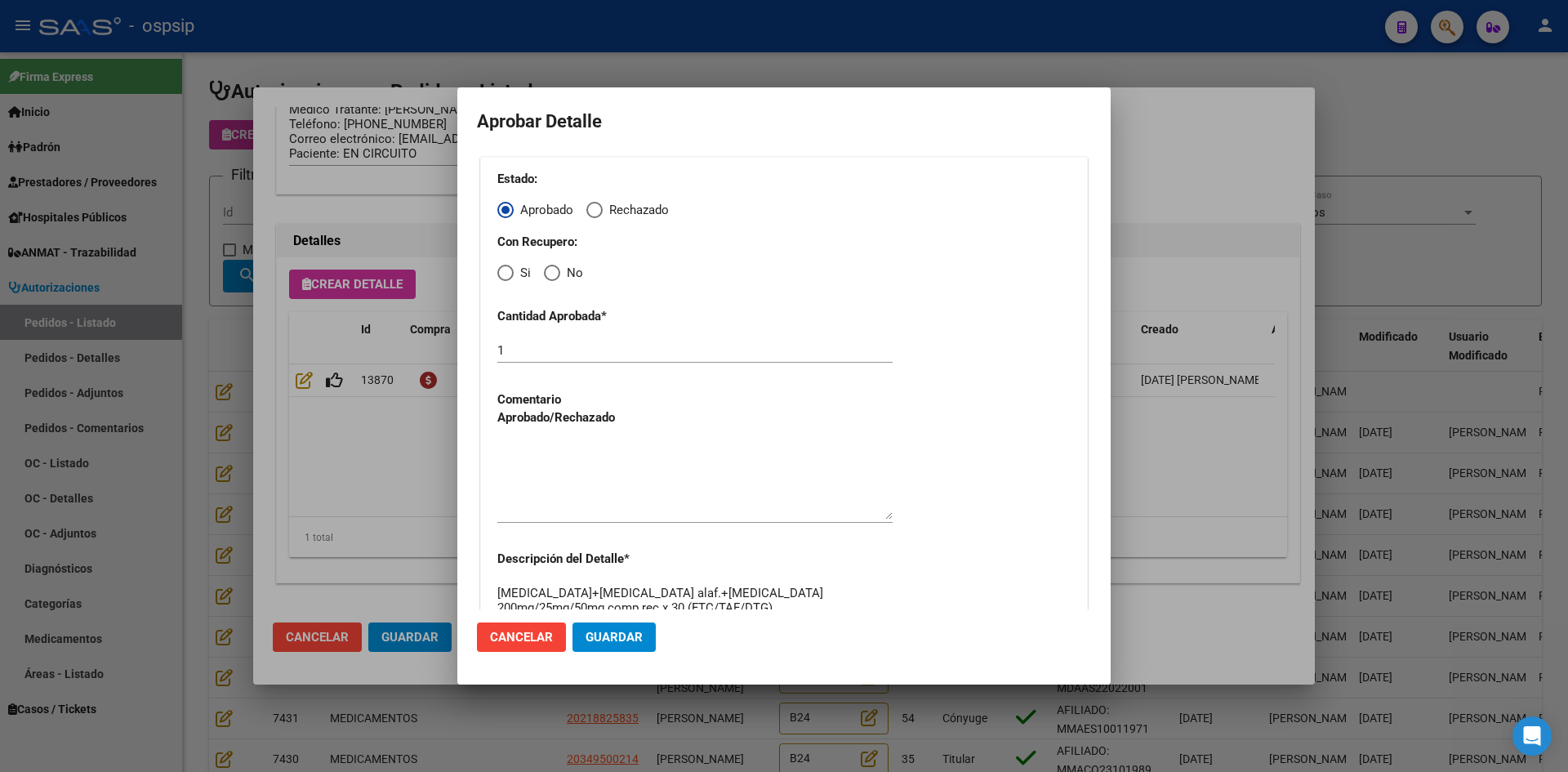
click at [505, 273] on span "Elija una opción" at bounding box center [505, 273] width 0 height 0
click at [504, 272] on input "Si" at bounding box center [505, 273] width 16 height 16
radio input "true"
drag, startPoint x: 564, startPoint y: 476, endPoint x: 593, endPoint y: 542, distance: 72.1
click at [564, 478] on textarea at bounding box center [694, 481] width 395 height 77
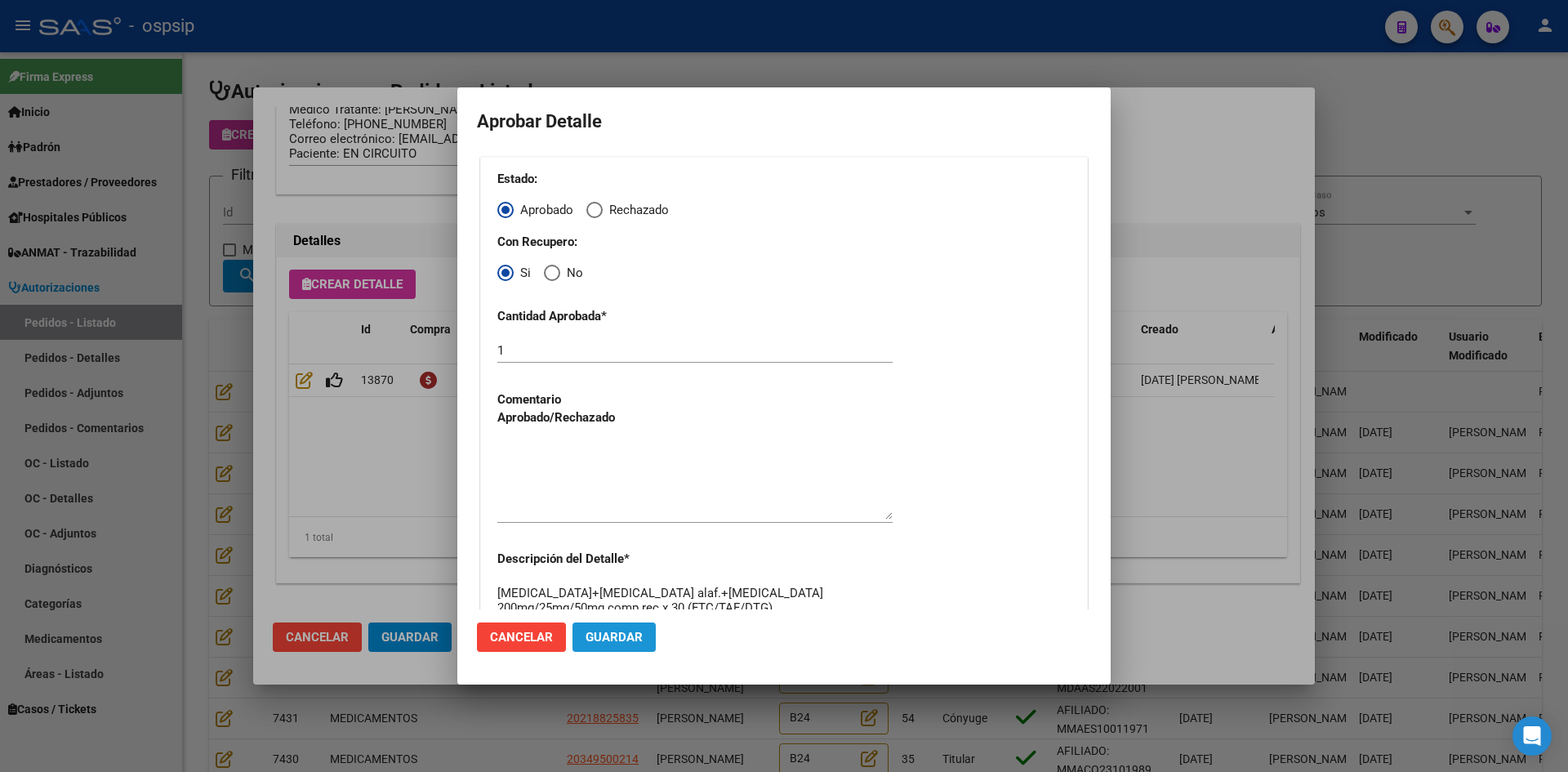
click at [622, 649] on button "Guardar" at bounding box center [614, 637] width 83 height 30
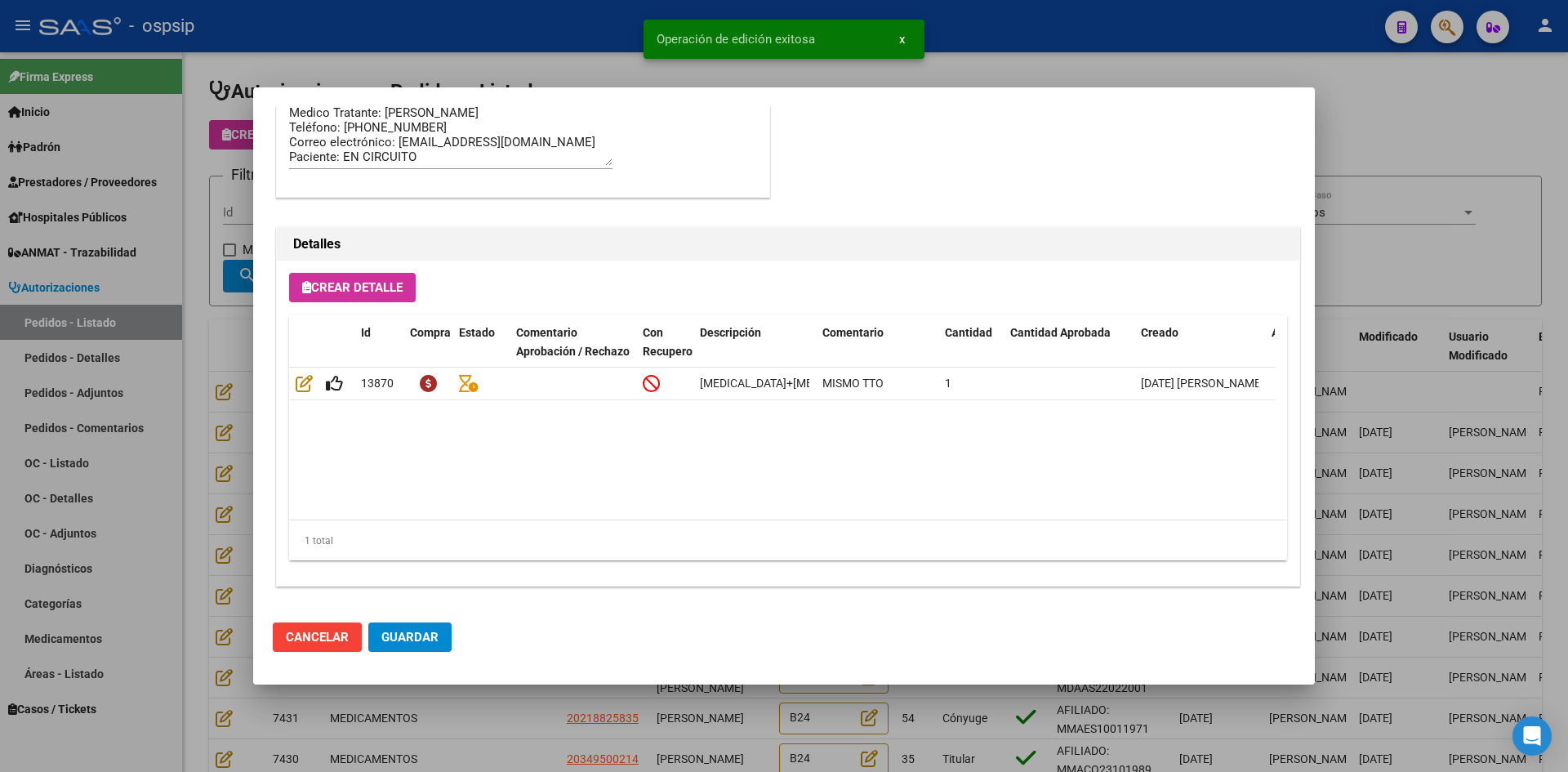
click at [419, 647] on button "Guardar" at bounding box center [410, 637] width 83 height 30
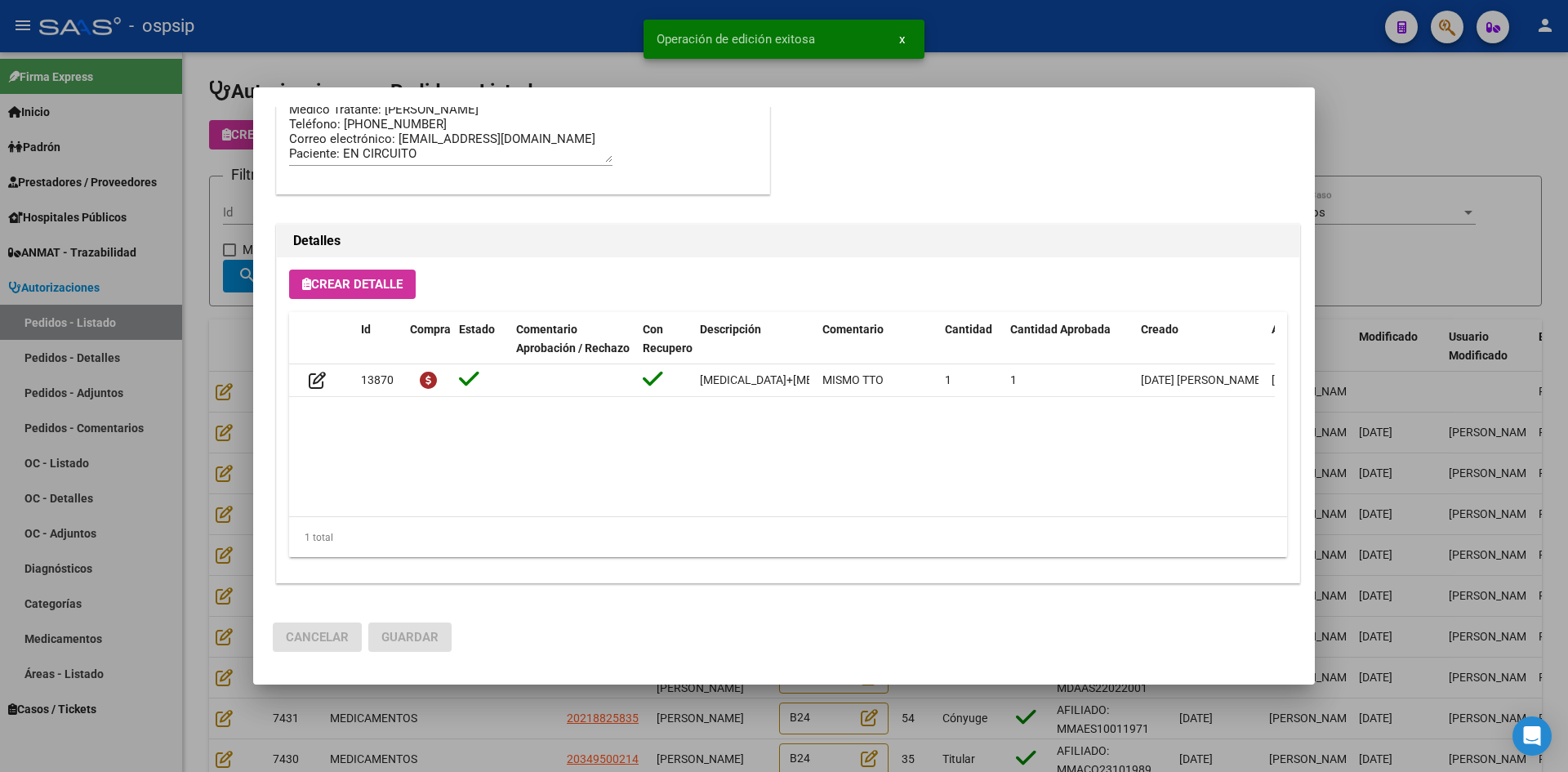
click at [497, 721] on div at bounding box center [784, 386] width 1568 height 772
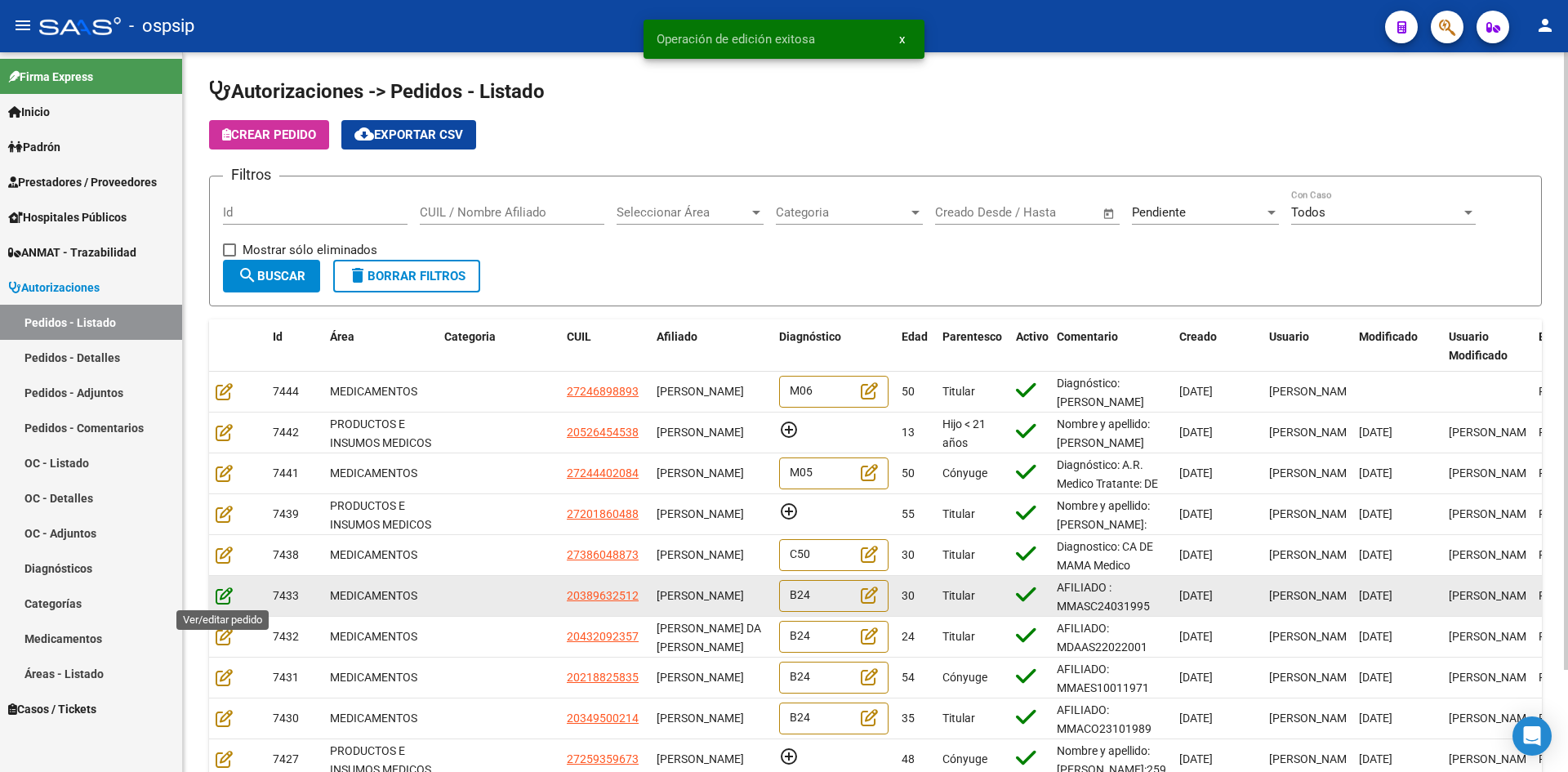
click at [224, 595] on icon at bounding box center [224, 596] width 17 height 18
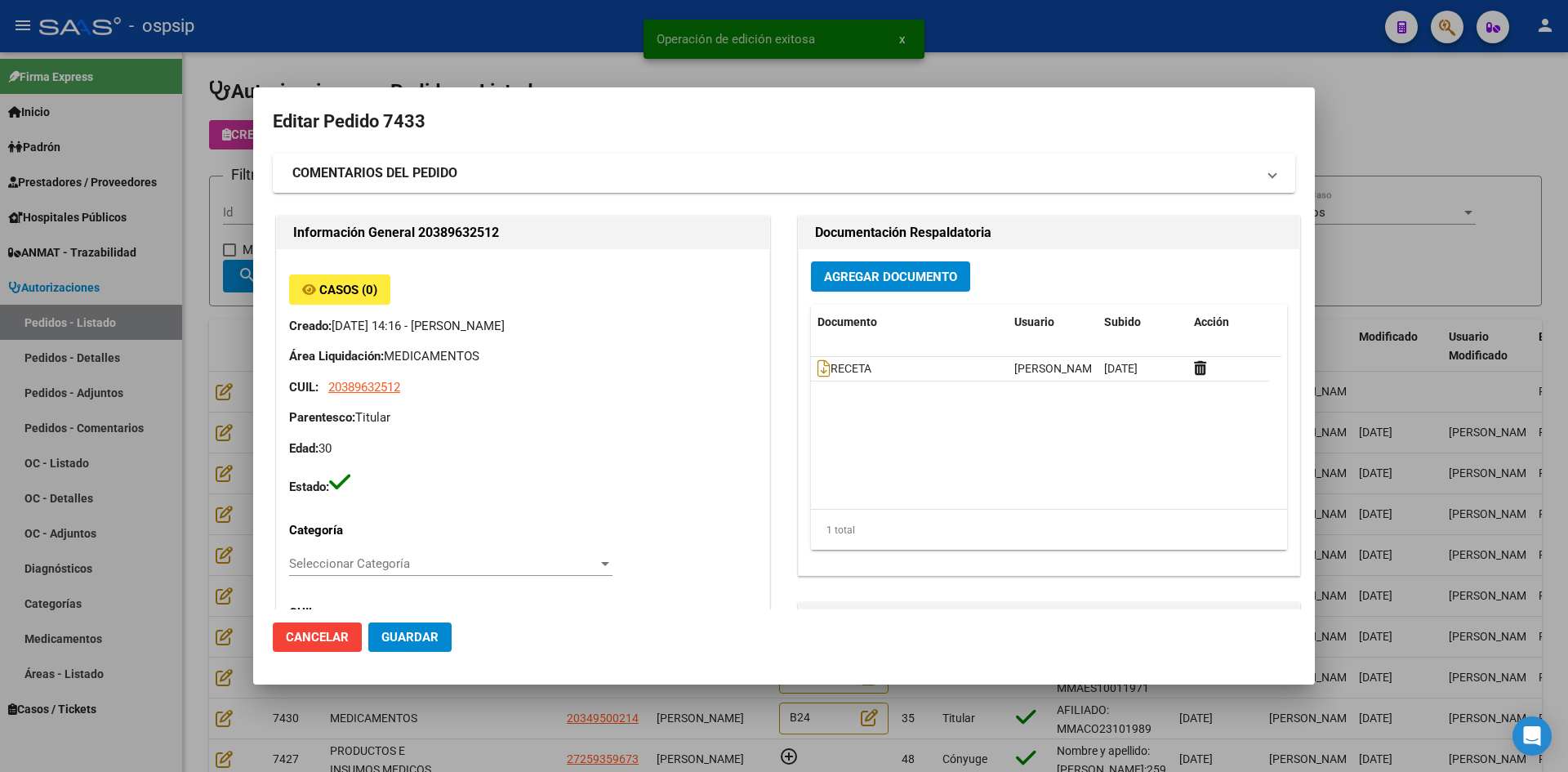
type input "[GEOGRAPHIC_DATA], [PERSON_NAME] SUR, [PERSON_NAME] 1785, Departamento: CAS"
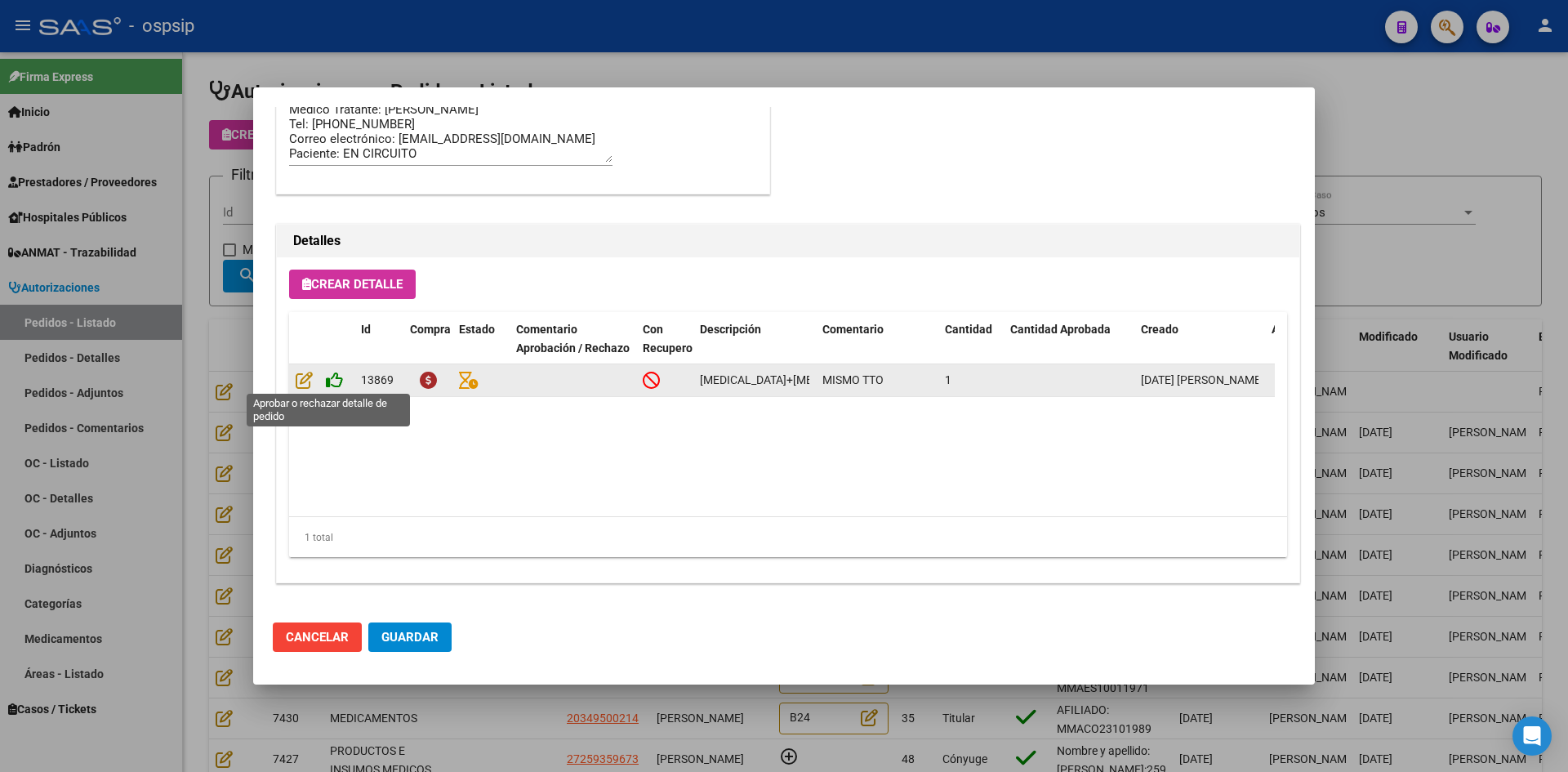
click at [332, 379] on icon at bounding box center [334, 380] width 17 height 18
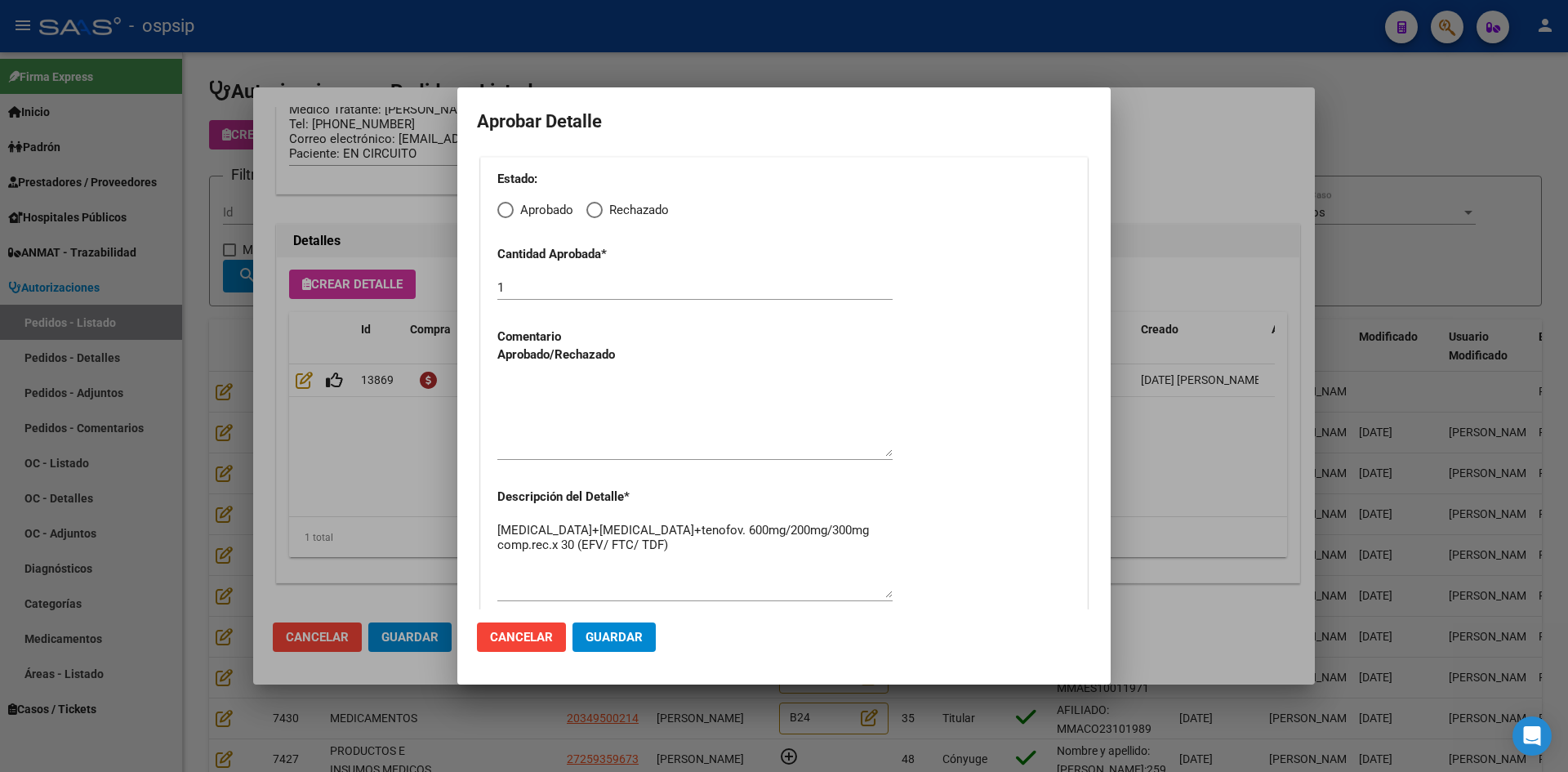
click at [504, 211] on span "Elija una opción" at bounding box center [505, 210] width 16 height 16
click at [504, 211] on input "Aprobado" at bounding box center [505, 210] width 16 height 16
radio input "true"
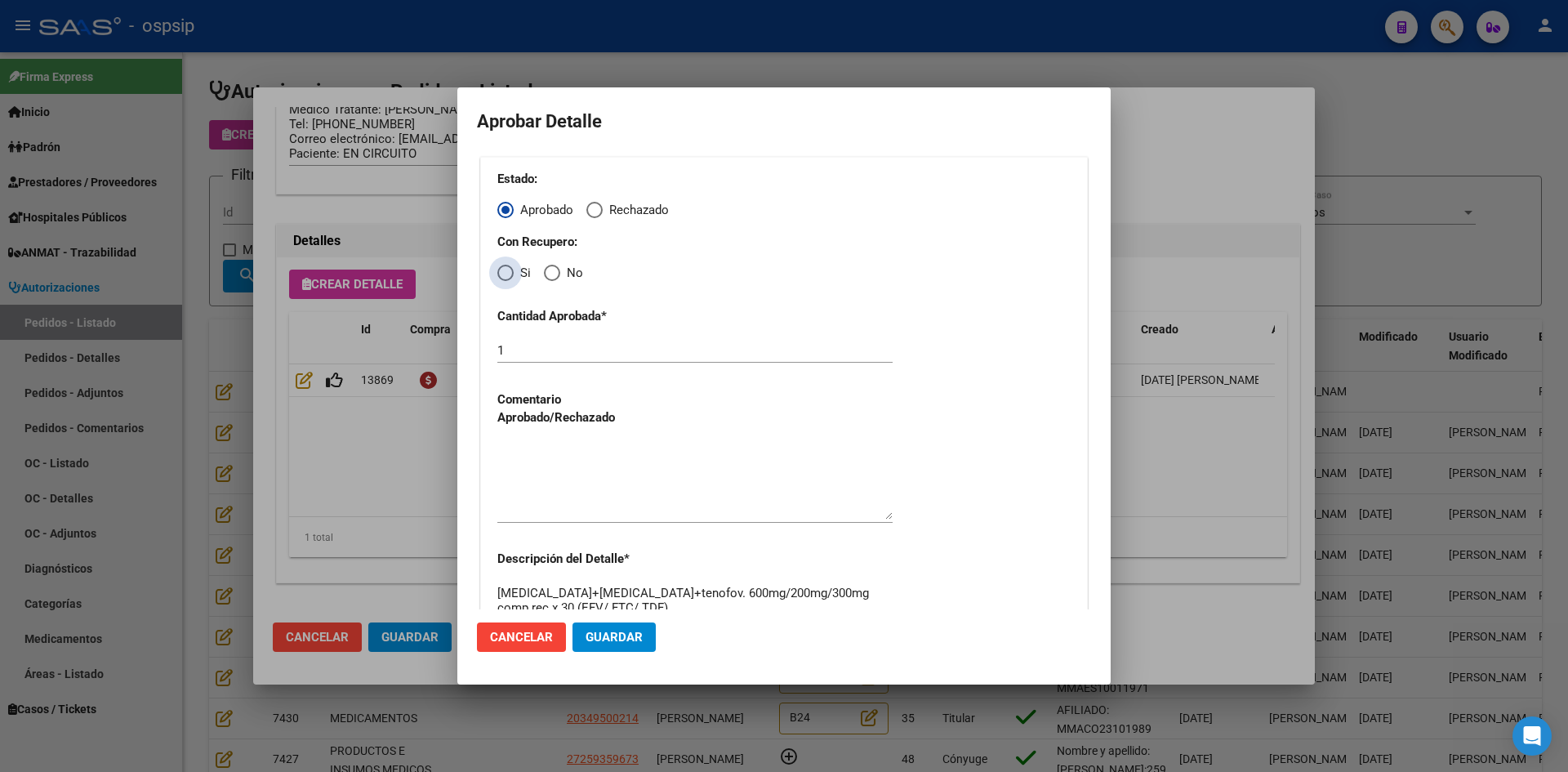
click at [505, 273] on span "Elija una opción" at bounding box center [505, 273] width 0 height 0
click at [505, 272] on input "Si" at bounding box center [505, 273] width 16 height 16
radio input "true"
click at [573, 484] on textarea at bounding box center [694, 481] width 395 height 77
drag, startPoint x: 606, startPoint y: 632, endPoint x: 547, endPoint y: 657, distance: 64.1
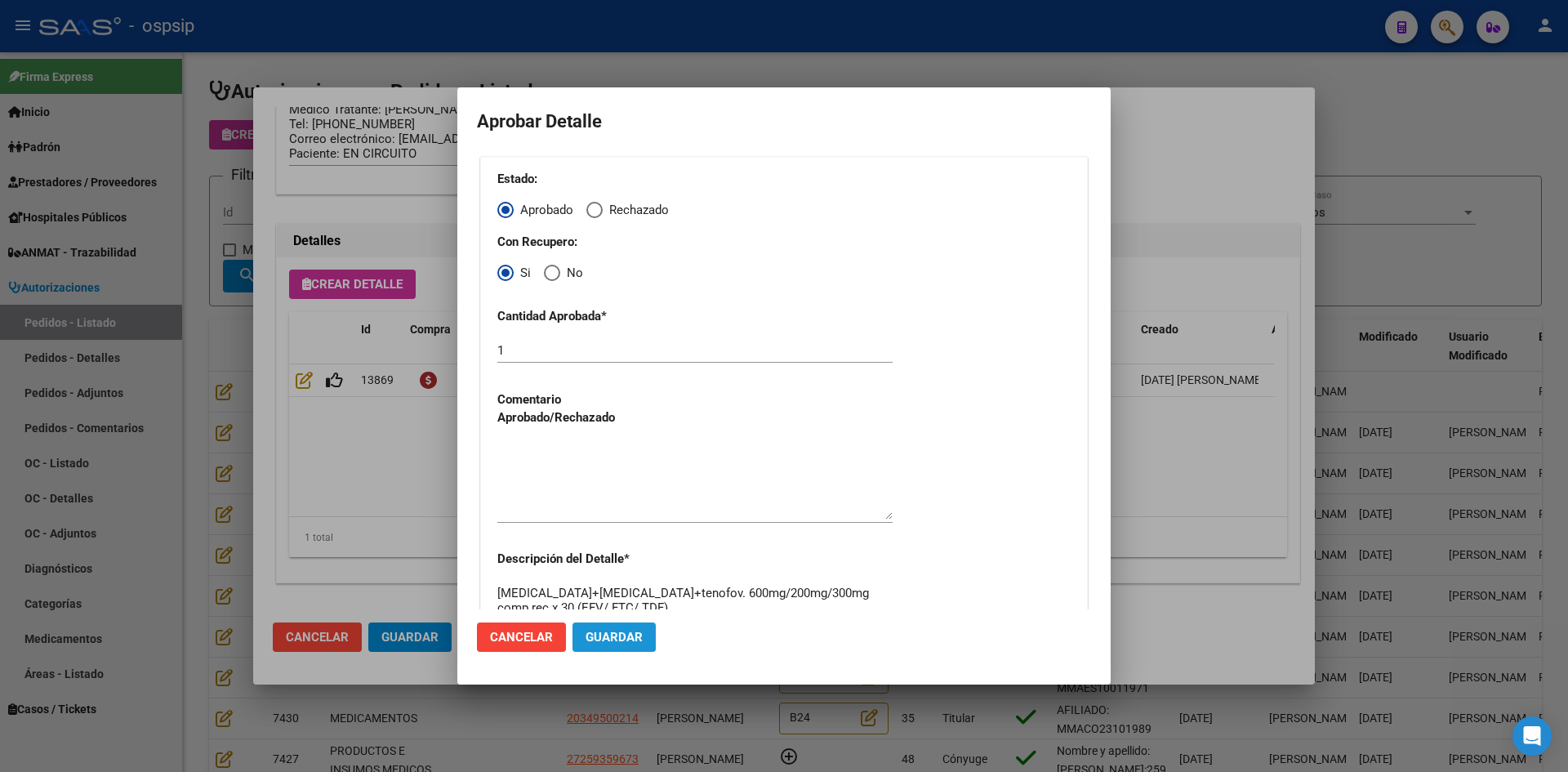
click at [606, 633] on span "Guardar" at bounding box center [614, 637] width 57 height 15
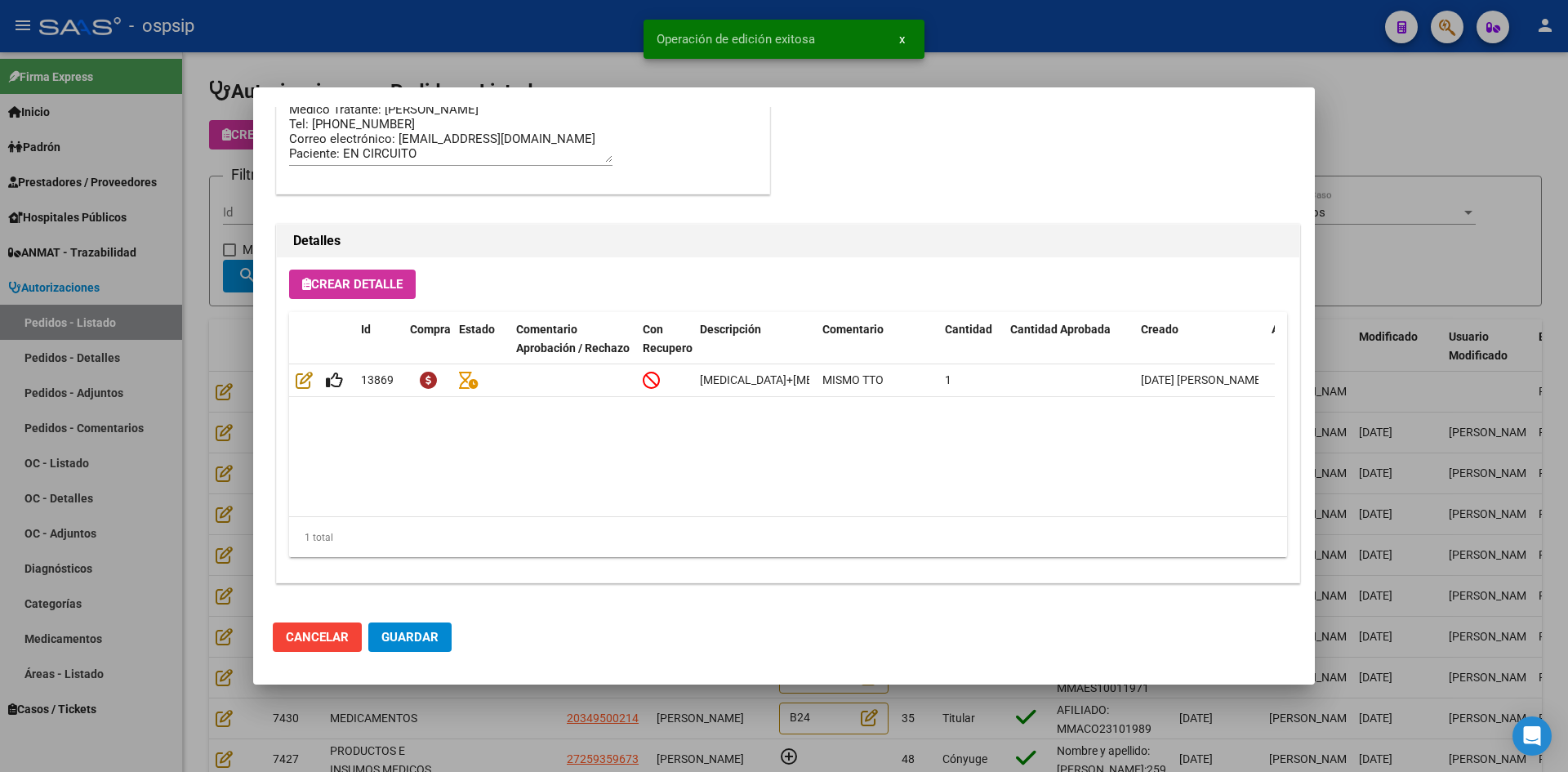
type input "[GEOGRAPHIC_DATA], [PERSON_NAME] SUR, [PERSON_NAME] 1785"
click at [408, 635] on span "Guardar" at bounding box center [410, 637] width 57 height 15
click at [471, 723] on div at bounding box center [784, 386] width 1568 height 772
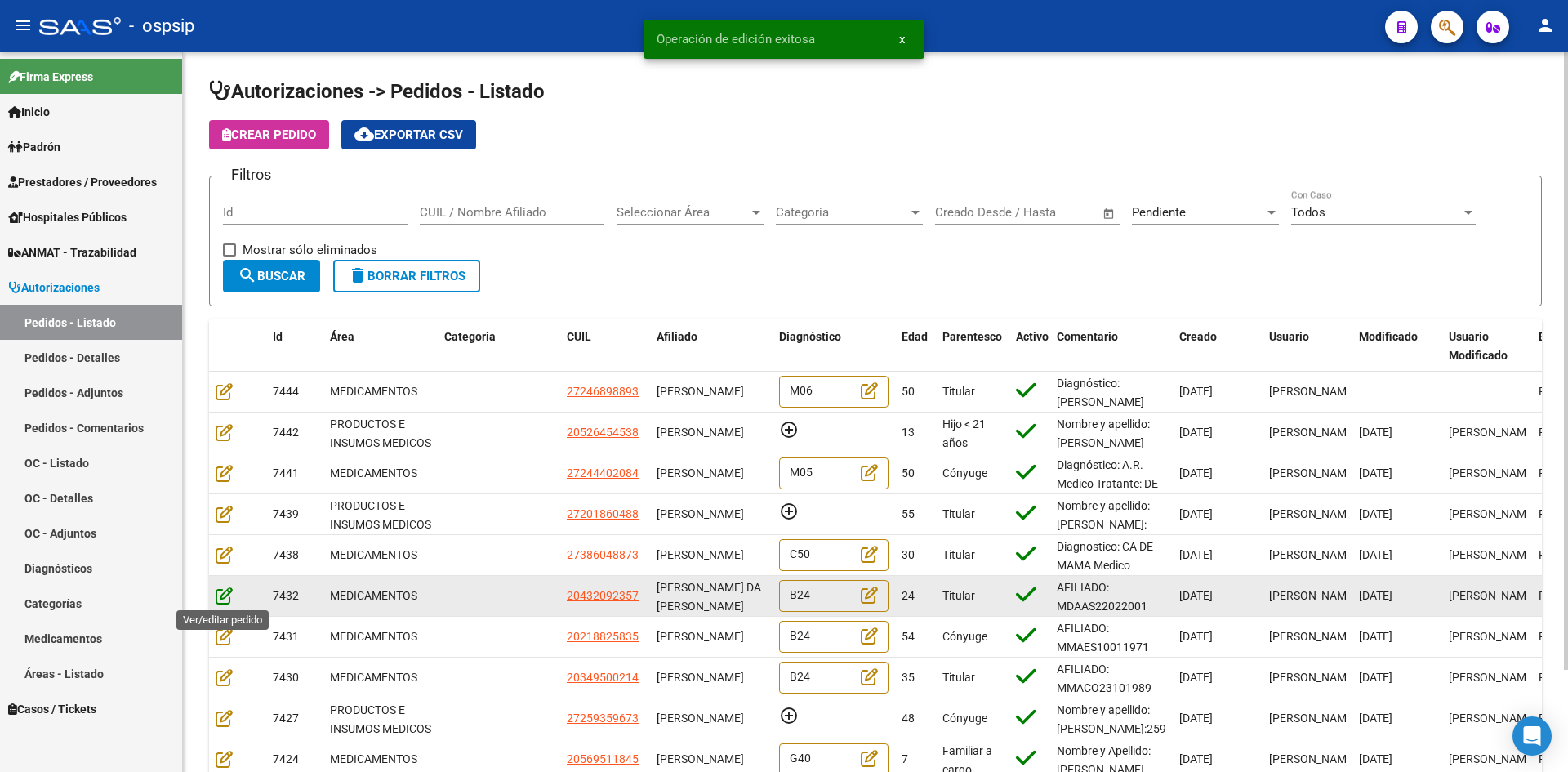
click at [225, 598] on icon at bounding box center [224, 596] width 17 height 18
